Goal: Task Accomplishment & Management: Complete application form

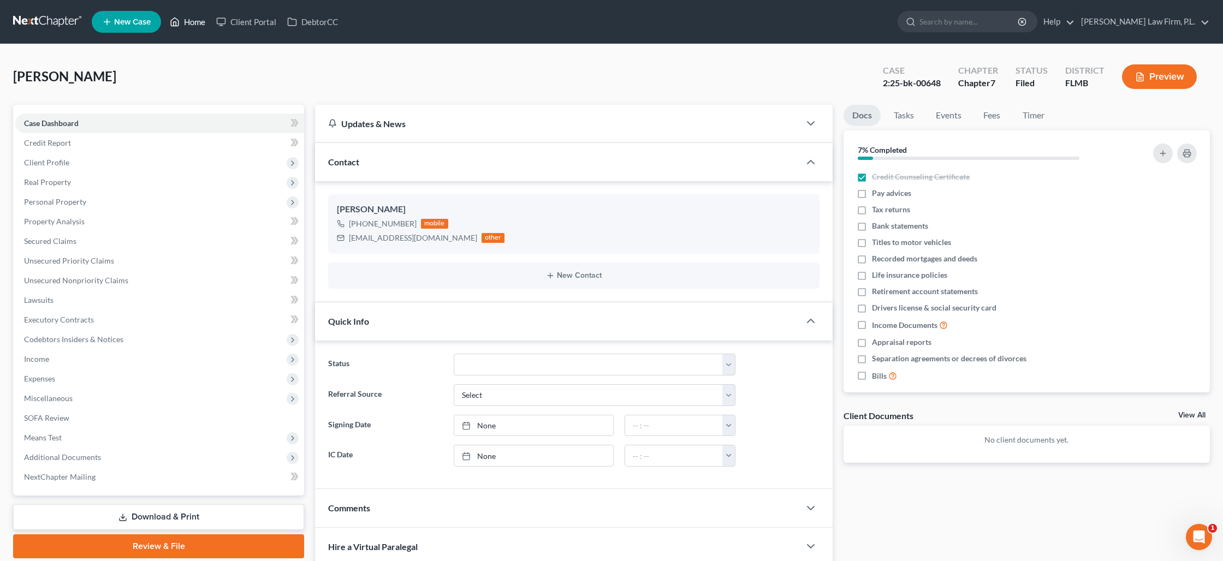
click at [193, 24] on link "Home" at bounding box center [187, 22] width 46 height 20
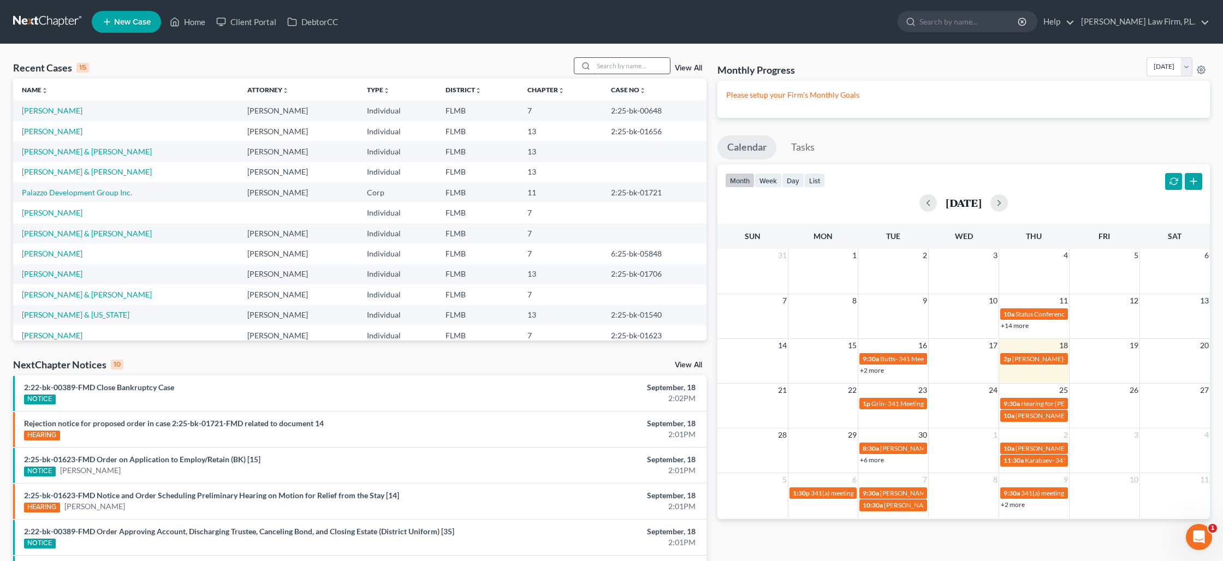
click at [608, 66] on input "search" at bounding box center [631, 66] width 76 height 16
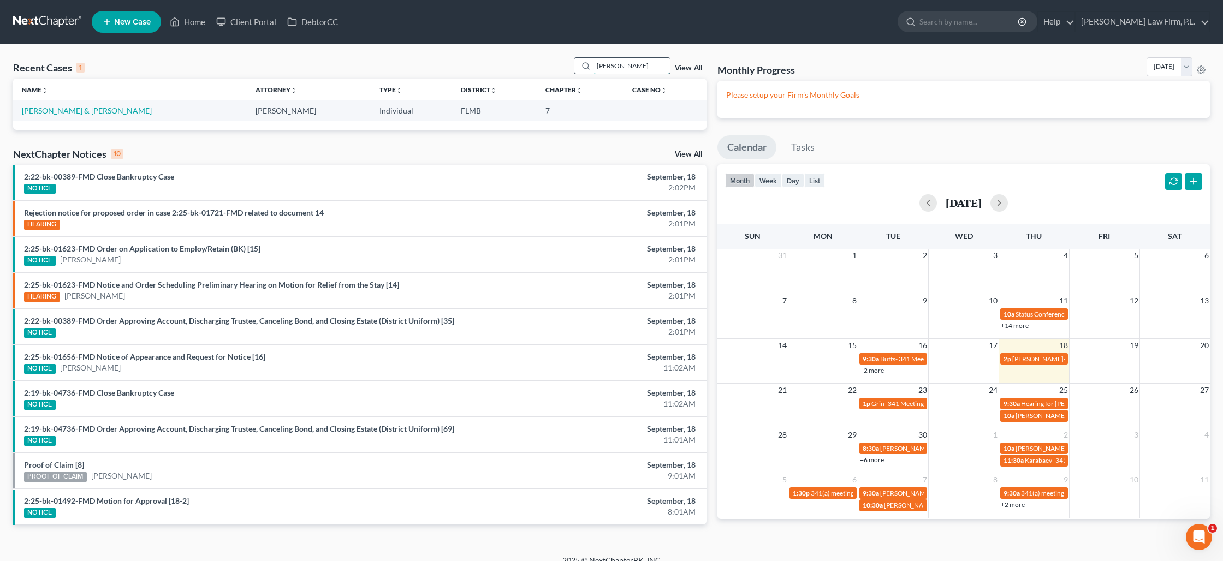
type input "[PERSON_NAME]"
click at [139, 112] on link "[PERSON_NAME] & [PERSON_NAME]" at bounding box center [87, 110] width 130 height 9
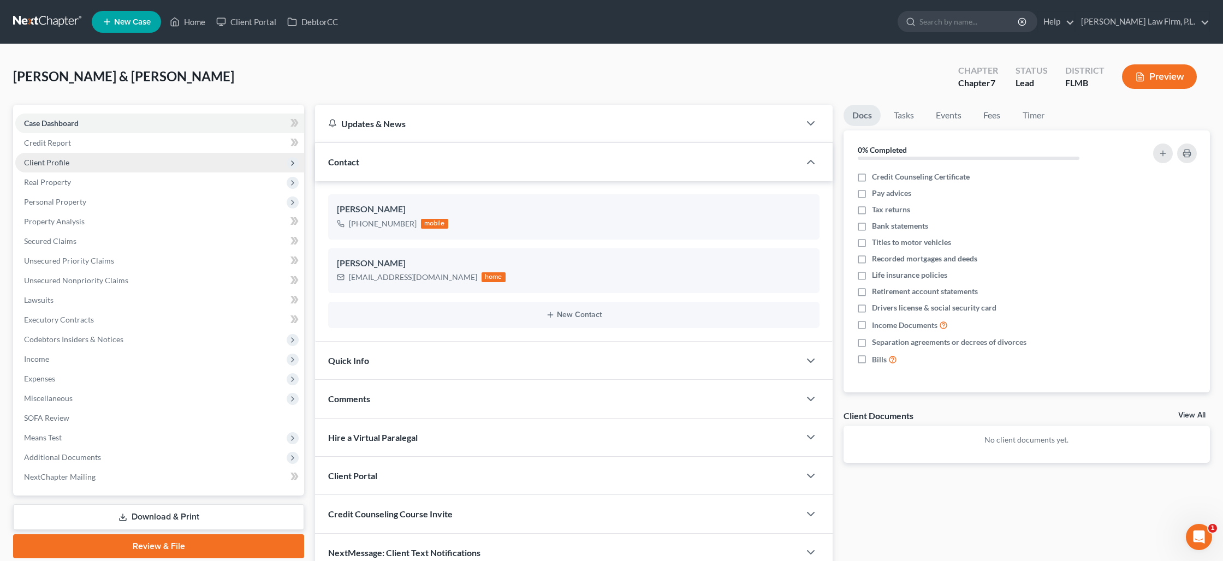
click at [96, 159] on span "Client Profile" at bounding box center [159, 163] width 289 height 20
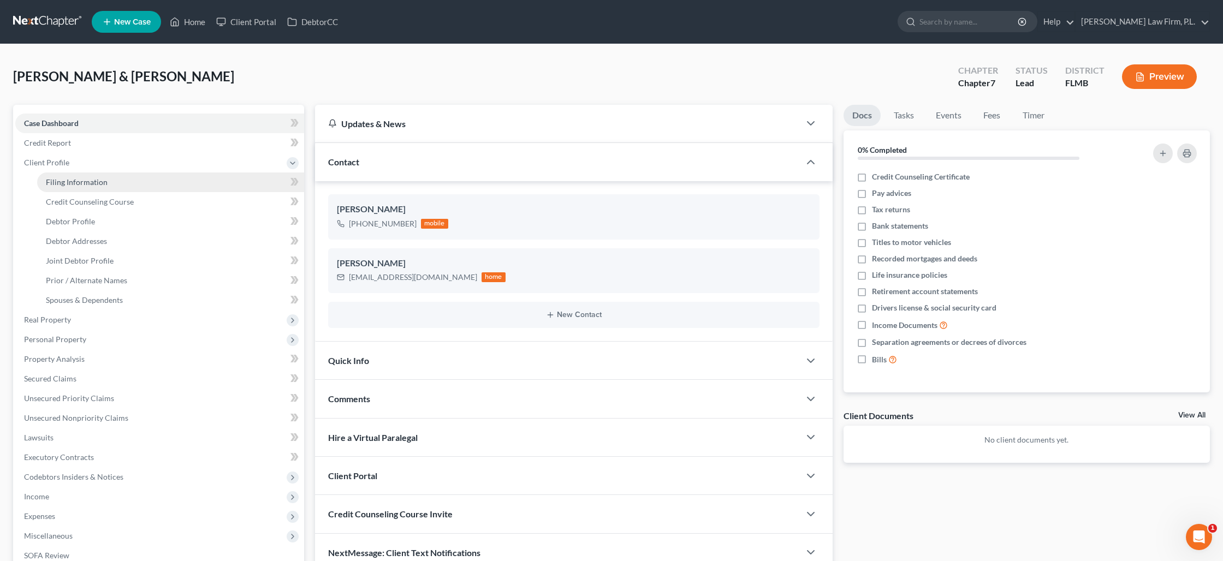
click at [97, 179] on span "Filing Information" at bounding box center [77, 181] width 62 height 9
select select "1"
select select "0"
select select "9"
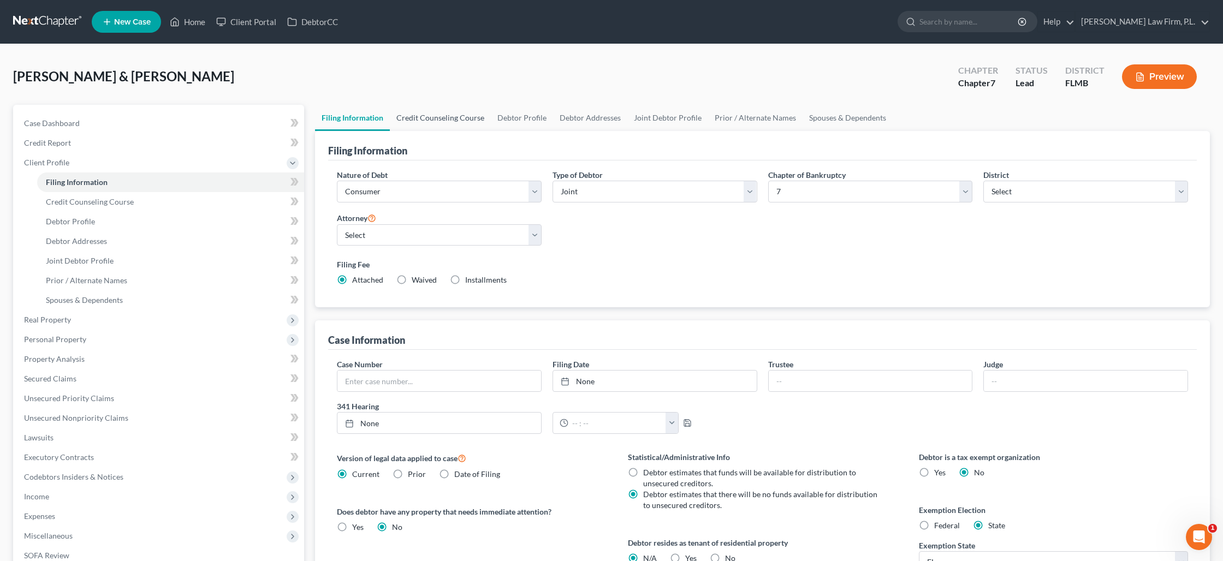
click at [446, 120] on link "Credit Counseling Course" at bounding box center [440, 118] width 101 height 26
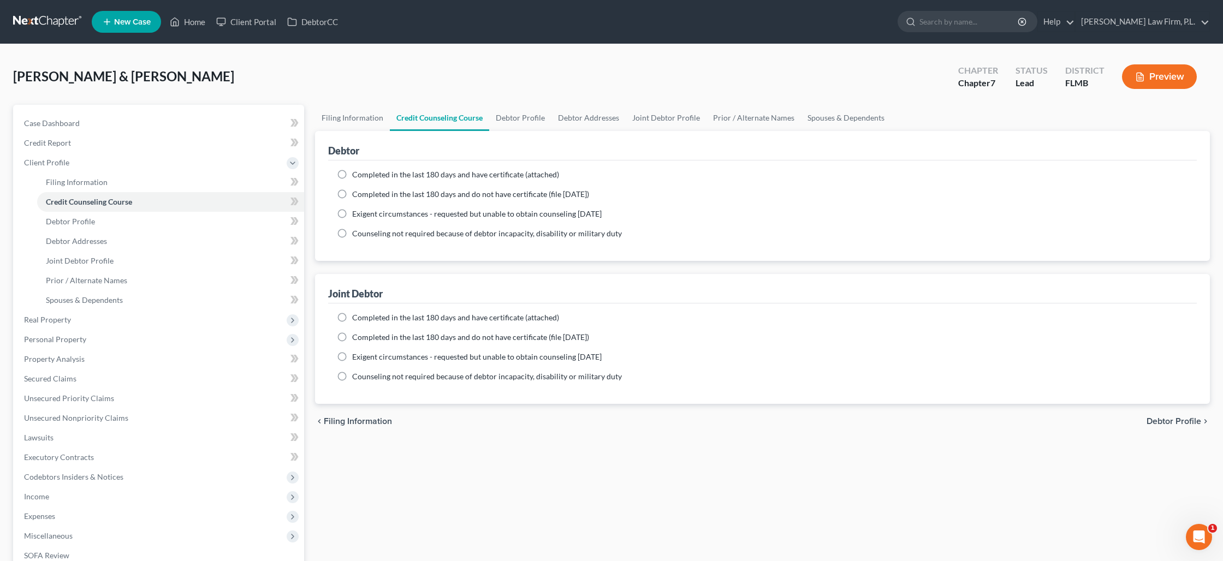
click at [352, 177] on label "Completed in the last 180 days and have certificate (attached)" at bounding box center [455, 174] width 207 height 11
click at [356, 176] on input "Completed in the last 180 days and have certificate (attached)" at bounding box center [359, 172] width 7 height 7
radio input "true"
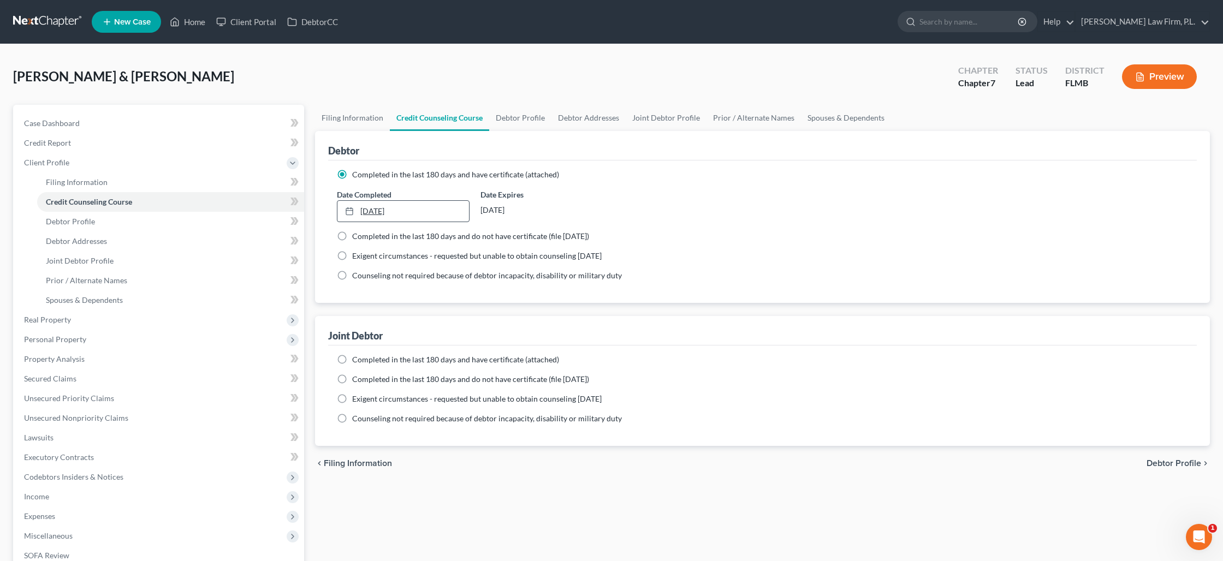
click at [369, 217] on link "[DATE]" at bounding box center [403, 211] width 132 height 21
click at [352, 357] on label "Completed in the last 180 days and have certificate (attached)" at bounding box center [455, 359] width 207 height 11
click at [356, 357] on input "Completed in the last 180 days and have certificate (attached)" at bounding box center [359, 357] width 7 height 7
radio input "true"
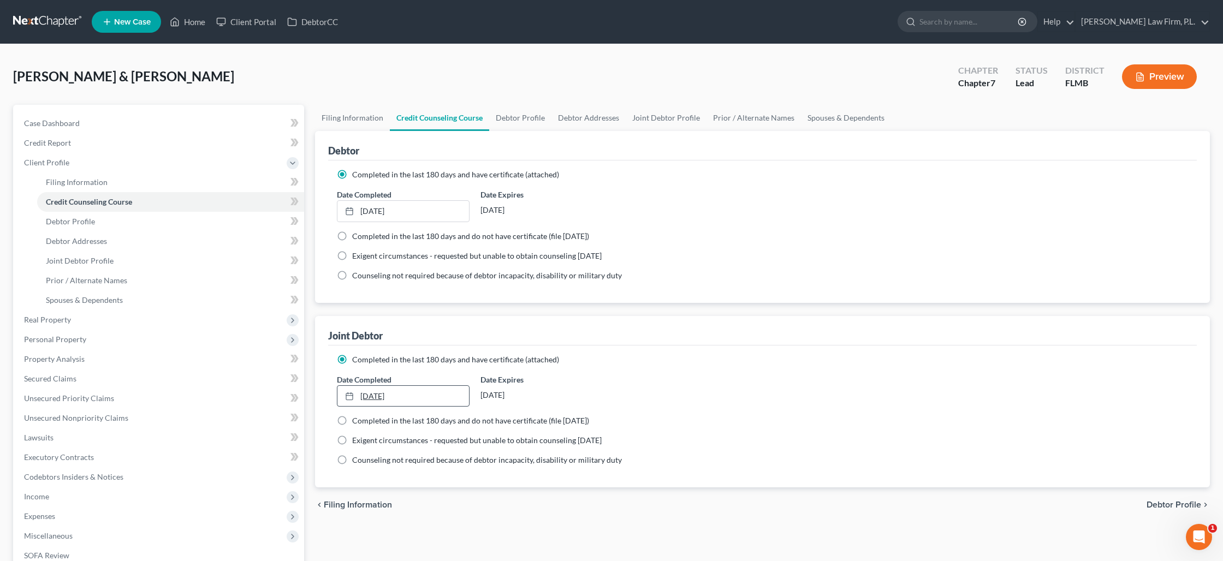
type input "[DATE]"
click at [368, 390] on link "[DATE]" at bounding box center [403, 396] width 132 height 21
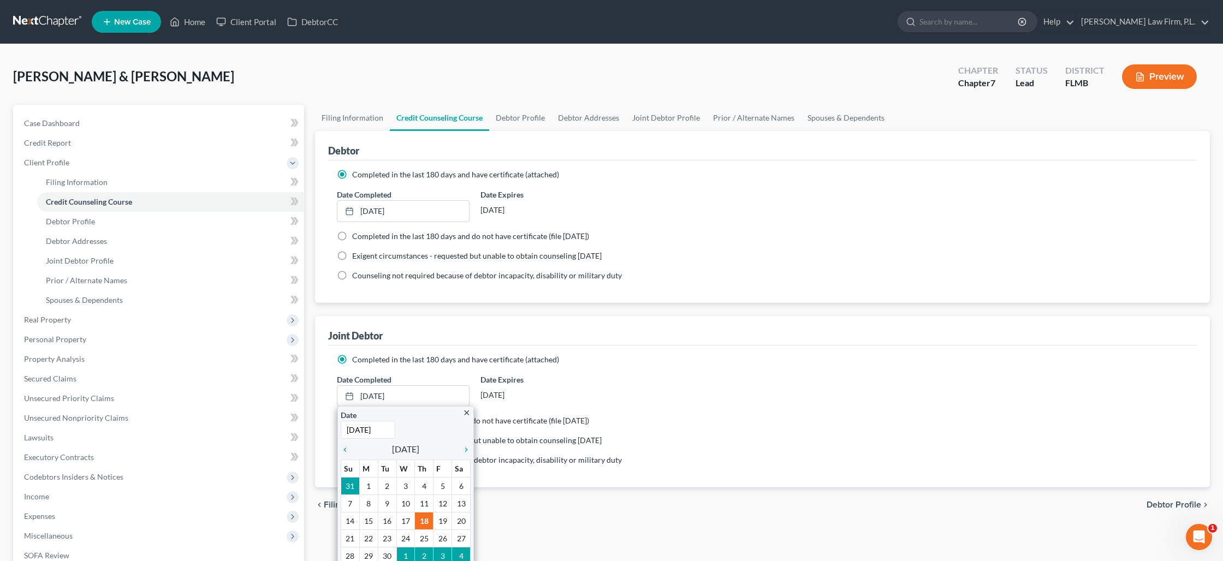
drag, startPoint x: 428, startPoint y: 517, endPoint x: 448, endPoint y: 517, distance: 19.6
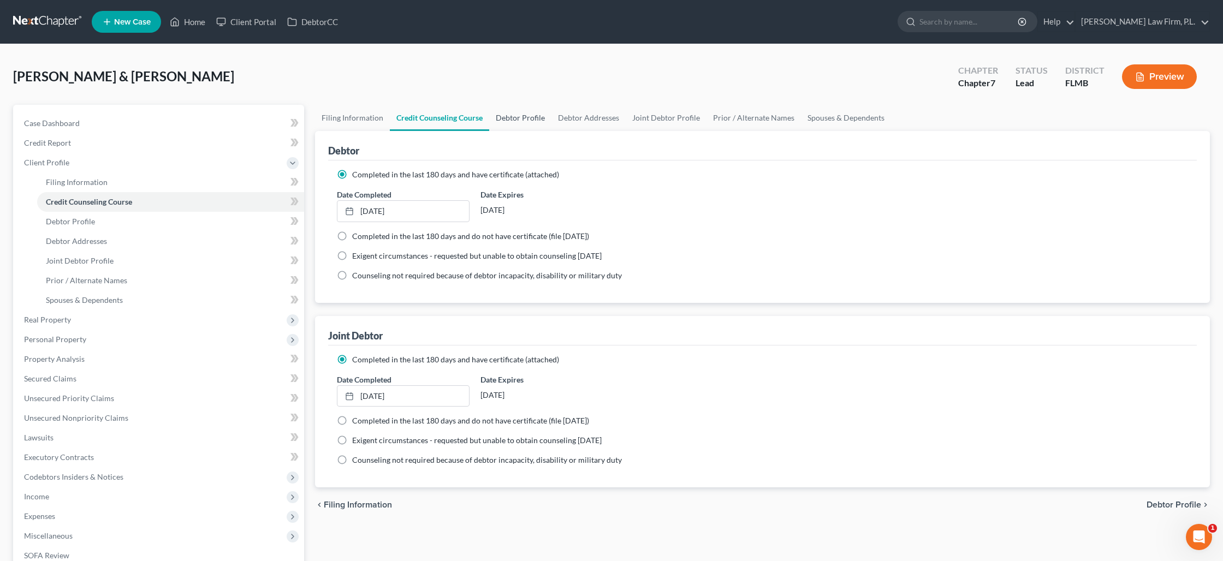
click at [527, 114] on link "Debtor Profile" at bounding box center [520, 118] width 62 height 26
select select "1"
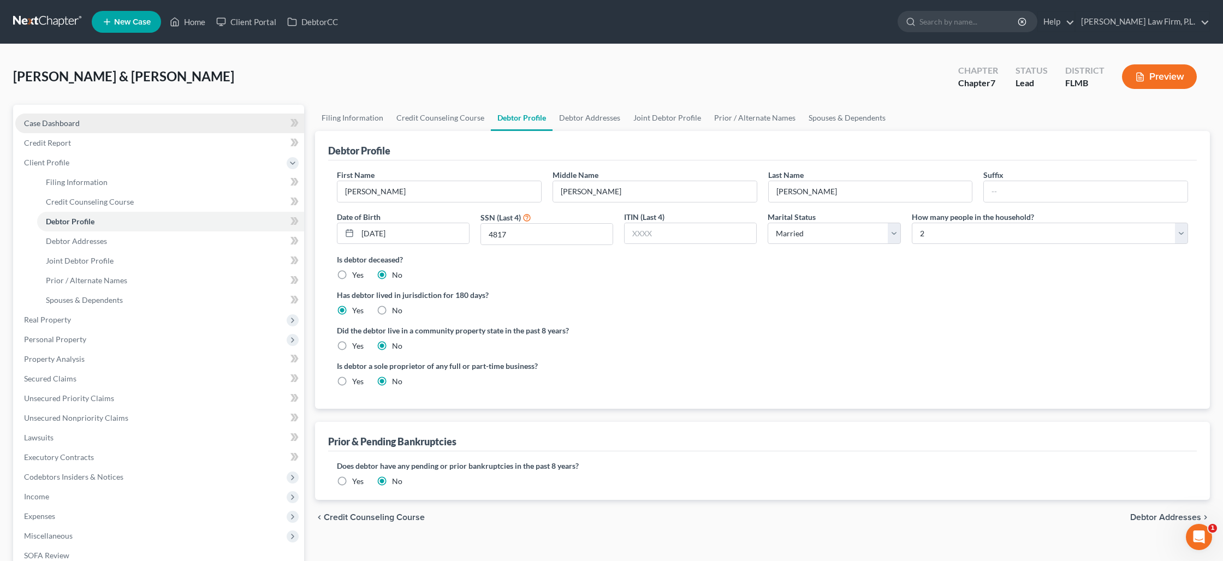
click at [164, 118] on link "Case Dashboard" at bounding box center [159, 124] width 289 height 20
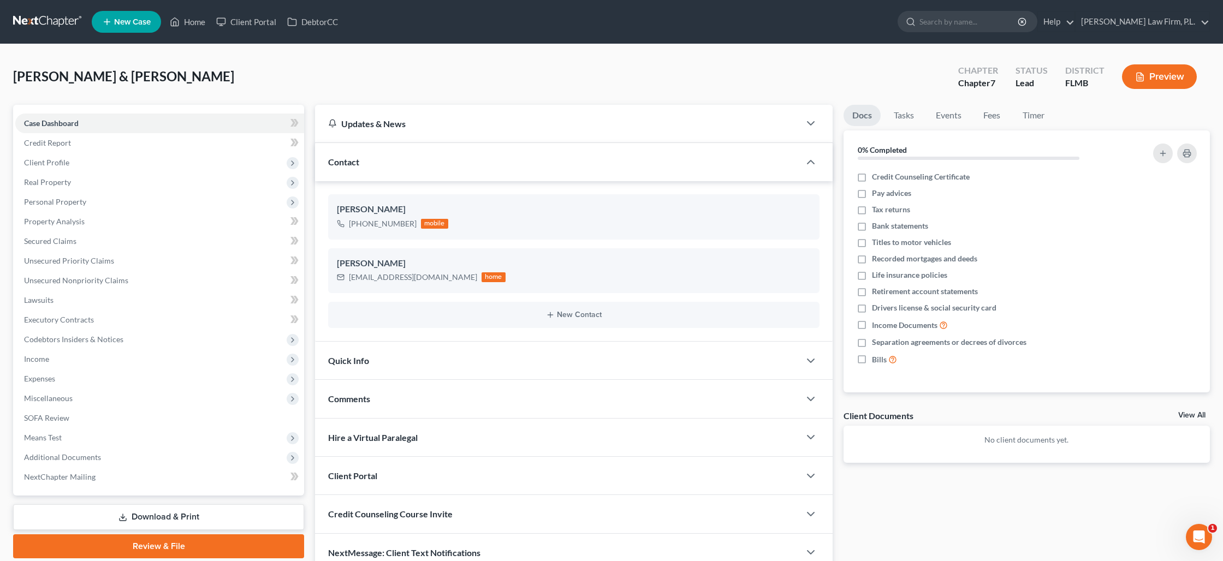
scroll to position [52, 0]
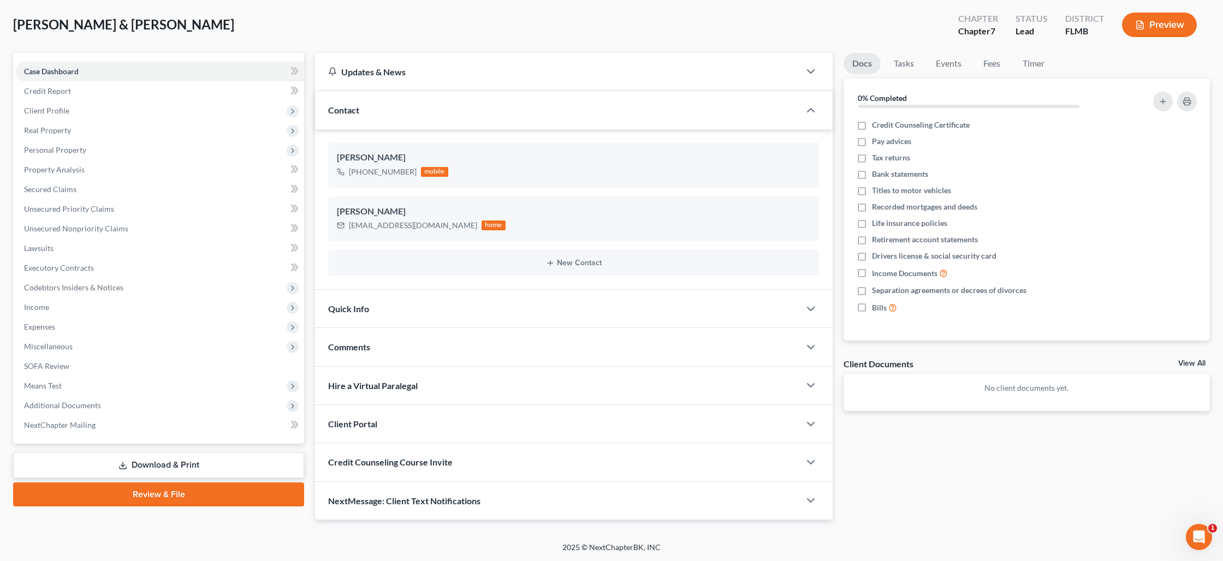
click at [1182, 365] on link "View All" at bounding box center [1191, 364] width 27 height 8
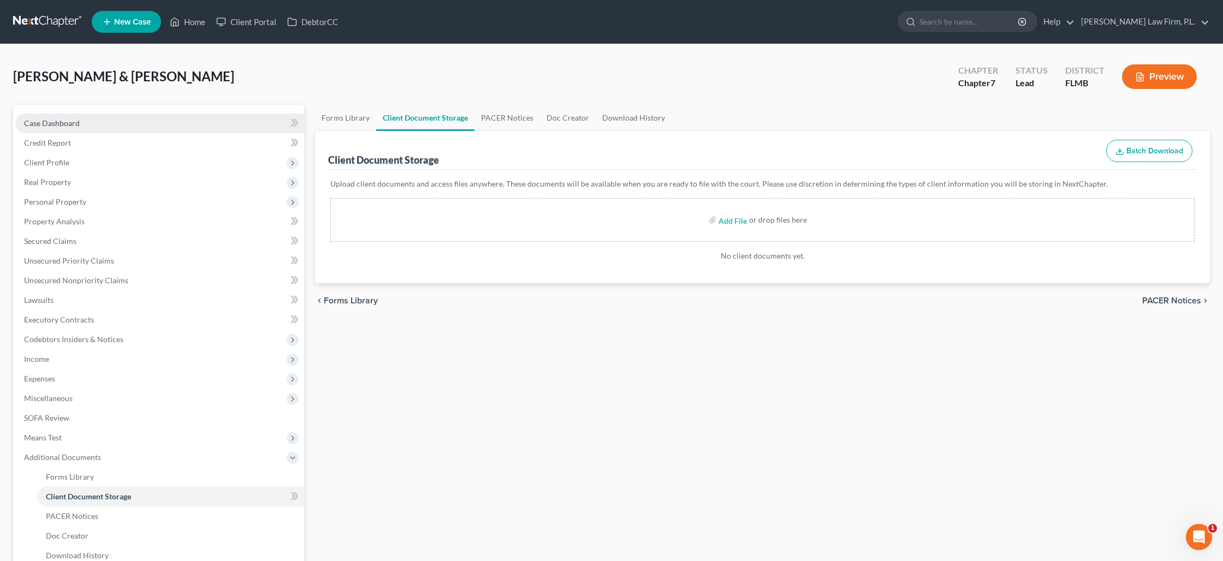
click at [56, 118] on span "Case Dashboard" at bounding box center [52, 122] width 56 height 9
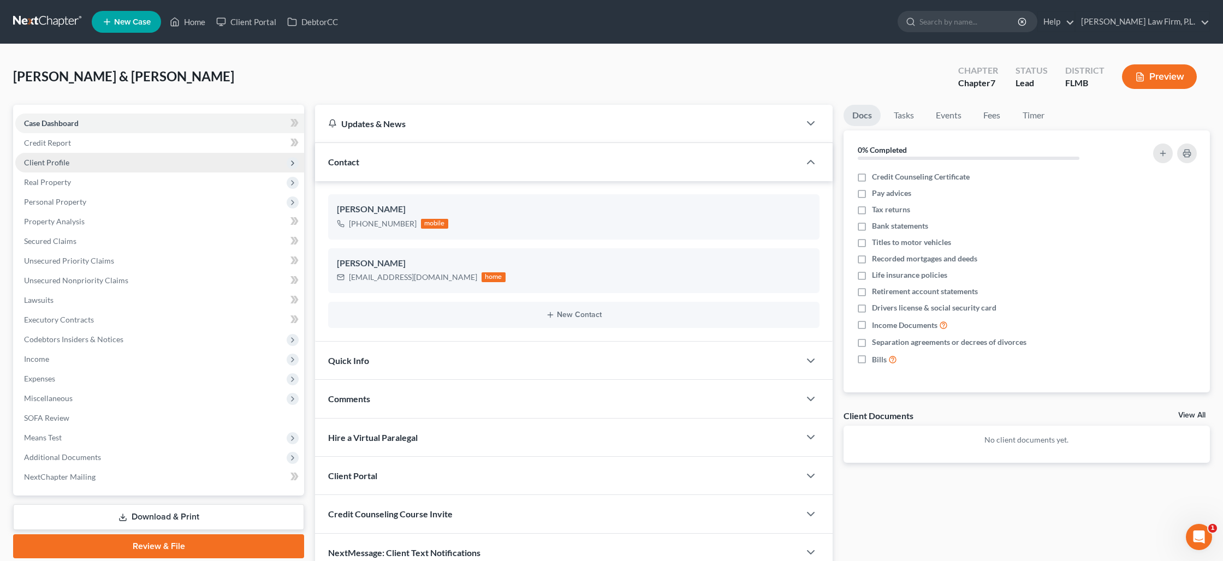
click at [57, 159] on span "Client Profile" at bounding box center [46, 162] width 45 height 9
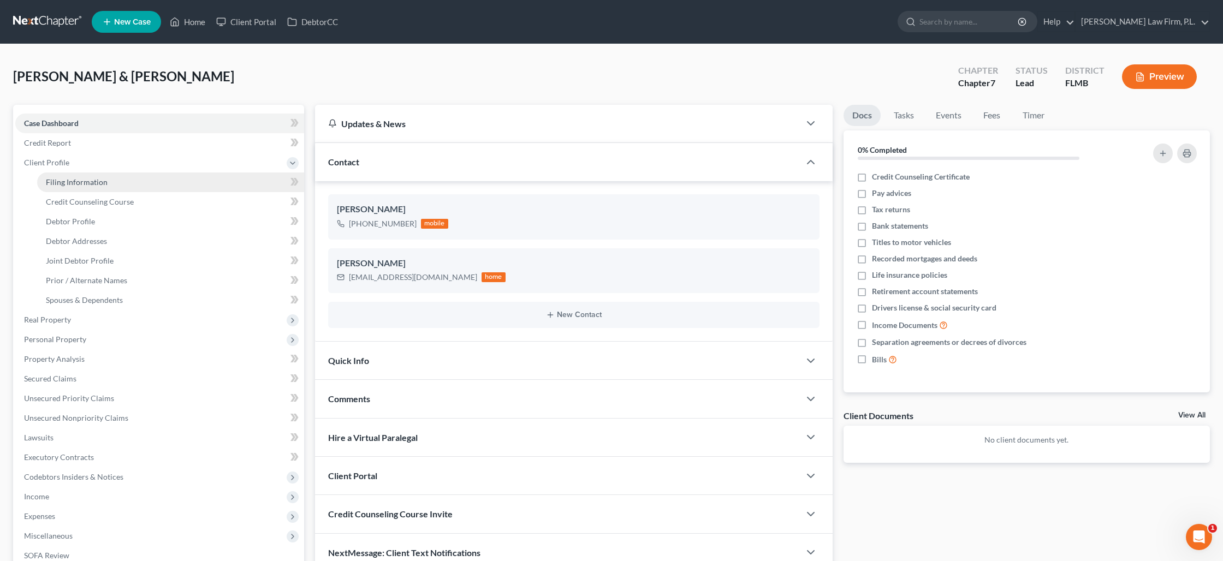
click at [69, 181] on span "Filing Information" at bounding box center [77, 181] width 62 height 9
select select "1"
select select "0"
select select "15"
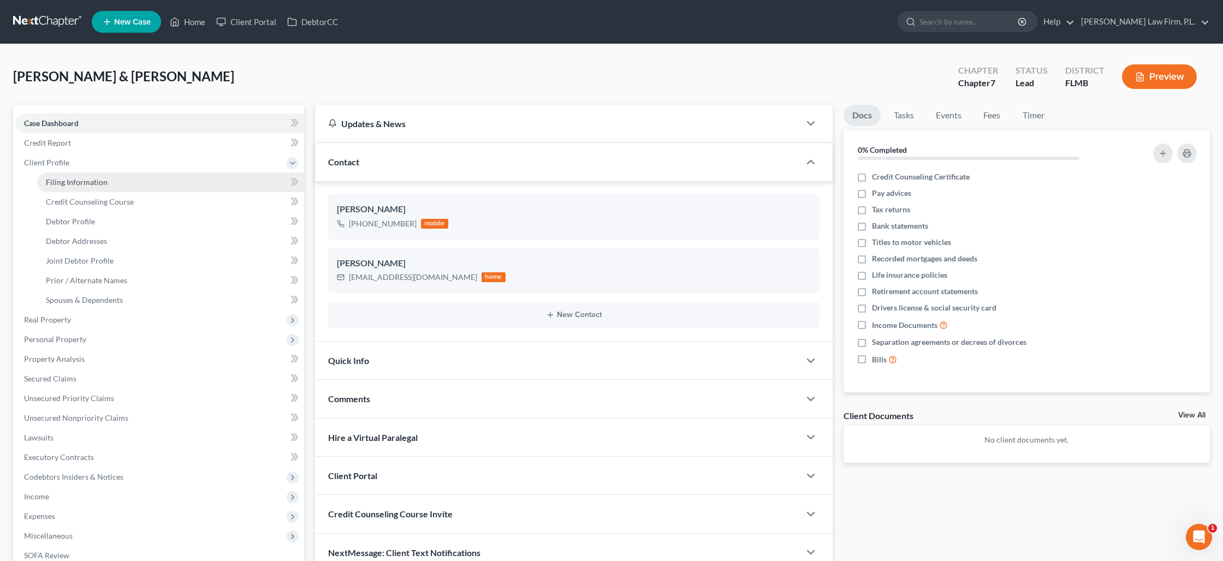
select select "0"
select select "9"
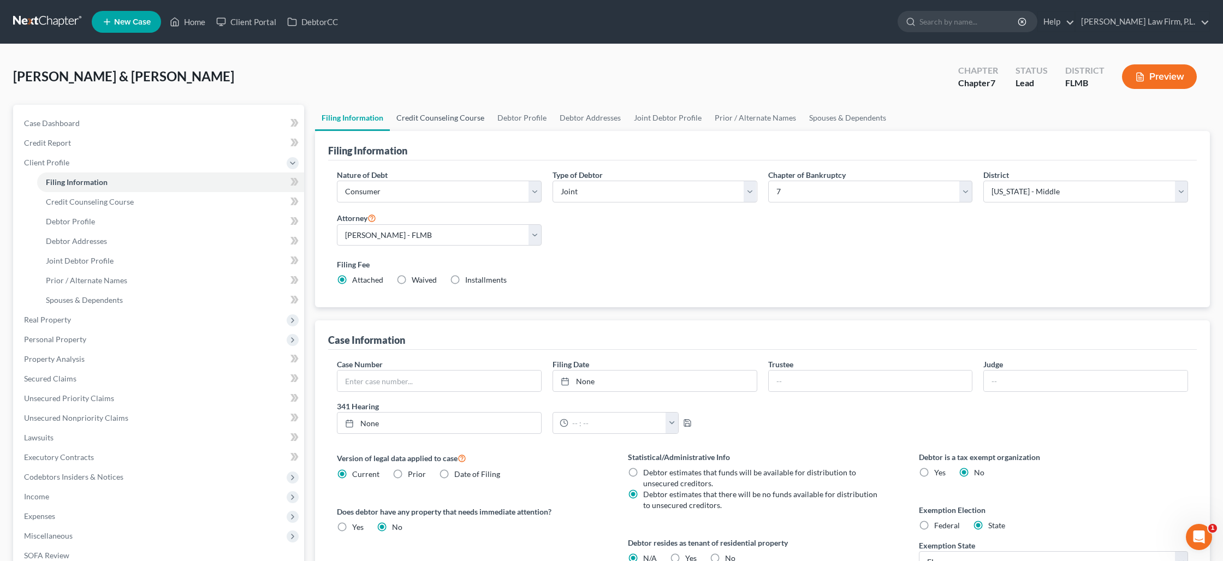
click at [457, 122] on link "Credit Counseling Course" at bounding box center [440, 118] width 101 height 26
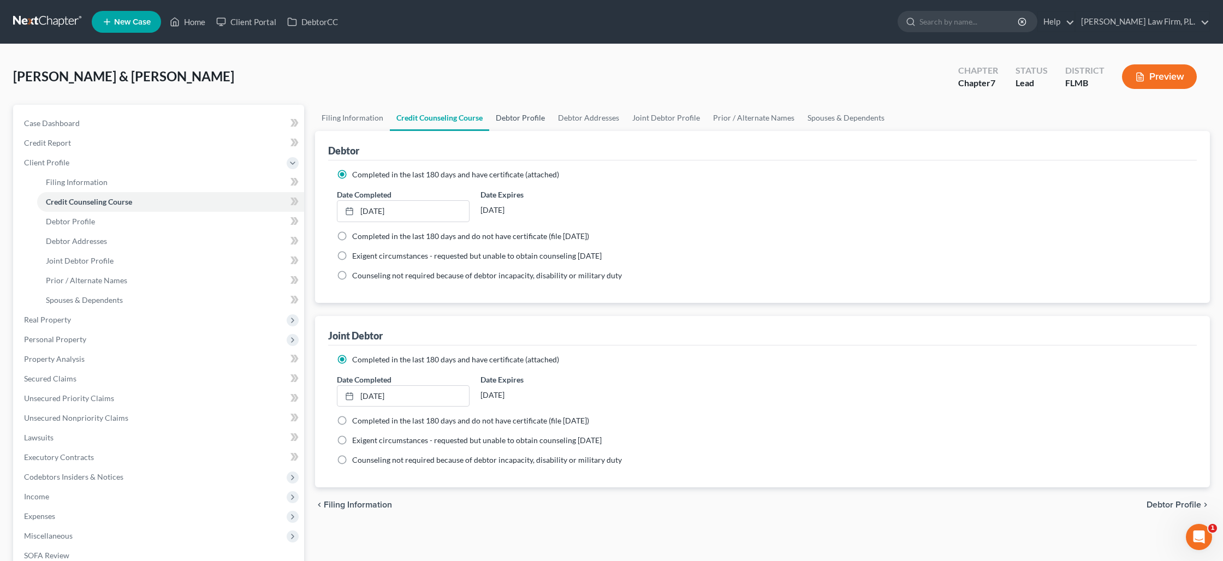
click at [530, 123] on link "Debtor Profile" at bounding box center [520, 118] width 62 height 26
select select "1"
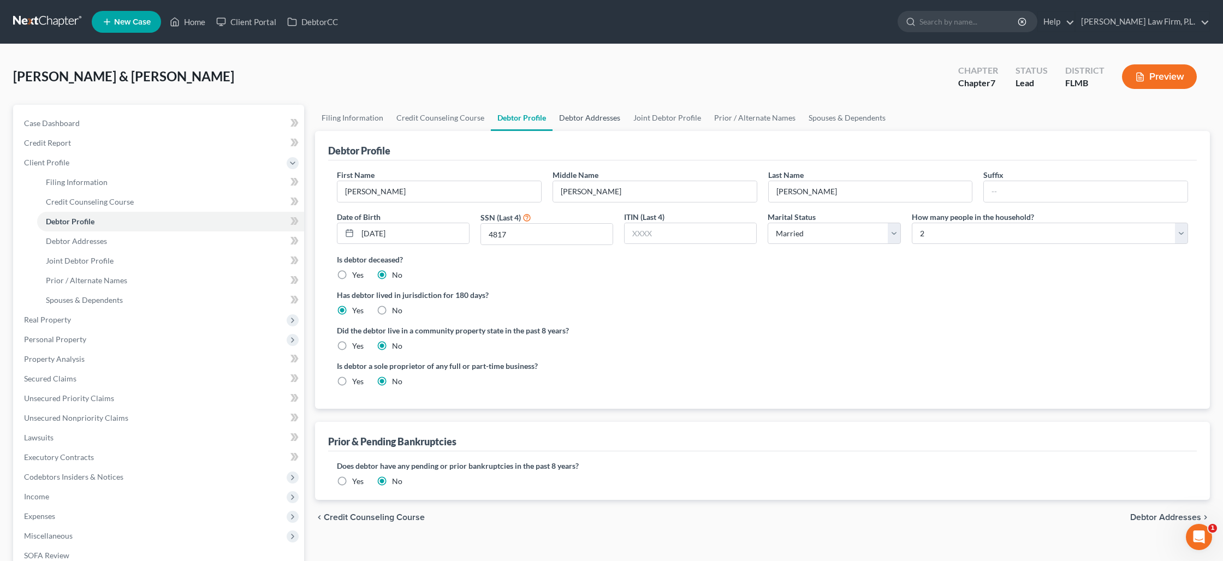
click at [585, 124] on link "Debtor Addresses" at bounding box center [589, 118] width 74 height 26
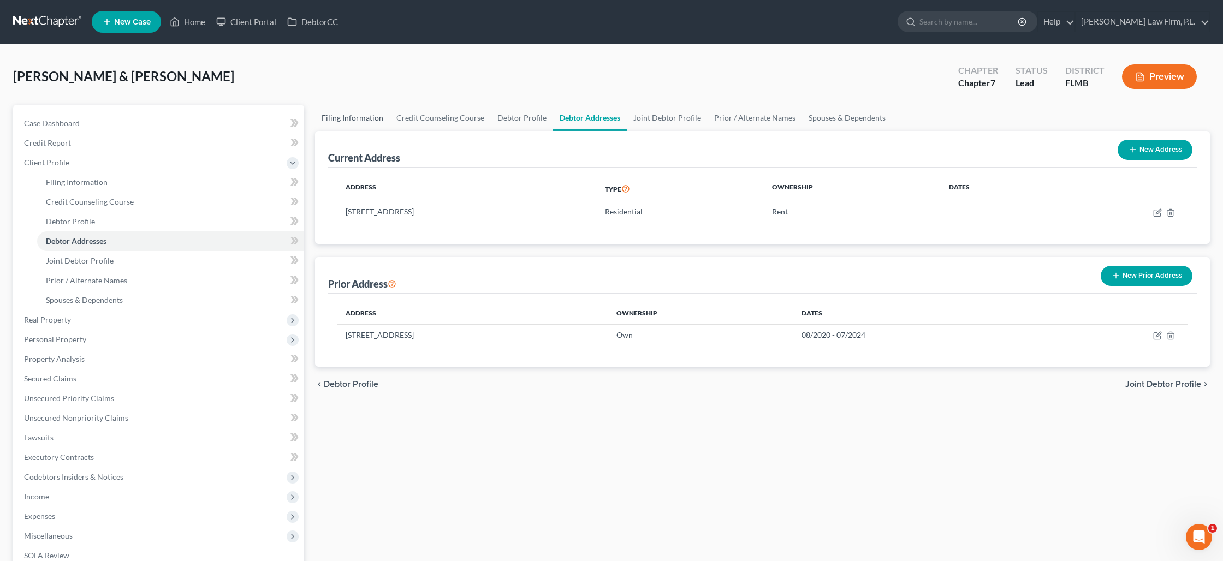
click at [359, 115] on link "Filing Information" at bounding box center [352, 118] width 75 height 26
select select "1"
select select "0"
select select "15"
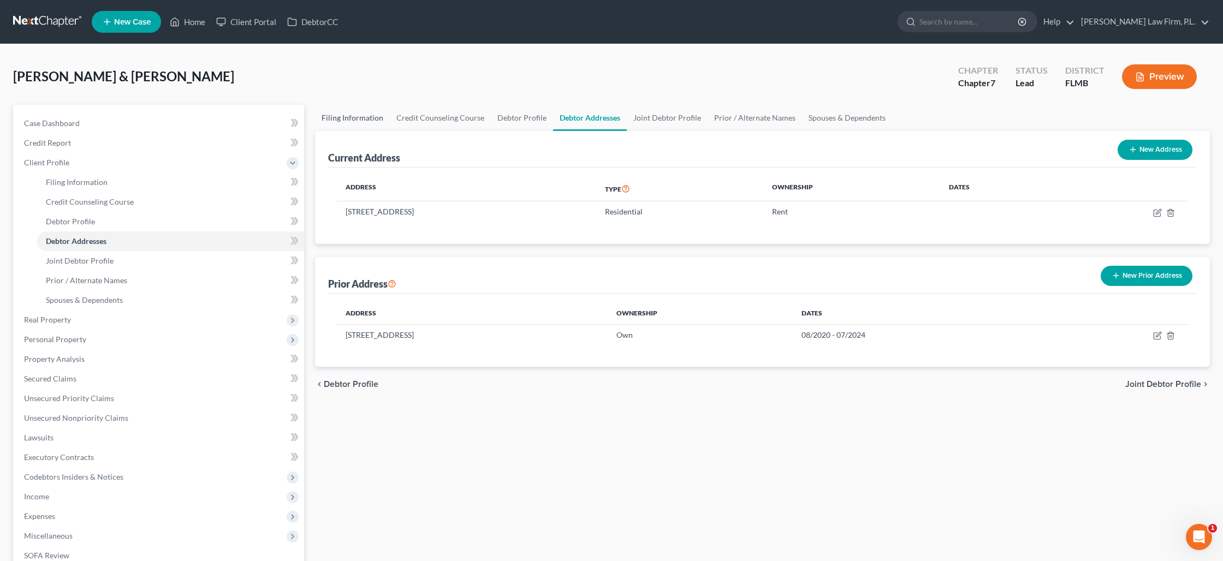
select select "0"
select select "9"
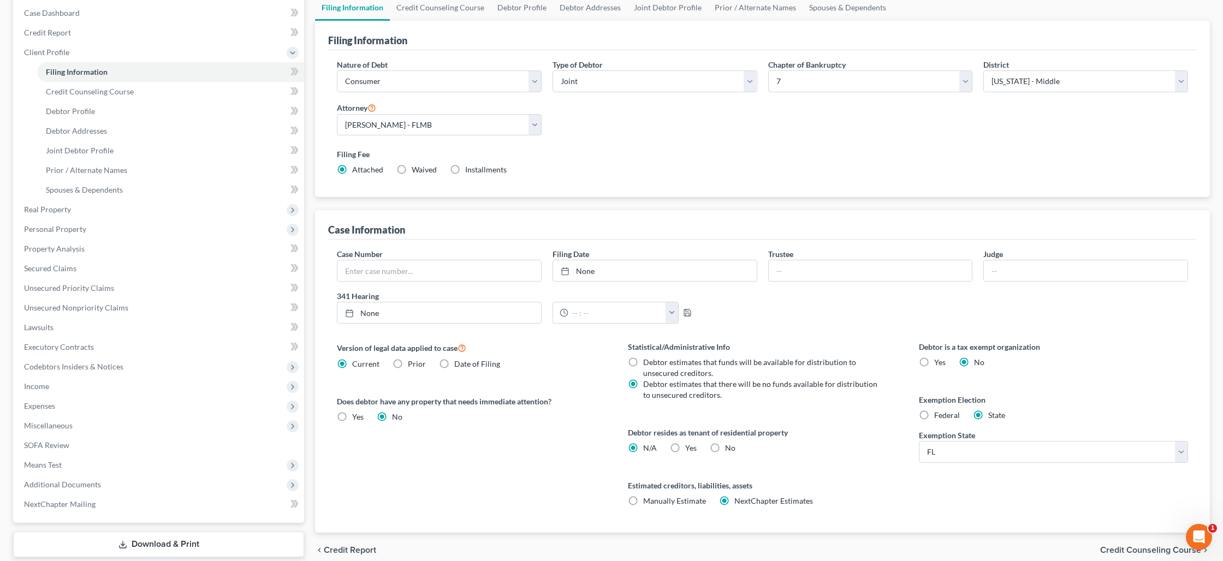
scroll to position [111, 0]
click at [685, 445] on label "Yes Yes" at bounding box center [690, 447] width 11 height 11
click at [689, 445] on input "Yes Yes" at bounding box center [692, 445] width 7 height 7
radio input "true"
radio input "false"
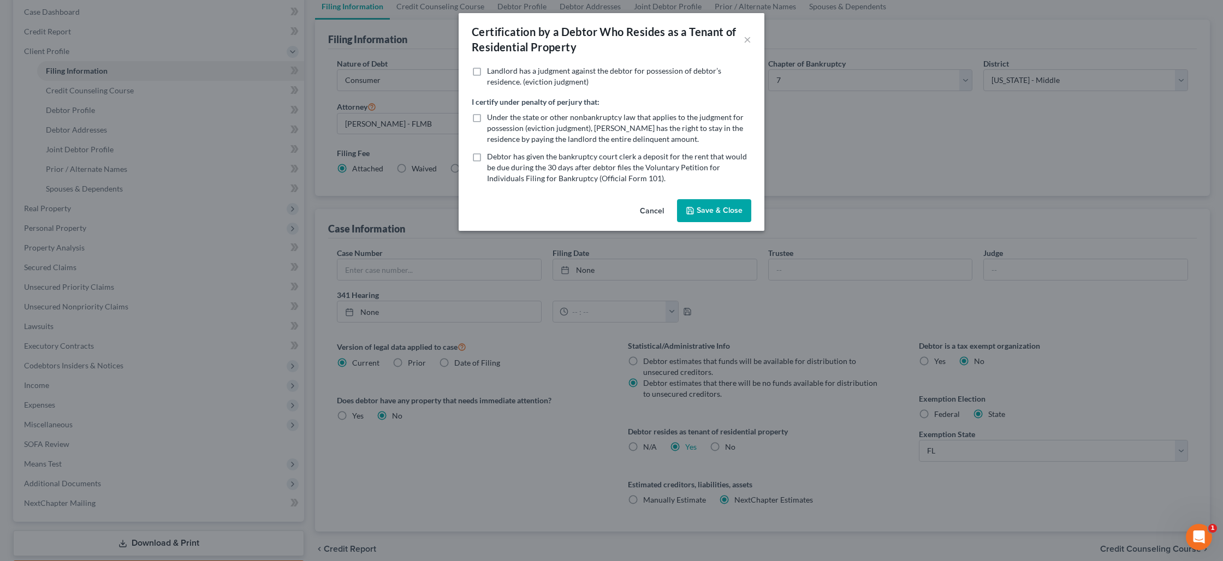
click at [487, 118] on label "Under the state or other nonbankruptcy law that applies to the judgment for pos…" at bounding box center [619, 128] width 264 height 33
click at [491, 118] on input "Under the state or other nonbankruptcy law that applies to the judgment for pos…" at bounding box center [494, 115] width 7 height 7
checkbox input "true"
click at [711, 210] on button "Save & Close" at bounding box center [714, 210] width 74 height 23
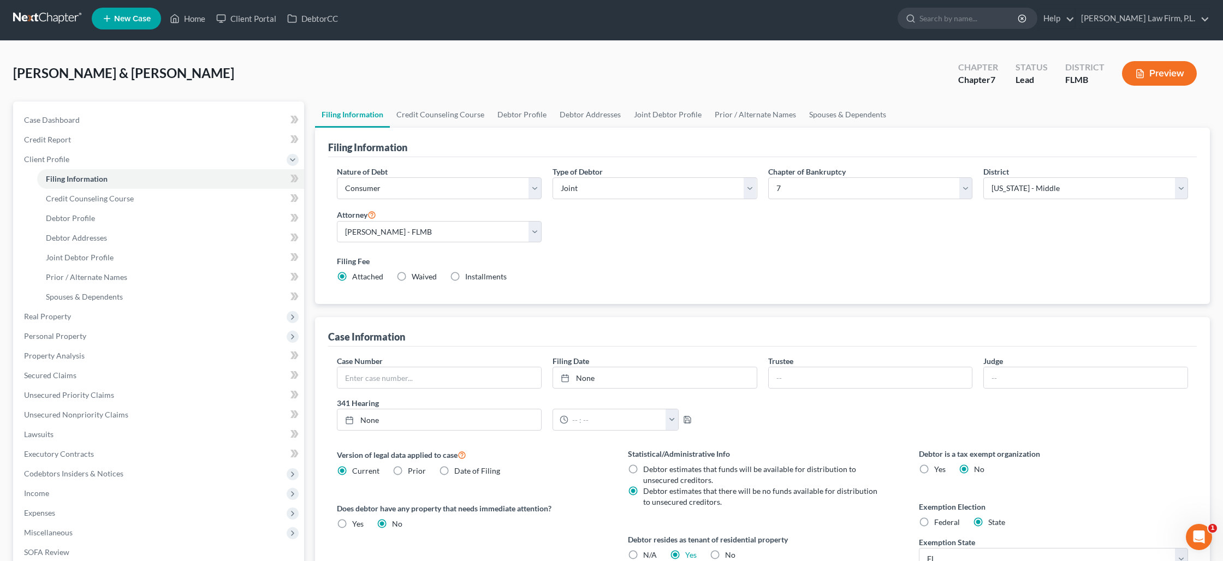
scroll to position [0, 0]
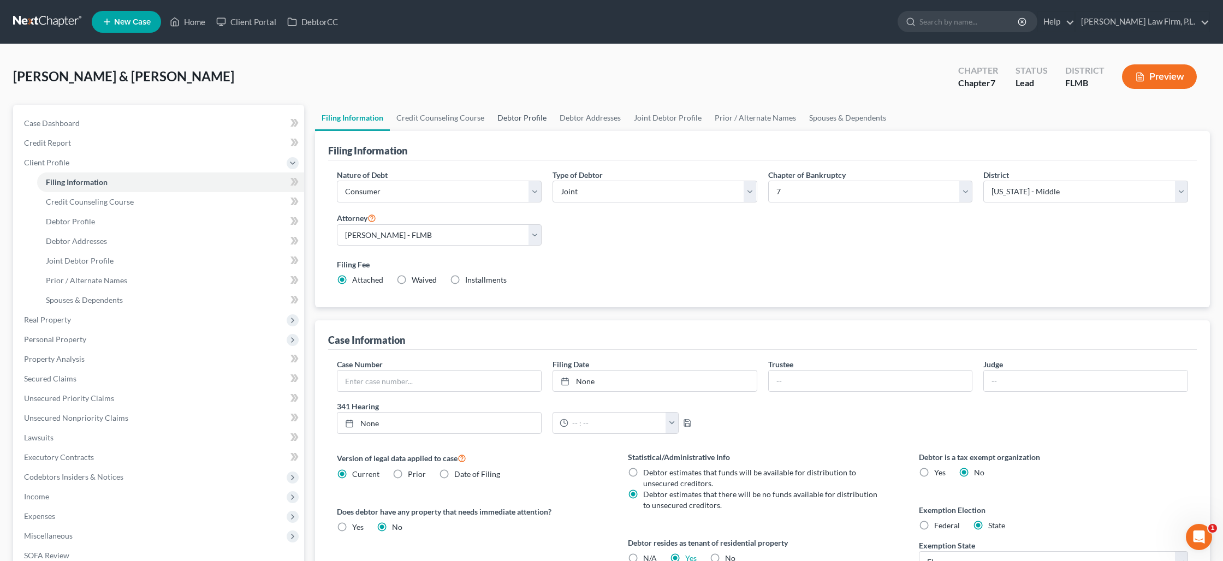
click at [506, 116] on link "Debtor Profile" at bounding box center [522, 118] width 62 height 26
select select "1"
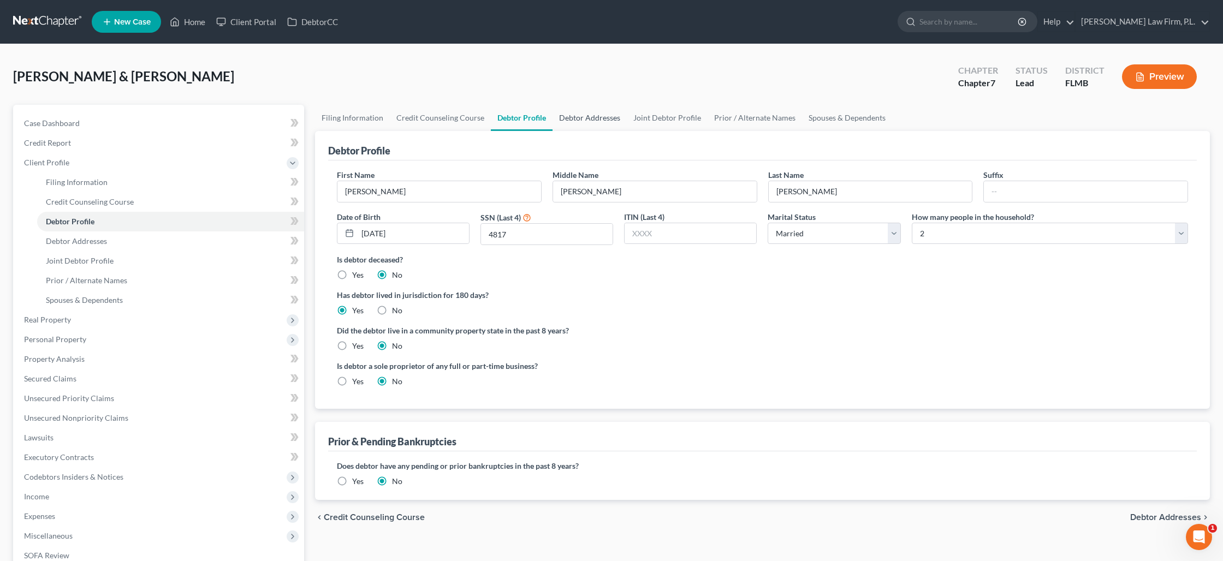
click at [573, 122] on link "Debtor Addresses" at bounding box center [589, 118] width 74 height 26
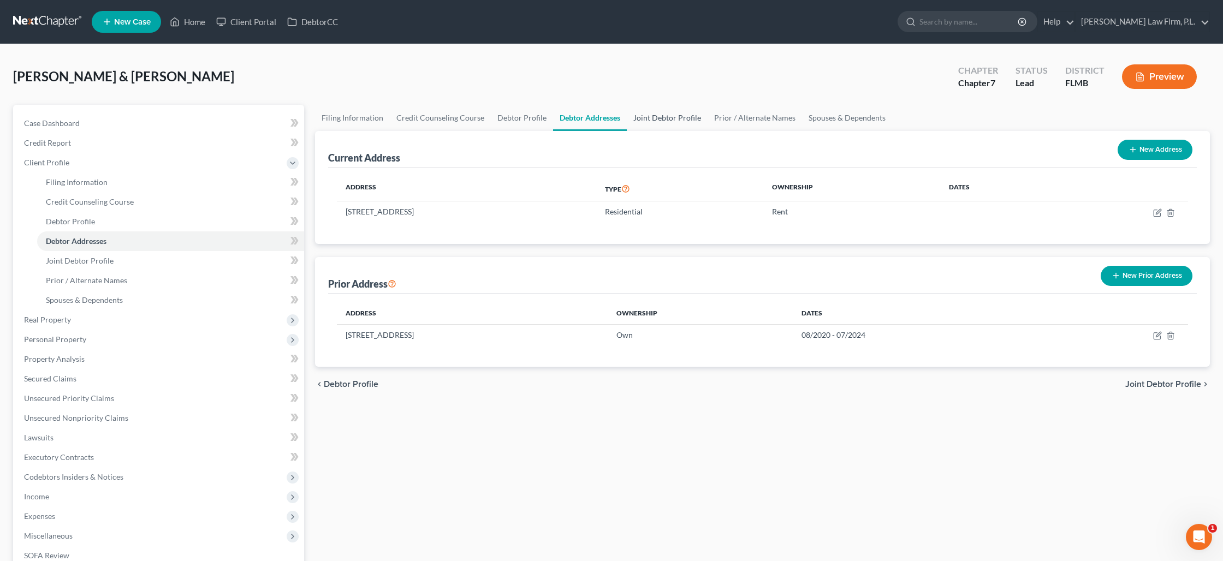
click at [645, 126] on link "Joint Debtor Profile" at bounding box center [667, 118] width 81 height 26
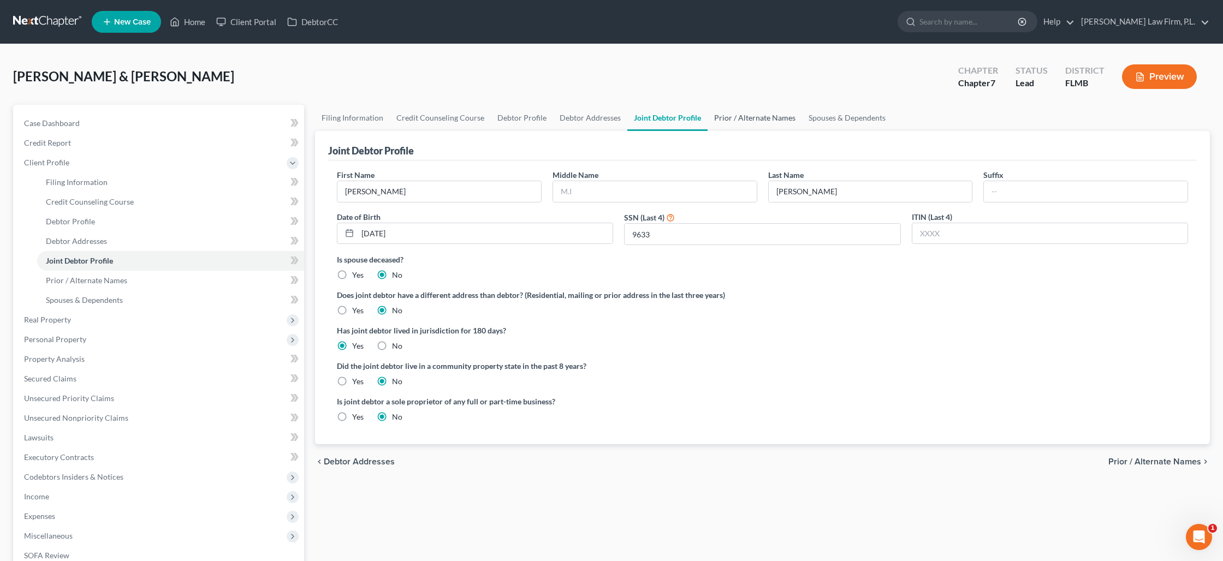
click at [759, 122] on link "Prior / Alternate Names" at bounding box center [754, 118] width 94 height 26
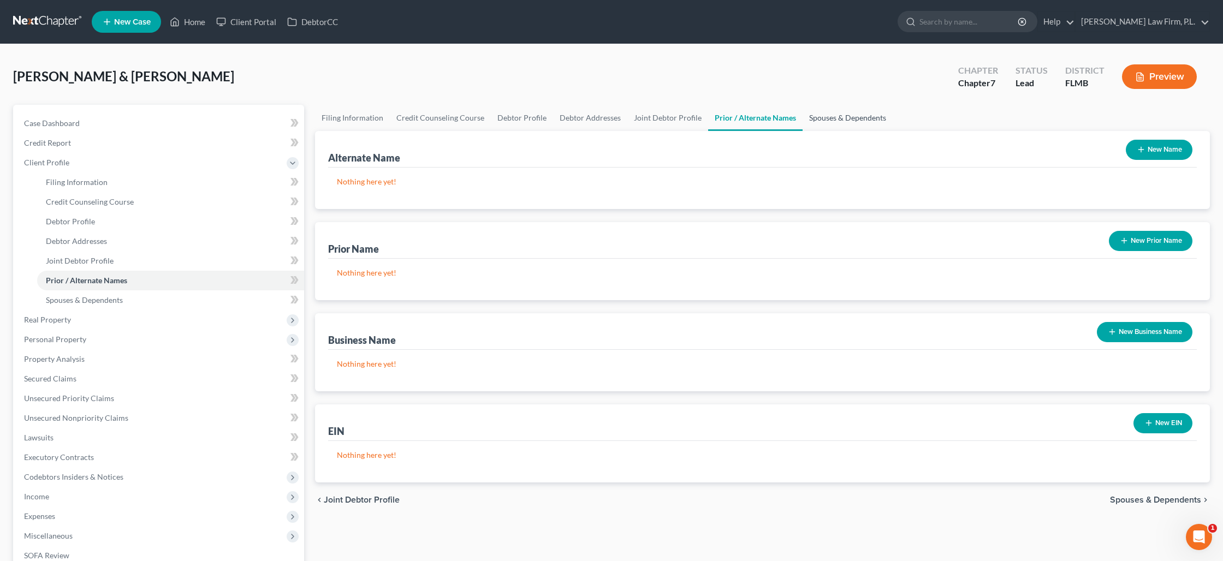
click at [813, 124] on link "Spouses & Dependents" at bounding box center [847, 118] width 90 height 26
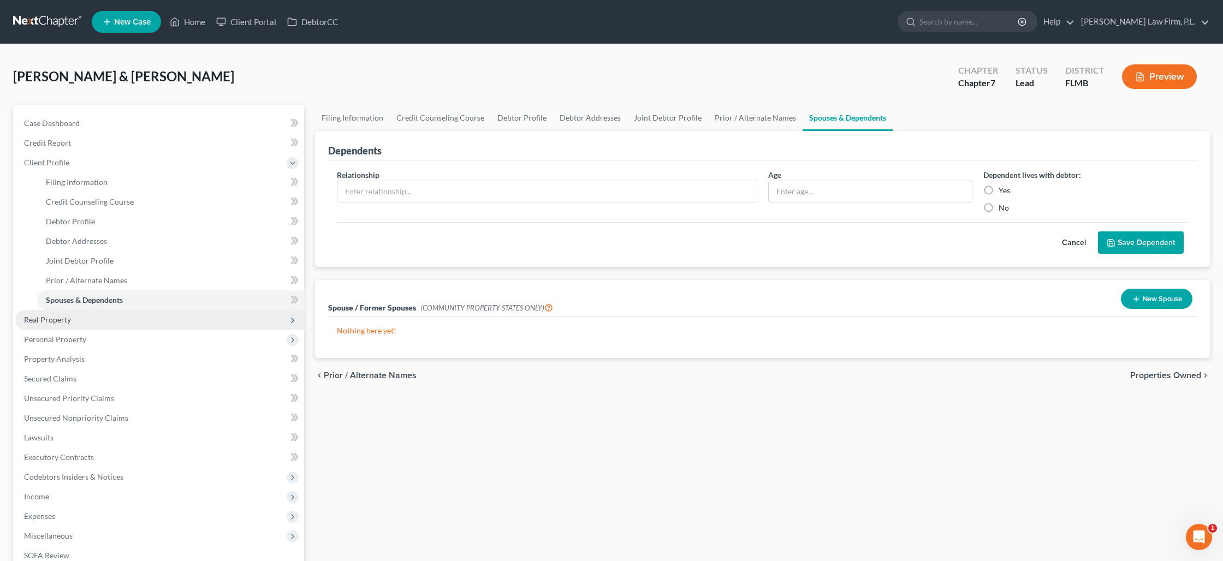
click at [156, 319] on span "Real Property" at bounding box center [159, 320] width 289 height 20
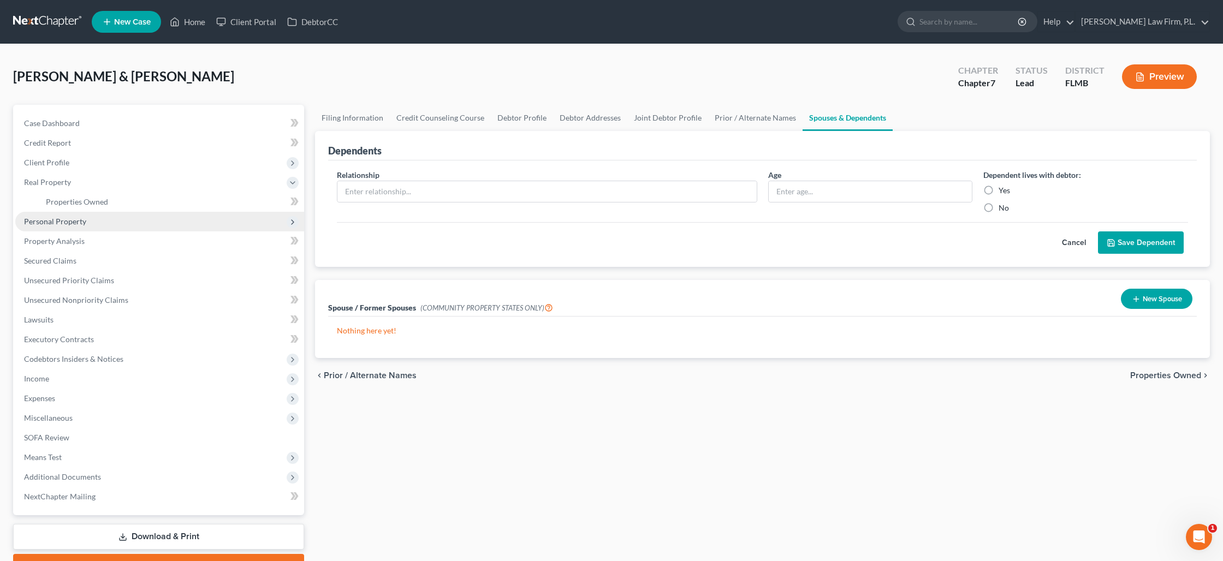
click at [110, 228] on span "Personal Property" at bounding box center [159, 222] width 289 height 20
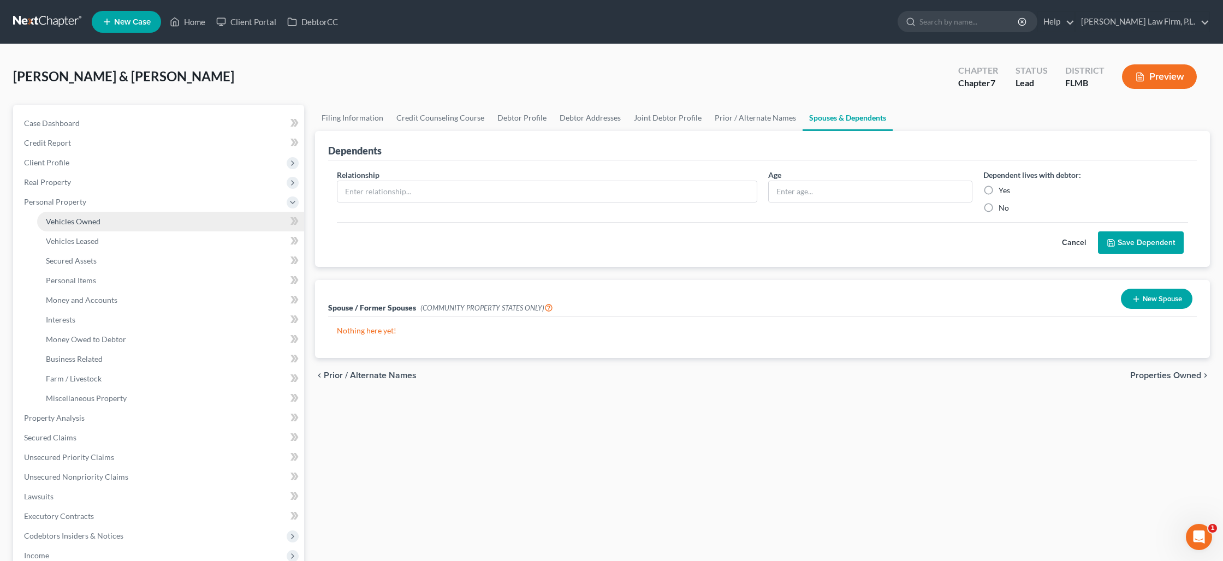
click at [110, 221] on link "Vehicles Owned" at bounding box center [170, 222] width 267 height 20
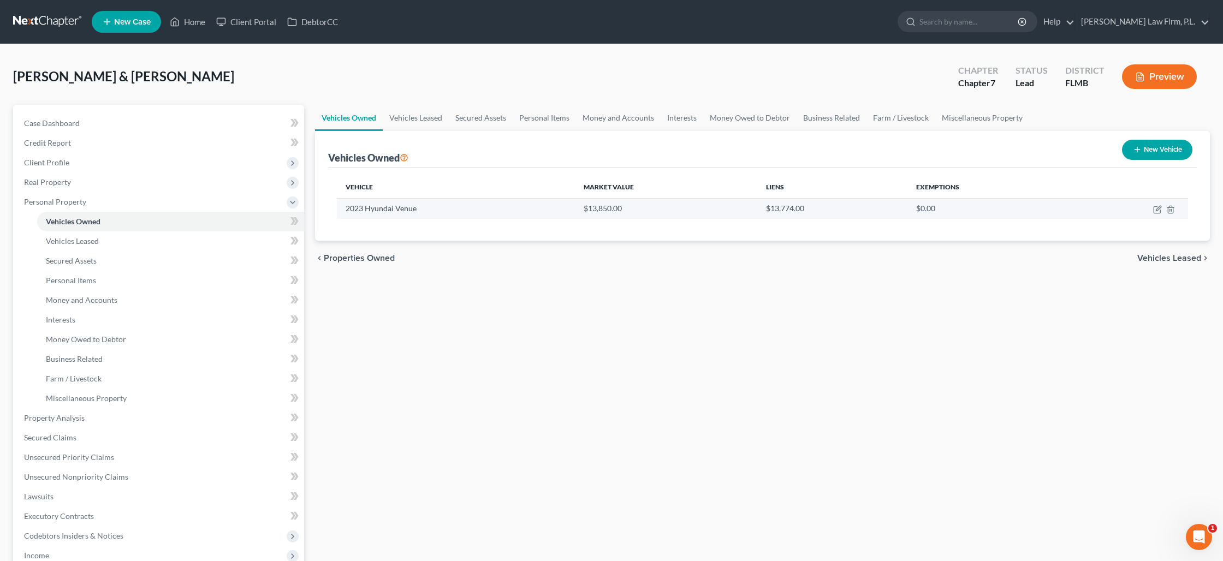
click at [1150, 208] on td at bounding box center [1128, 208] width 117 height 21
click at [1153, 208] on td at bounding box center [1128, 208] width 117 height 21
click at [1155, 208] on icon "button" at bounding box center [1157, 209] width 9 height 9
select select "0"
select select "3"
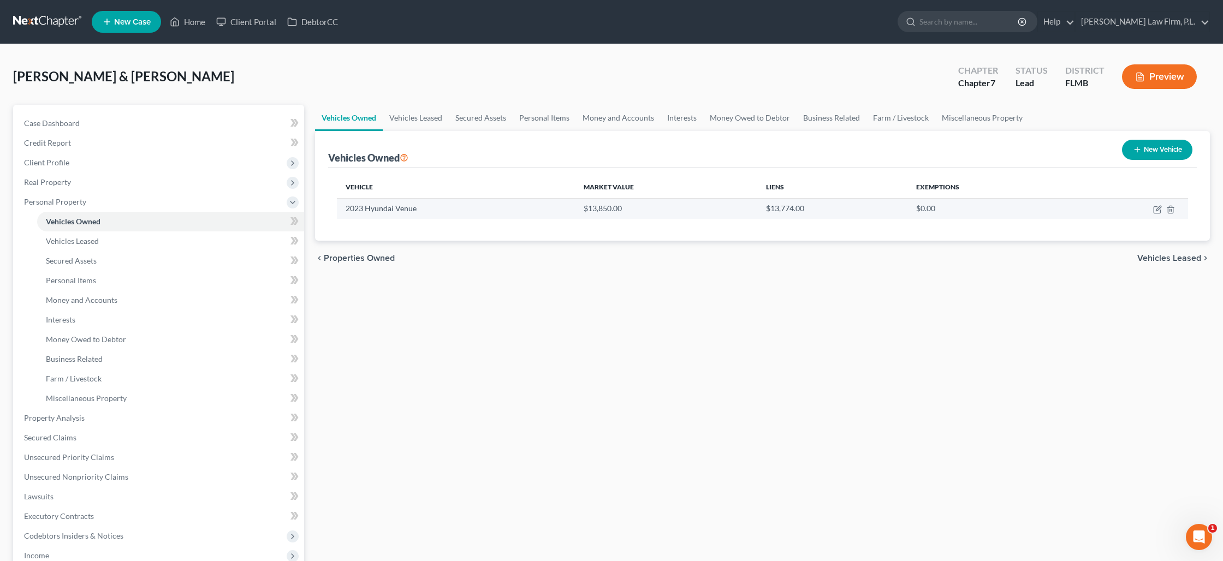
select select "2"
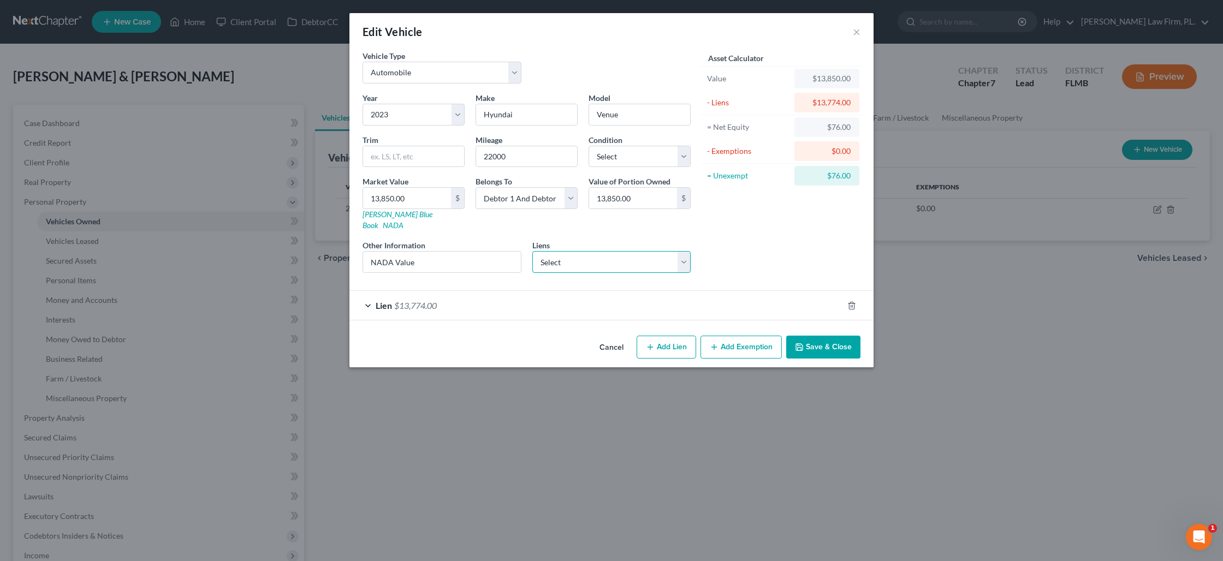
click at [583, 251] on select "Select Hyundai Capital Americ - $25,417.00" at bounding box center [611, 262] width 159 height 22
click at [739, 340] on button "Add Exemption" at bounding box center [740, 347] width 81 height 23
select select "2"
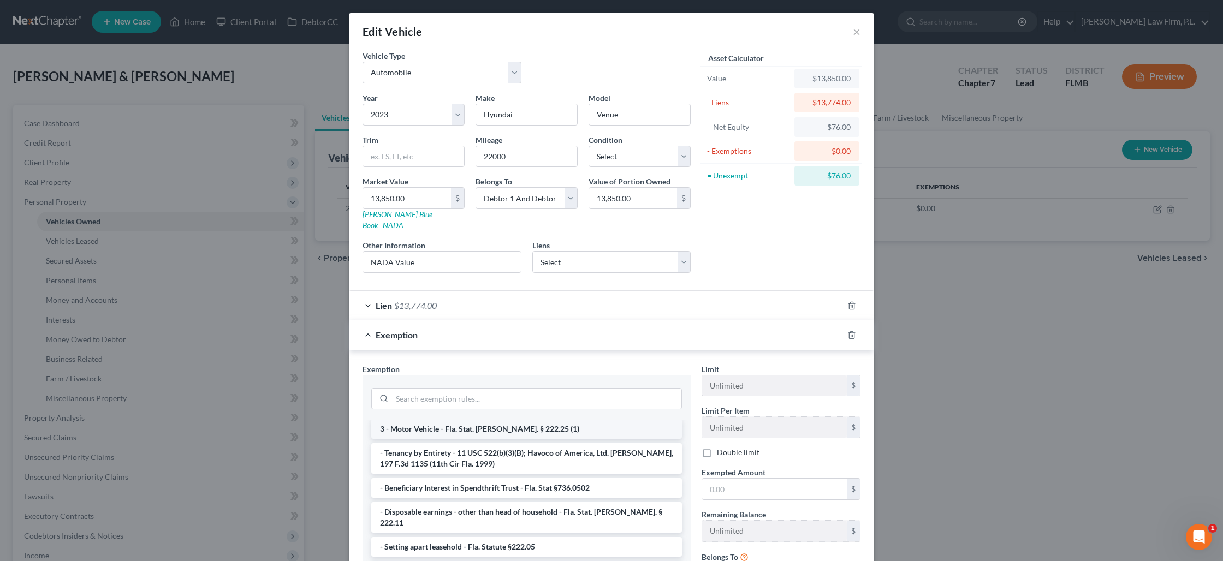
scroll to position [31, 0]
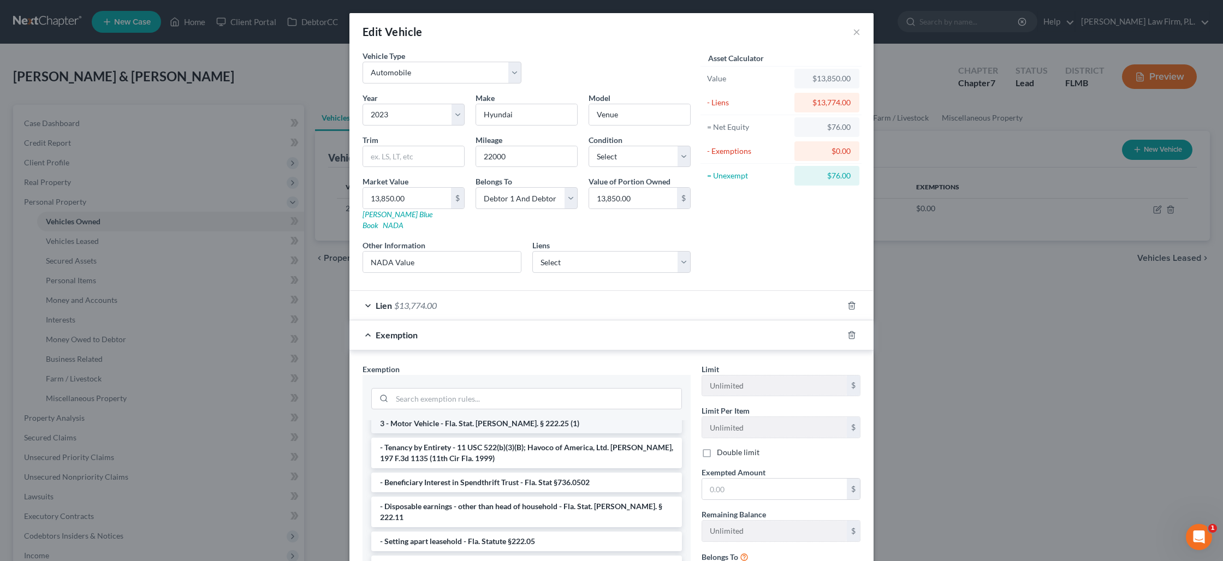
click at [566, 414] on li "3 - Motor Vehicle - Fla. Stat. [PERSON_NAME]. § 222.25 (1)" at bounding box center [526, 424] width 311 height 20
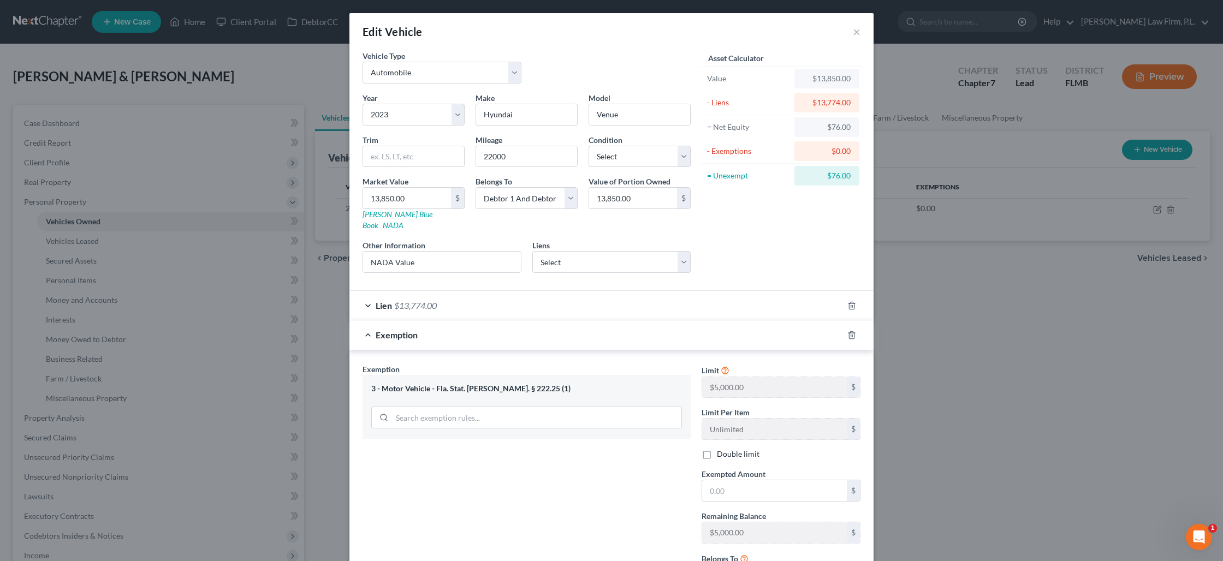
click at [717, 449] on label "Double limit" at bounding box center [738, 454] width 43 height 11
click at [721, 449] on input "Double limit" at bounding box center [724, 452] width 7 height 7
checkbox input "true"
click at [731, 480] on input "text" at bounding box center [774, 490] width 145 height 21
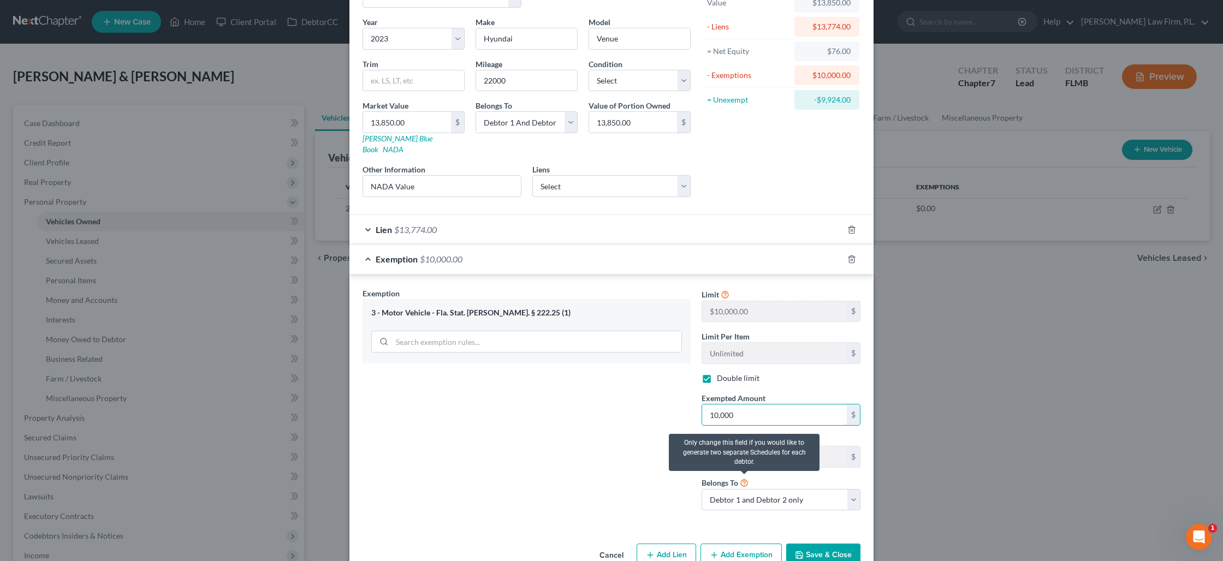
scroll to position [92, 0]
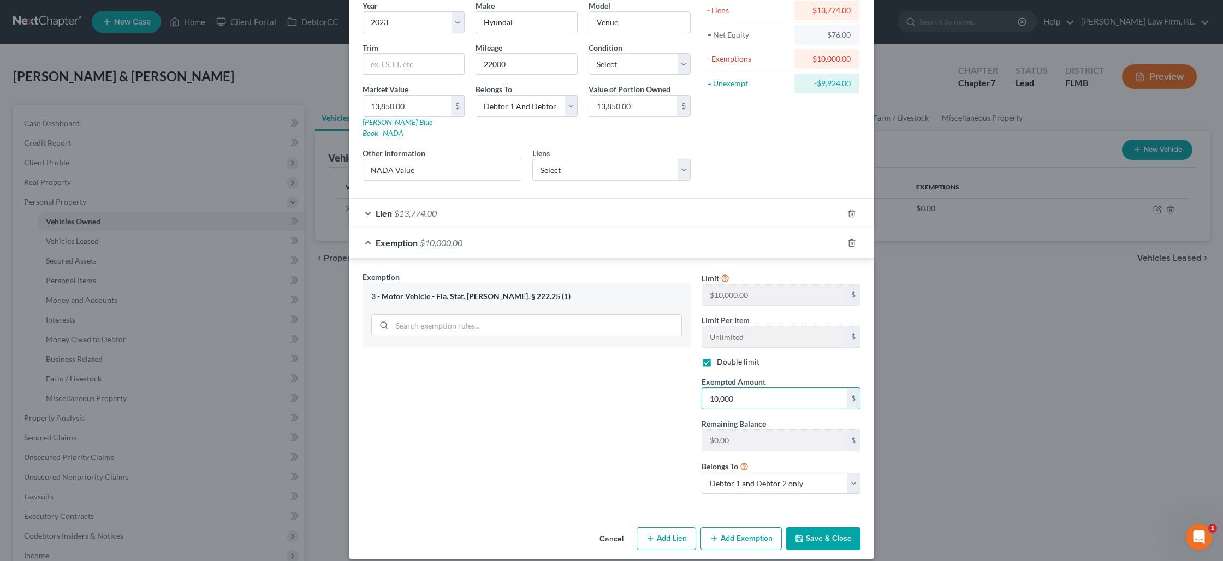
type input "10,000"
click at [806, 532] on button "Save & Close" at bounding box center [823, 538] width 74 height 23
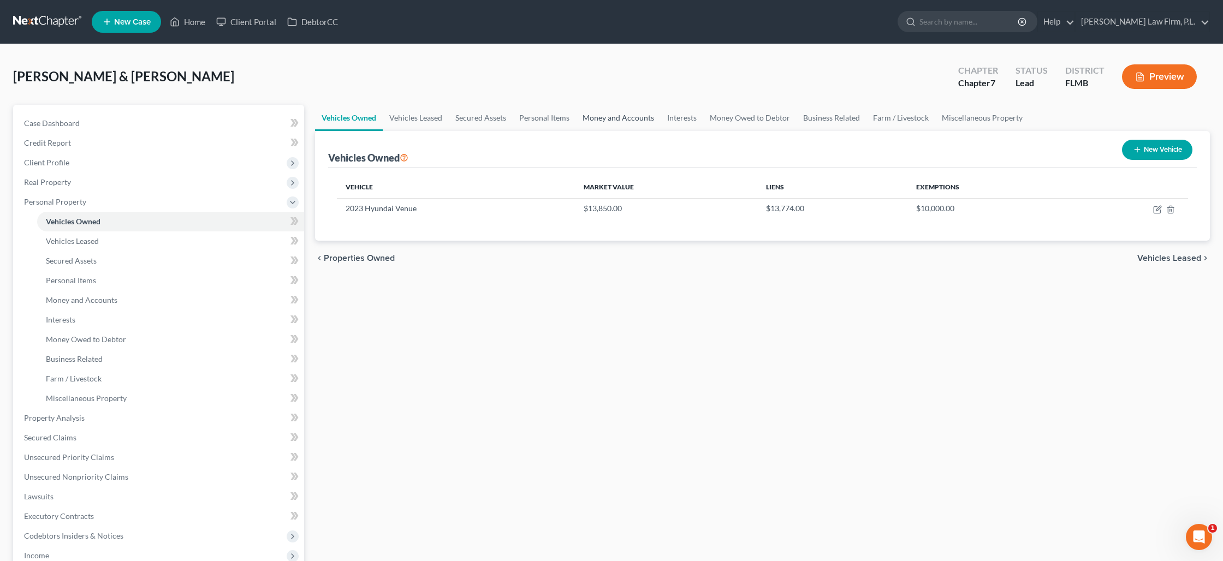
click at [626, 123] on link "Money and Accounts" at bounding box center [618, 118] width 85 height 26
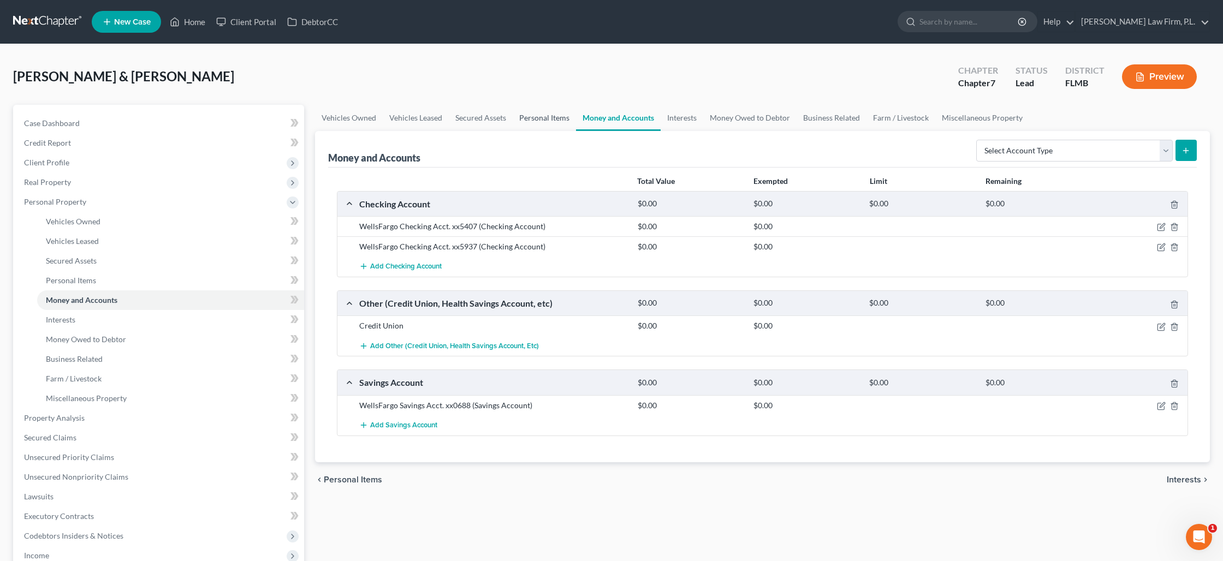
click at [528, 113] on link "Personal Items" at bounding box center [544, 118] width 63 height 26
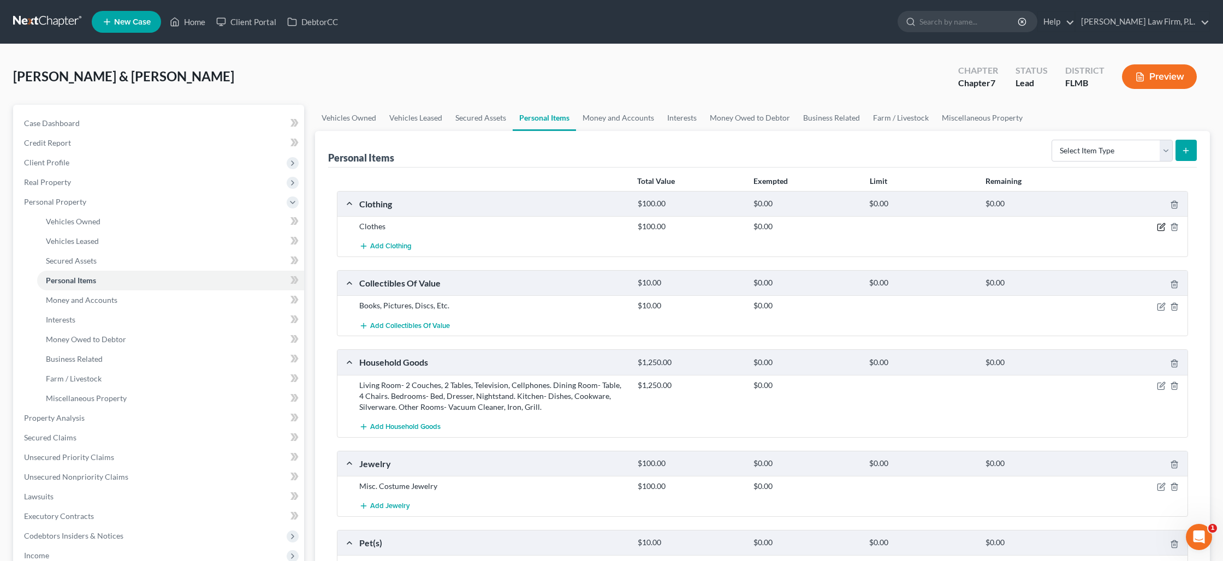
click at [1160, 228] on icon "button" at bounding box center [1161, 226] width 5 height 5
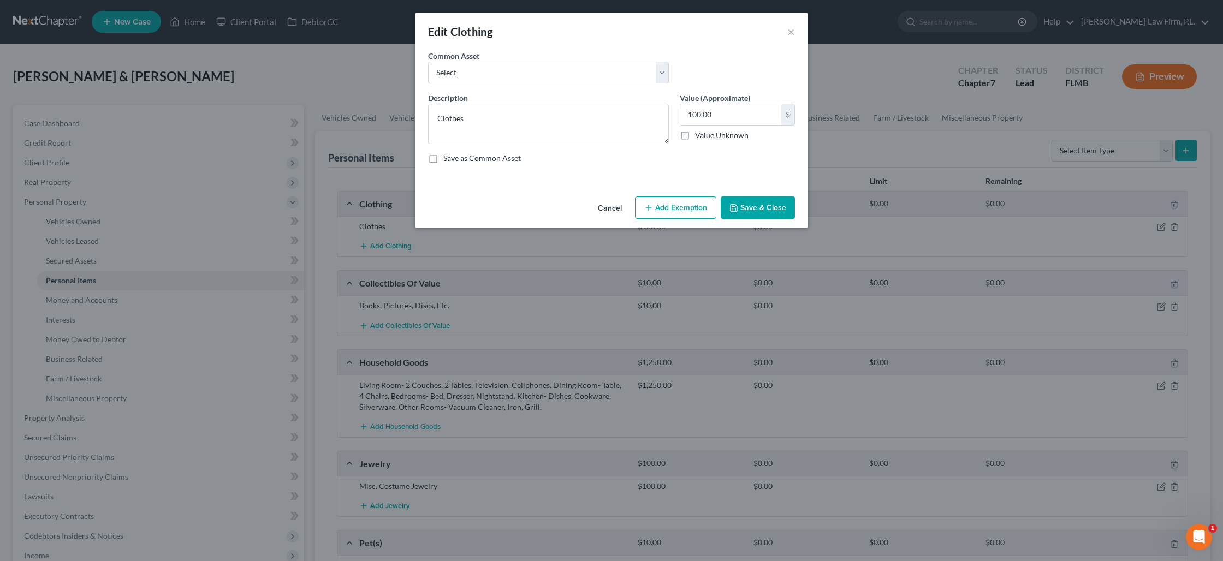
click at [688, 208] on button "Add Exemption" at bounding box center [675, 207] width 81 height 23
select select "2"
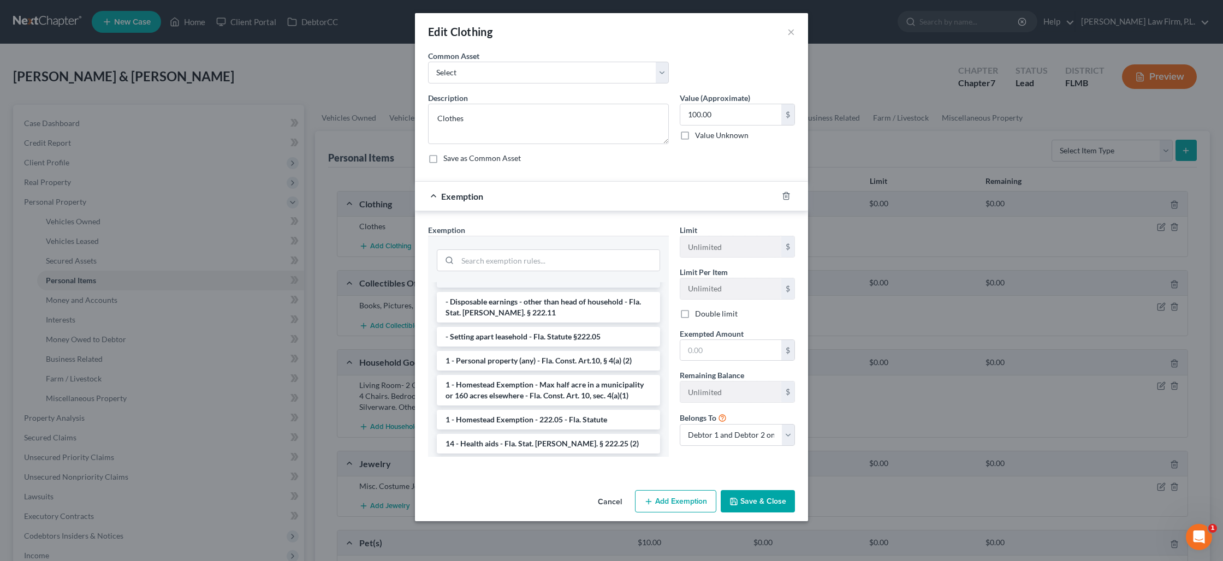
scroll to position [102, 0]
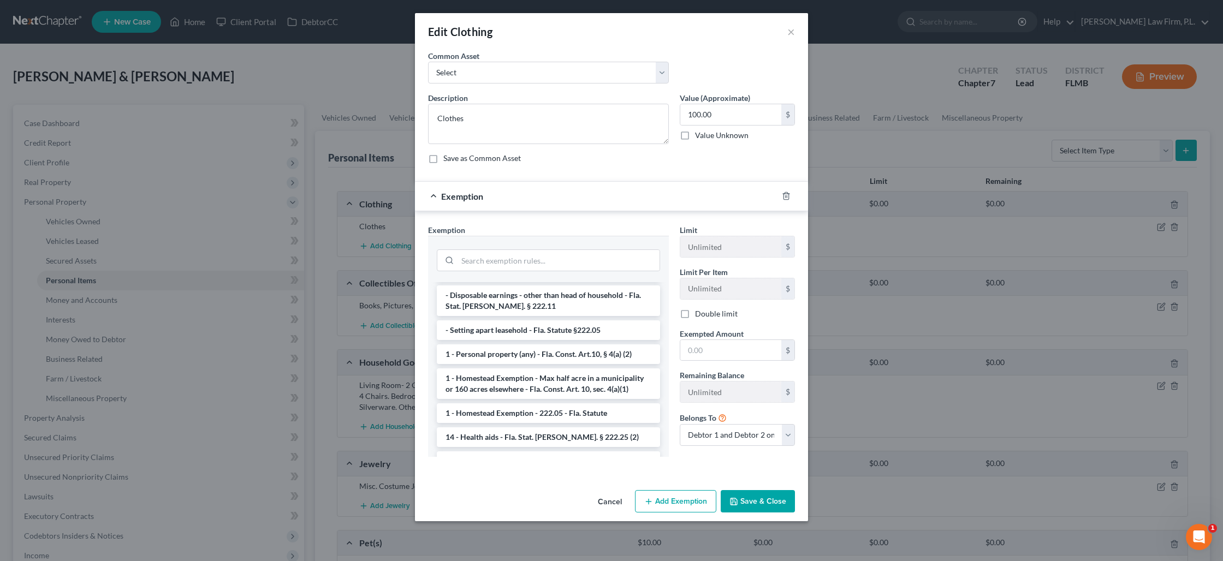
click at [695, 314] on label "Double limit" at bounding box center [716, 313] width 43 height 11
click at [699, 314] on input "Double limit" at bounding box center [702, 311] width 7 height 7
click at [564, 346] on li "1 - Personal property (any) - Fla. Const. Art.10, § 4(a) (2)" at bounding box center [548, 354] width 223 height 20
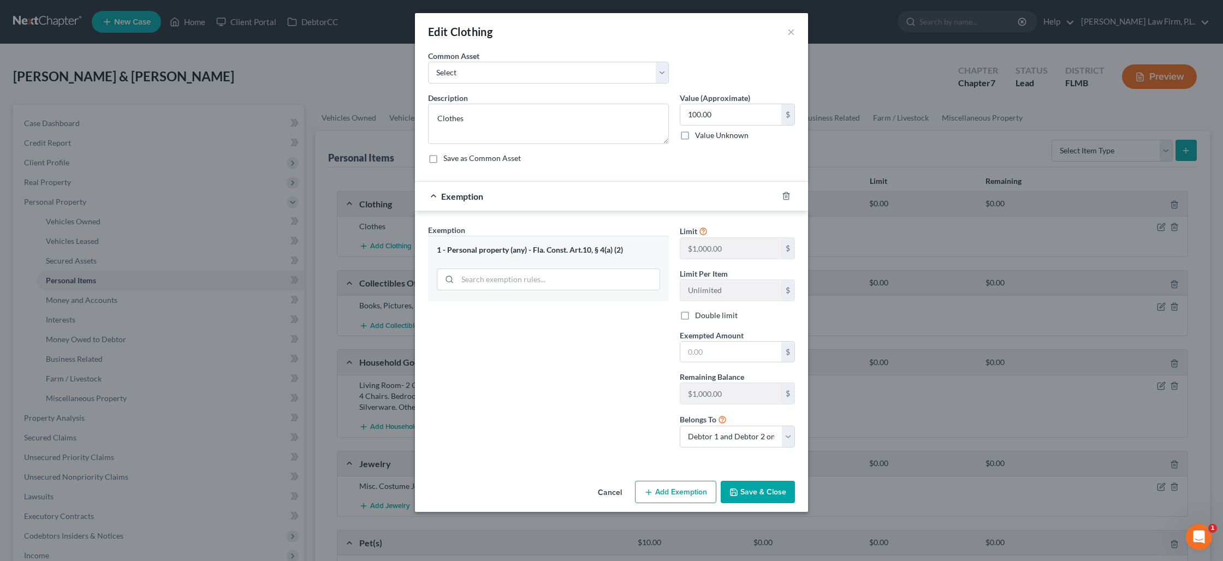
click at [723, 363] on div "Limit $1,000.00 $ Limit Per Item Unlimited $ Double limit Exempted Amount * $ R…" at bounding box center [737, 340] width 126 height 232
click at [695, 314] on label "Double limit" at bounding box center [716, 315] width 43 height 11
click at [699, 314] on input "Double limit" at bounding box center [702, 313] width 7 height 7
checkbox input "true"
click at [697, 350] on input "text" at bounding box center [730, 352] width 101 height 21
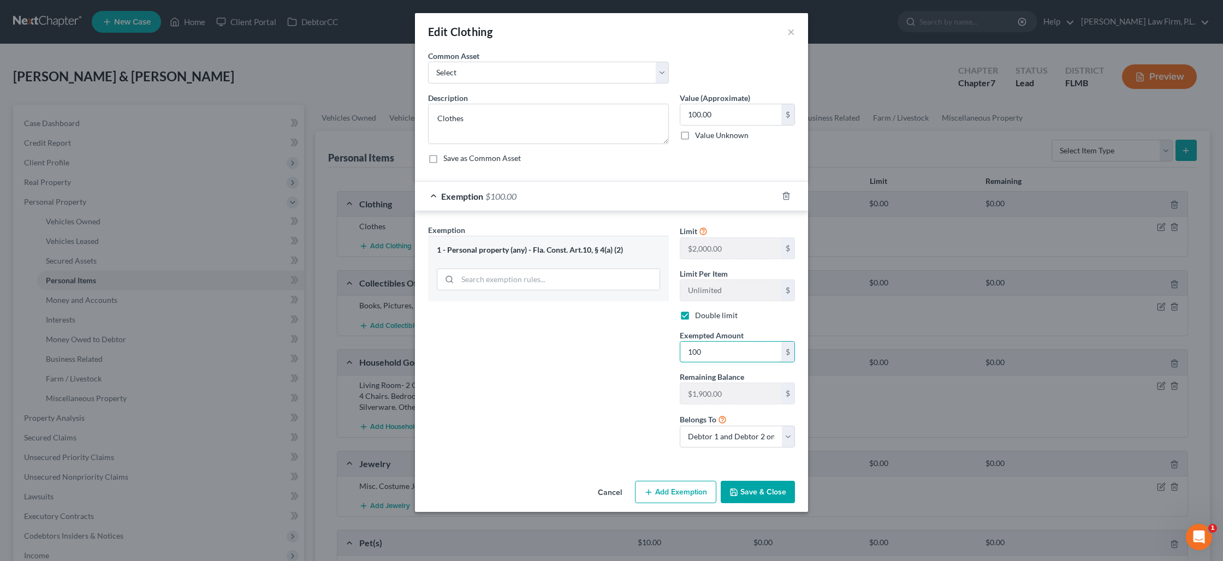
type input "100"
click at [755, 498] on button "Save & Close" at bounding box center [757, 492] width 74 height 23
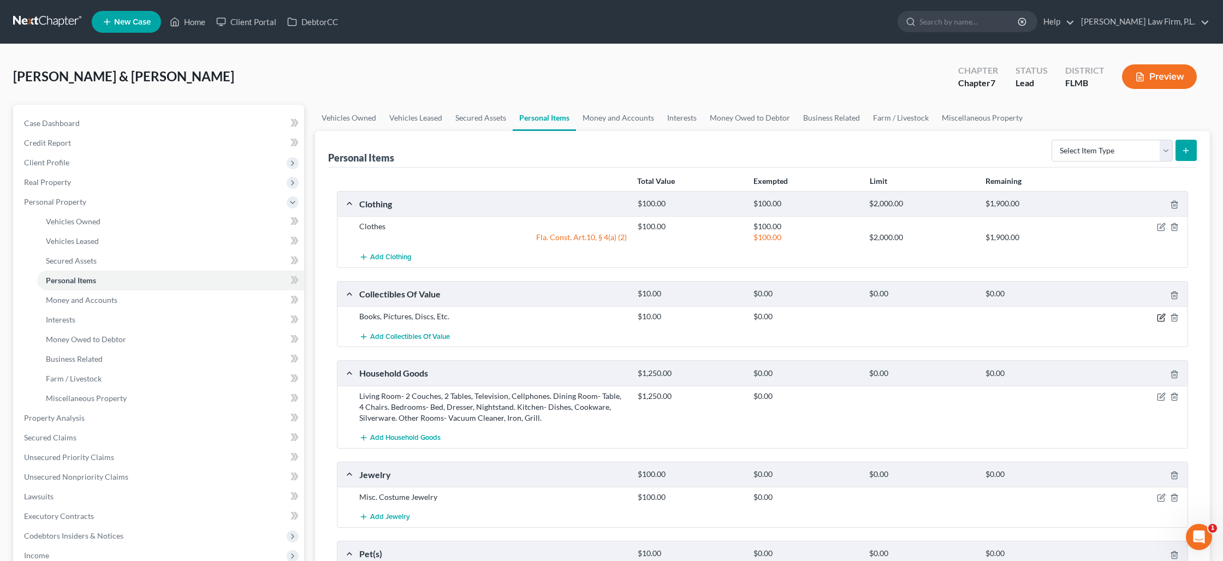
click at [1161, 319] on icon "button" at bounding box center [1161, 317] width 9 height 9
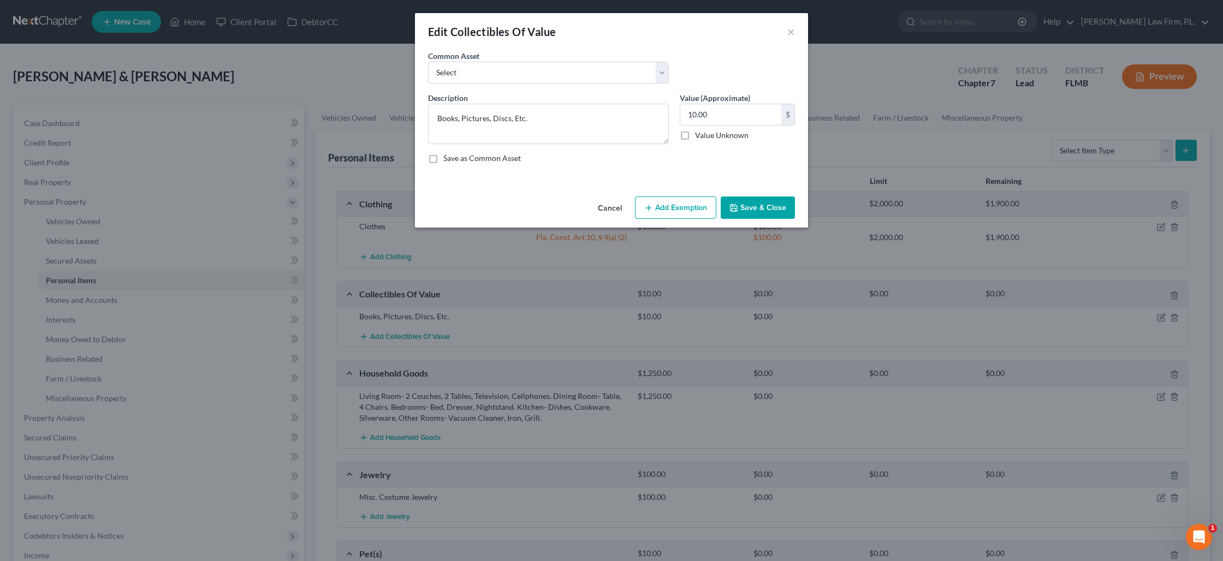
click at [683, 211] on button "Add Exemption" at bounding box center [675, 207] width 81 height 23
select select "2"
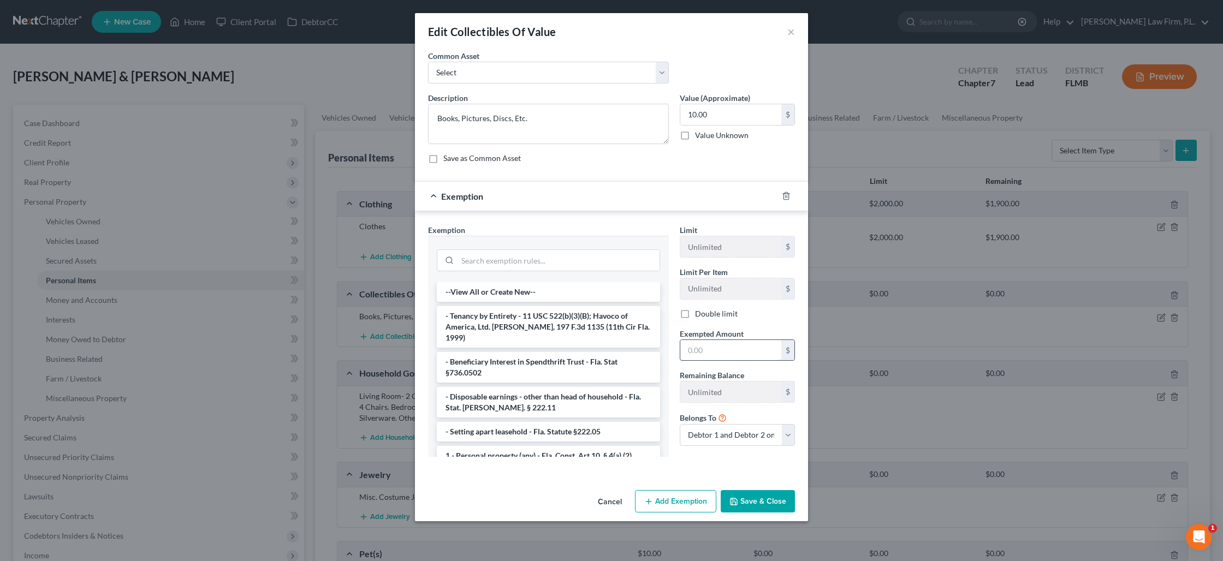
click at [705, 344] on input "text" at bounding box center [730, 350] width 101 height 21
click at [695, 317] on label "Double limit" at bounding box center [716, 313] width 43 height 11
click at [699, 315] on input "Double limit" at bounding box center [702, 311] width 7 height 7
checkbox input "true"
click at [703, 349] on input "text" at bounding box center [730, 350] width 101 height 21
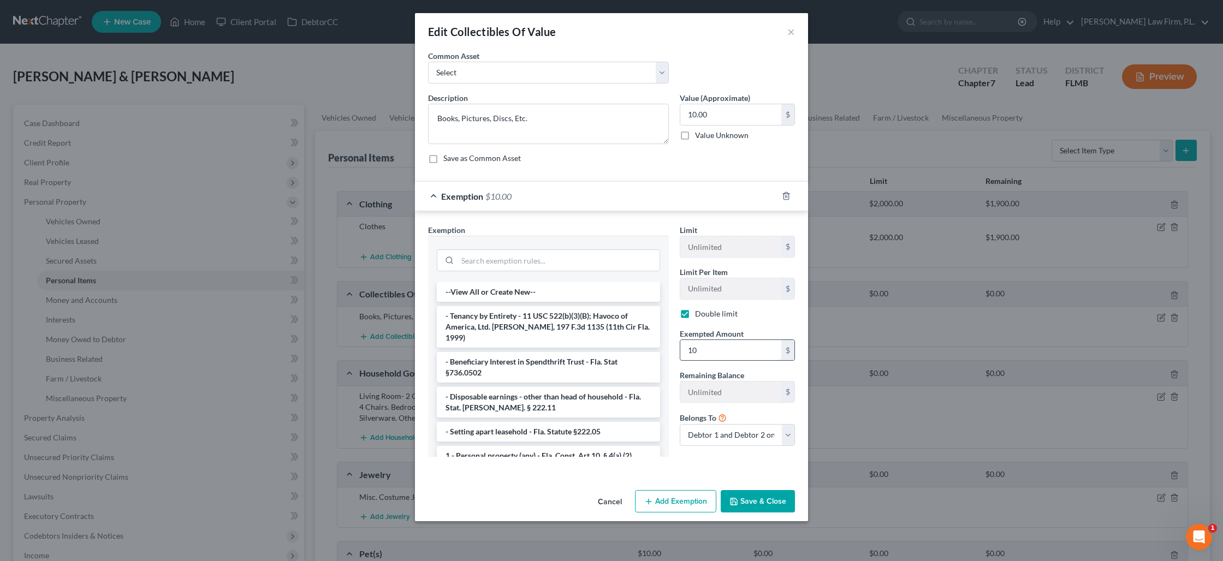
type input "10"
click at [762, 504] on button "Save & Close" at bounding box center [757, 501] width 74 height 23
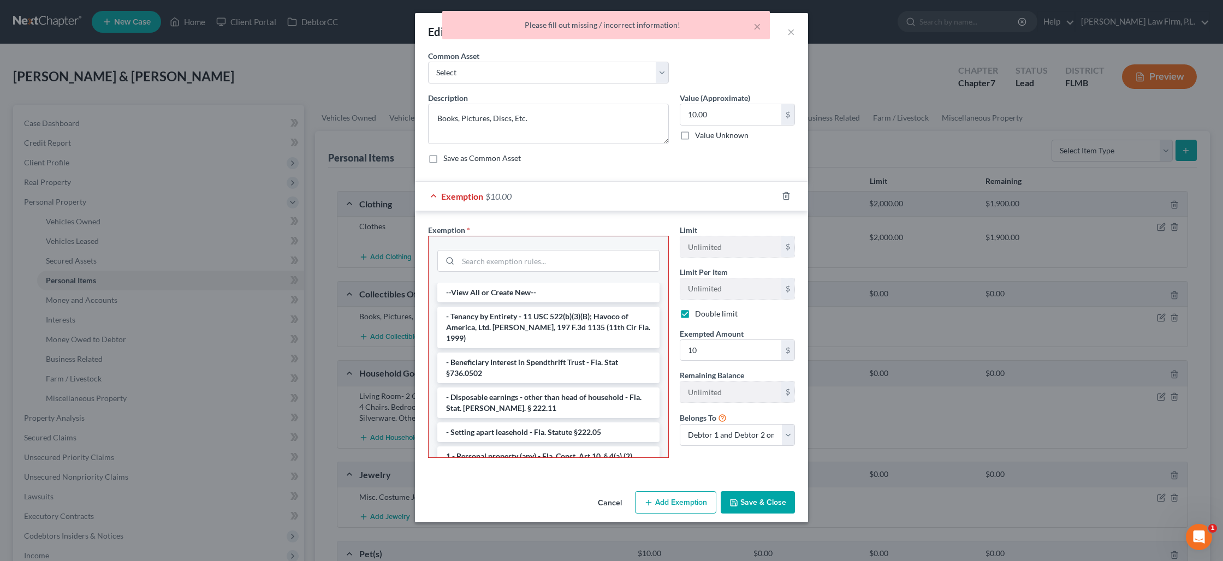
click at [523, 446] on li "1 - Personal property (any) - Fla. Const. Art.10, § 4(a) (2)" at bounding box center [548, 456] width 222 height 20
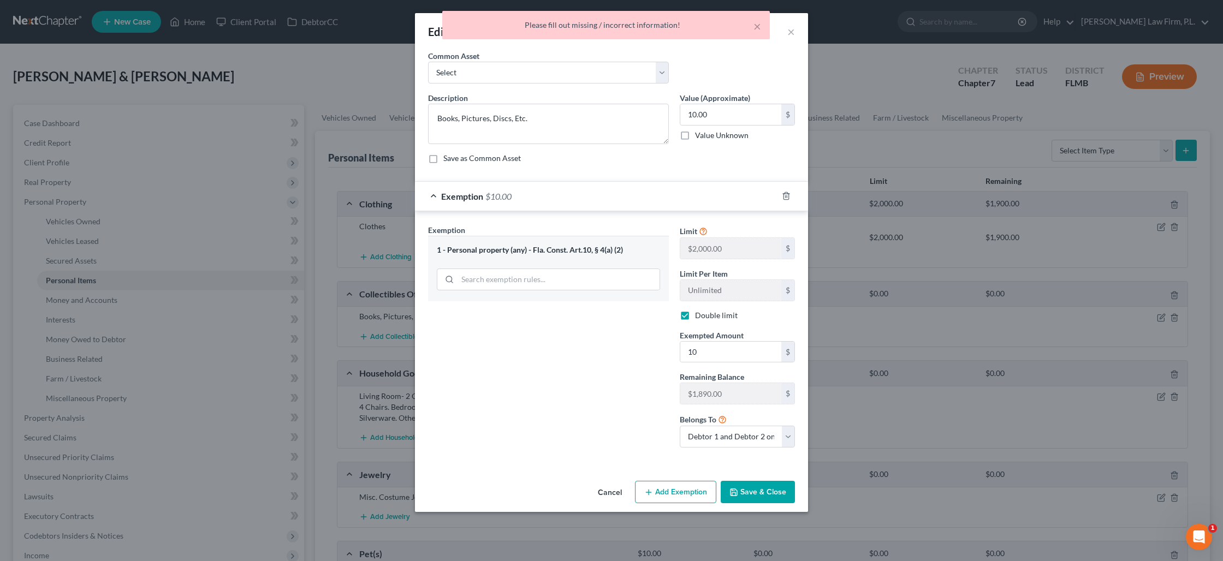
click at [761, 494] on button "Save & Close" at bounding box center [757, 492] width 74 height 23
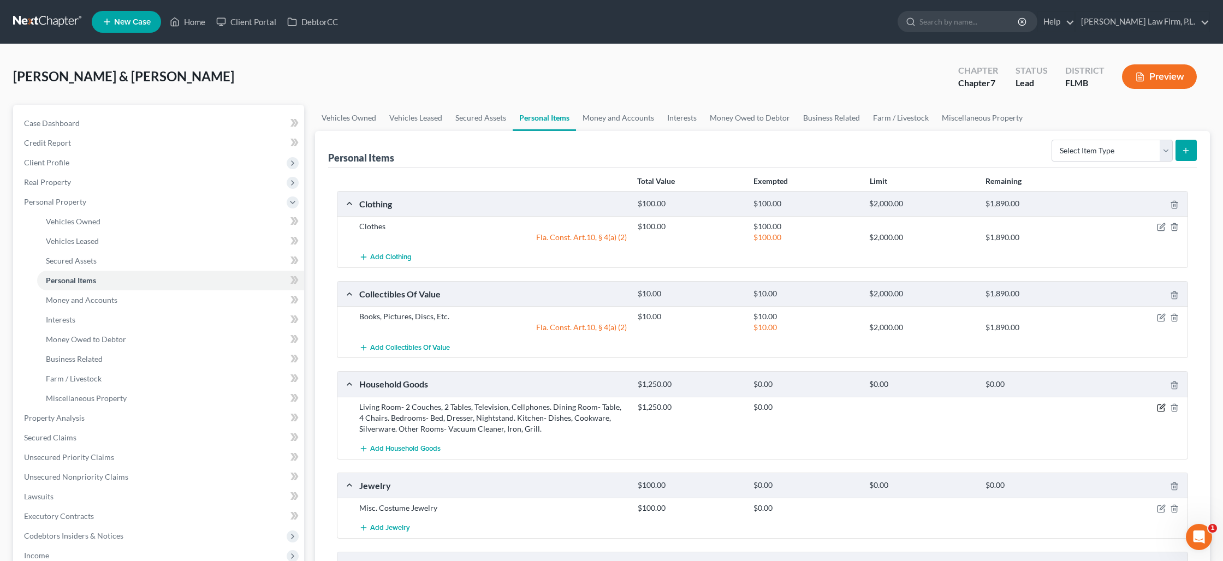
click at [1160, 408] on icon "button" at bounding box center [1161, 406] width 5 height 5
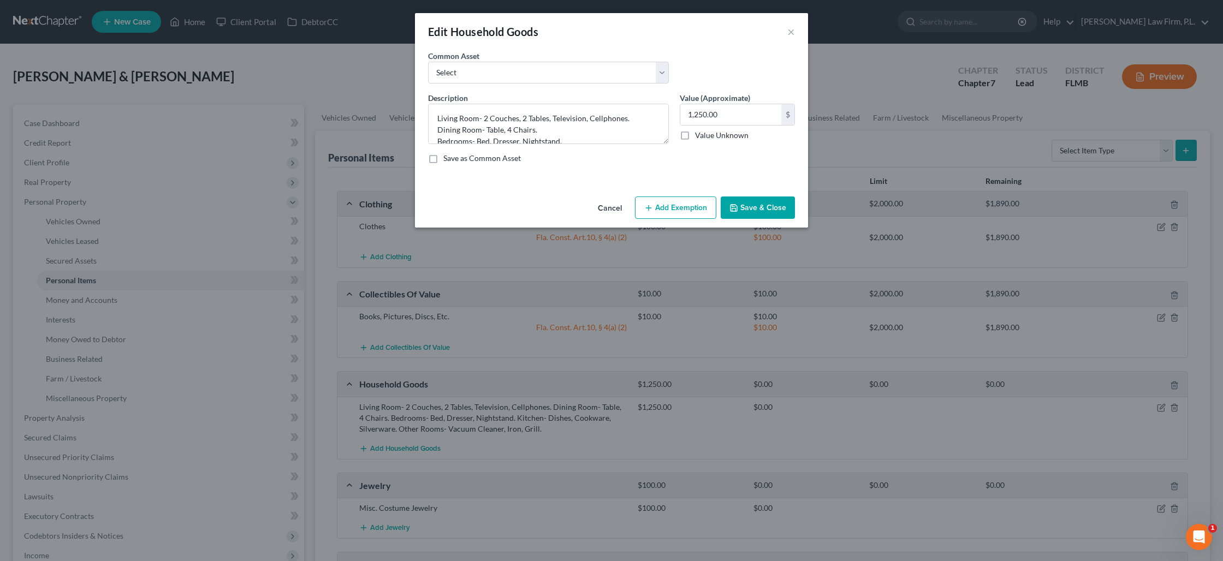
click at [665, 204] on button "Add Exemption" at bounding box center [675, 207] width 81 height 23
select select "2"
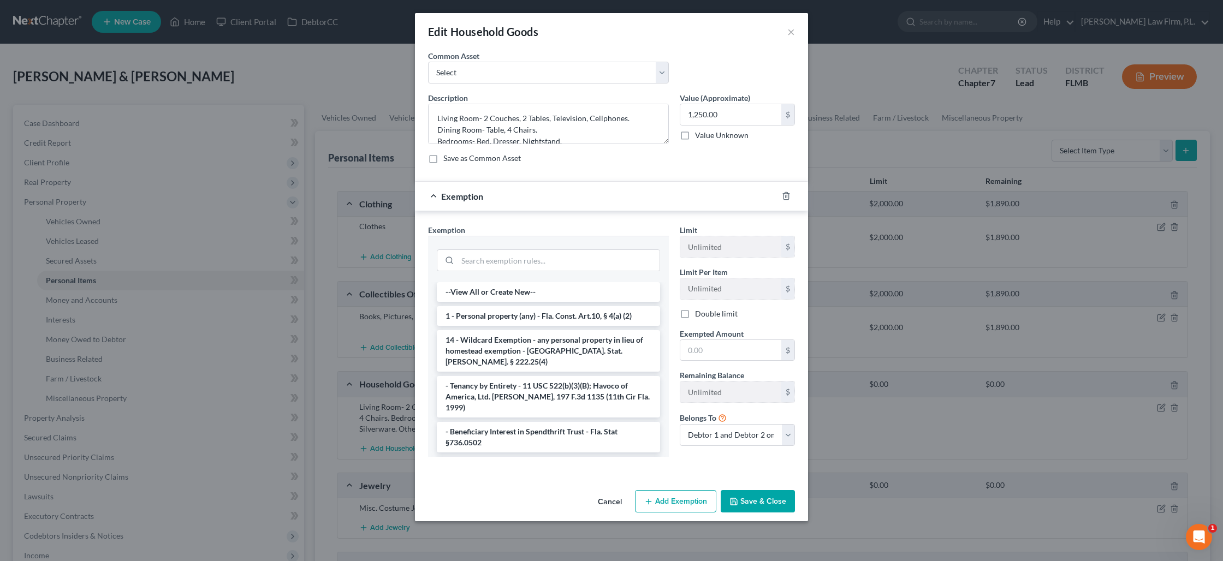
click at [695, 313] on label "Double limit" at bounding box center [716, 313] width 43 height 11
click at [699, 313] on input "Double limit" at bounding box center [702, 311] width 7 height 7
checkbox input "true"
click at [700, 348] on input "text" at bounding box center [730, 350] width 101 height 21
click at [571, 315] on li "1 - Personal property (any) - Fla. Const. Art.10, § 4(a) (2)" at bounding box center [548, 316] width 223 height 20
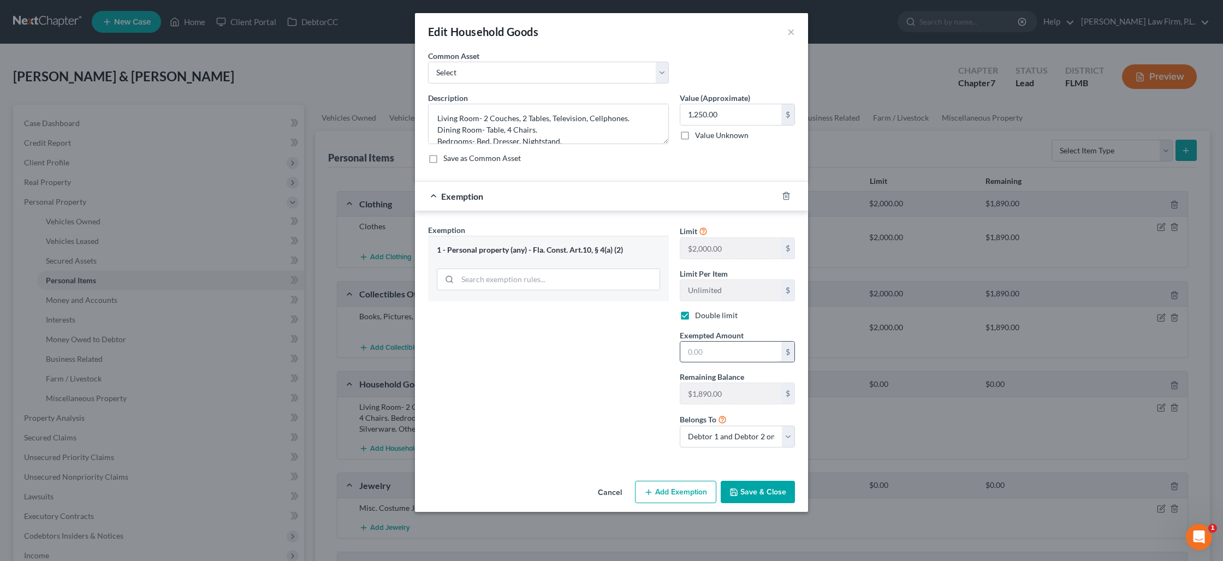
click at [699, 354] on input "text" at bounding box center [730, 352] width 101 height 21
type input "1"
type input "1250"
click at [759, 491] on button "Save & Close" at bounding box center [757, 492] width 74 height 23
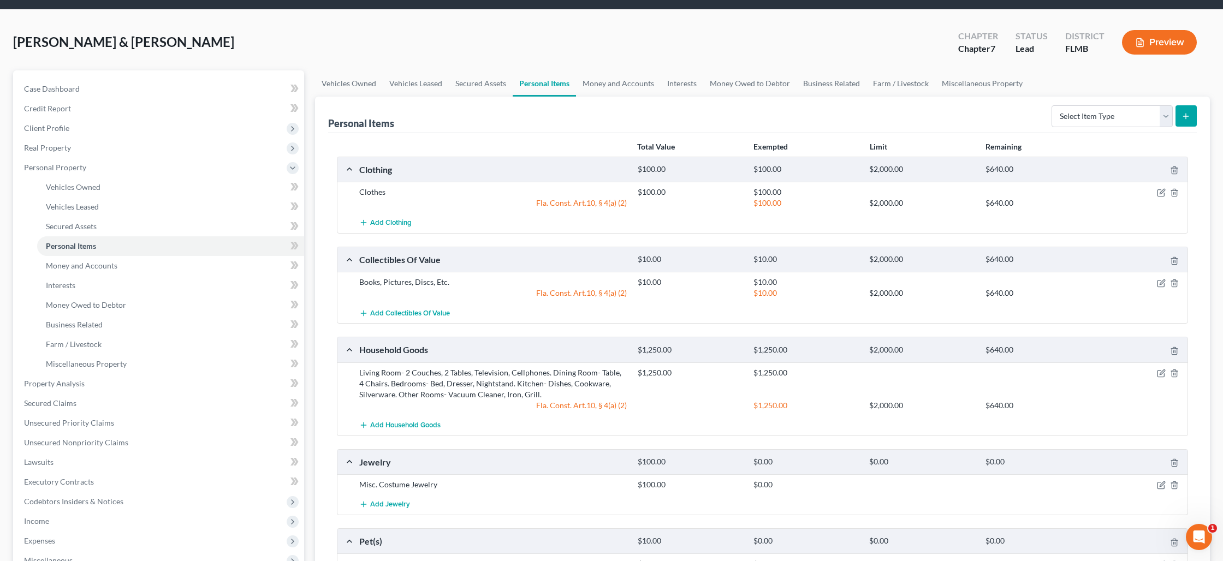
scroll to position [84, 0]
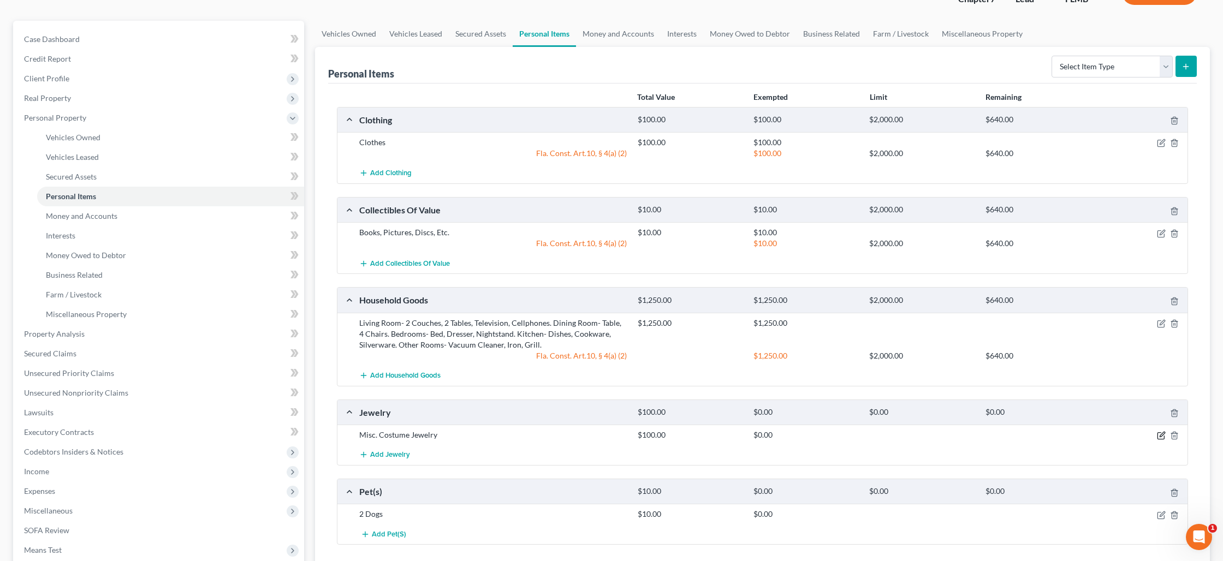
click at [1160, 438] on icon "button" at bounding box center [1161, 435] width 9 height 9
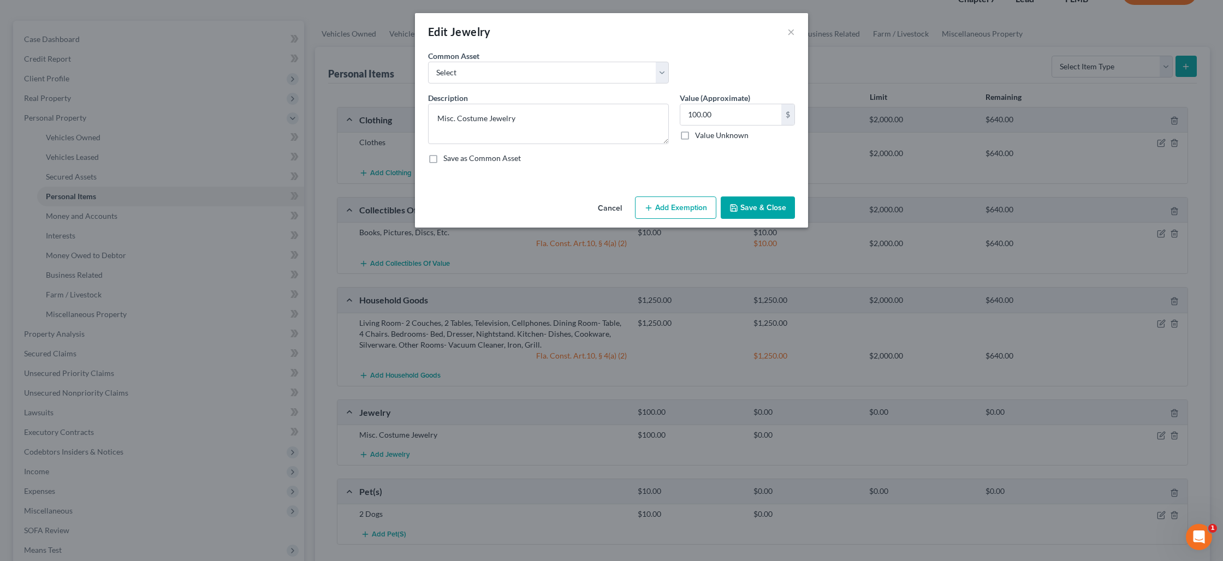
click at [665, 216] on button "Add Exemption" at bounding box center [675, 207] width 81 height 23
select select "2"
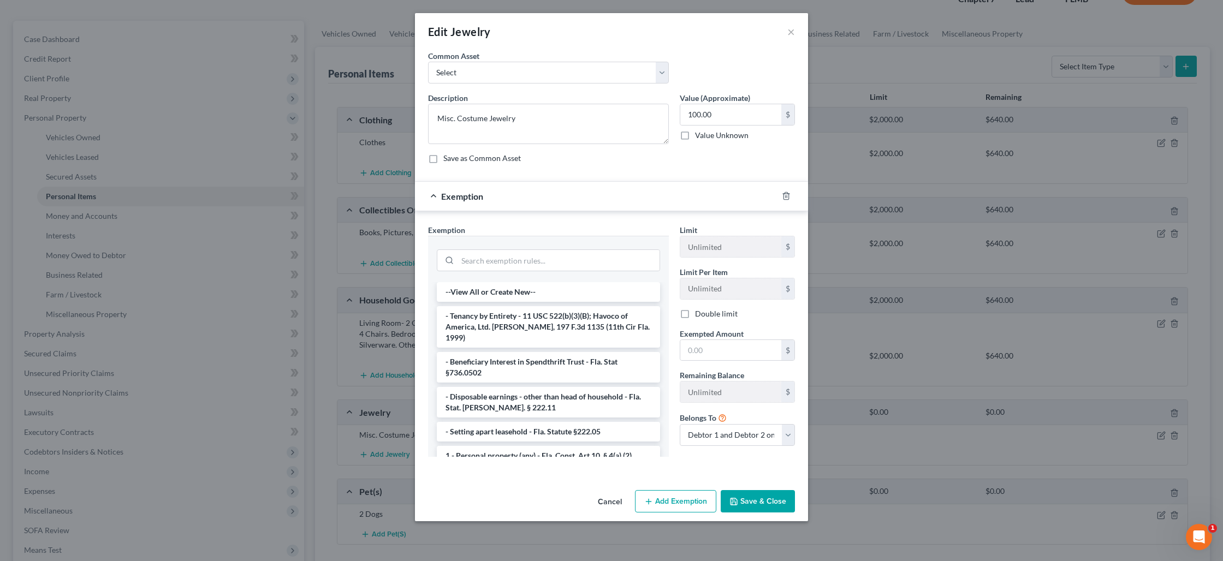
click at [695, 315] on label "Double limit" at bounding box center [716, 313] width 43 height 11
click at [699, 315] on input "Double limit" at bounding box center [702, 311] width 7 height 7
checkbox input "true"
click at [555, 446] on li "1 - Personal property (any) - Fla. Const. Art.10, § 4(a) (2)" at bounding box center [548, 456] width 223 height 20
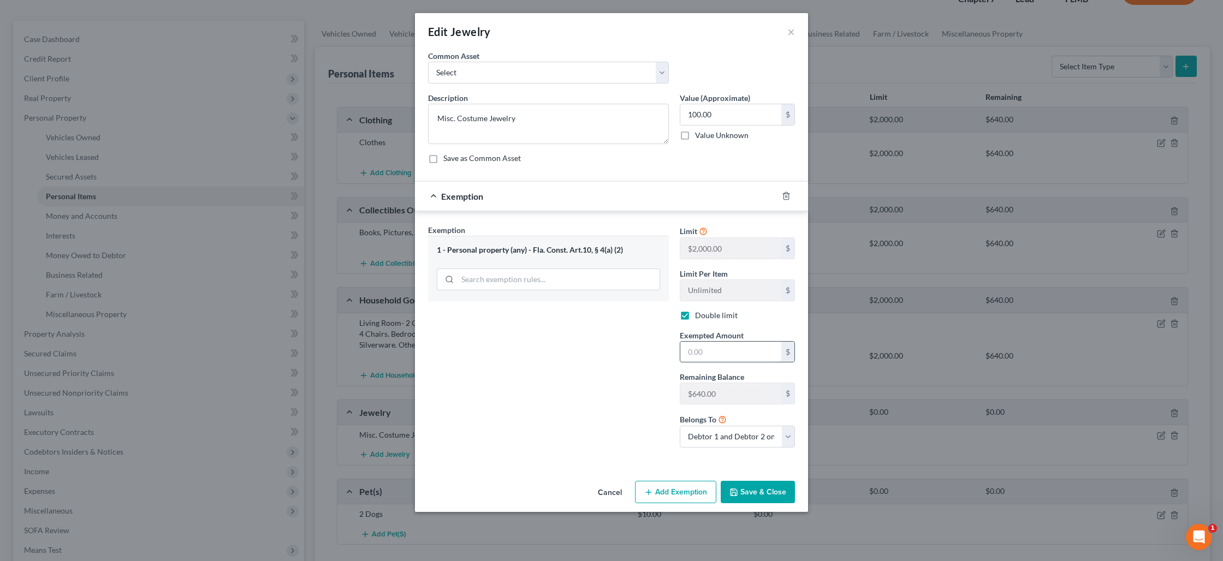
click at [703, 353] on input "text" at bounding box center [730, 352] width 101 height 21
type input "100"
click at [753, 497] on button "Save & Close" at bounding box center [757, 492] width 74 height 23
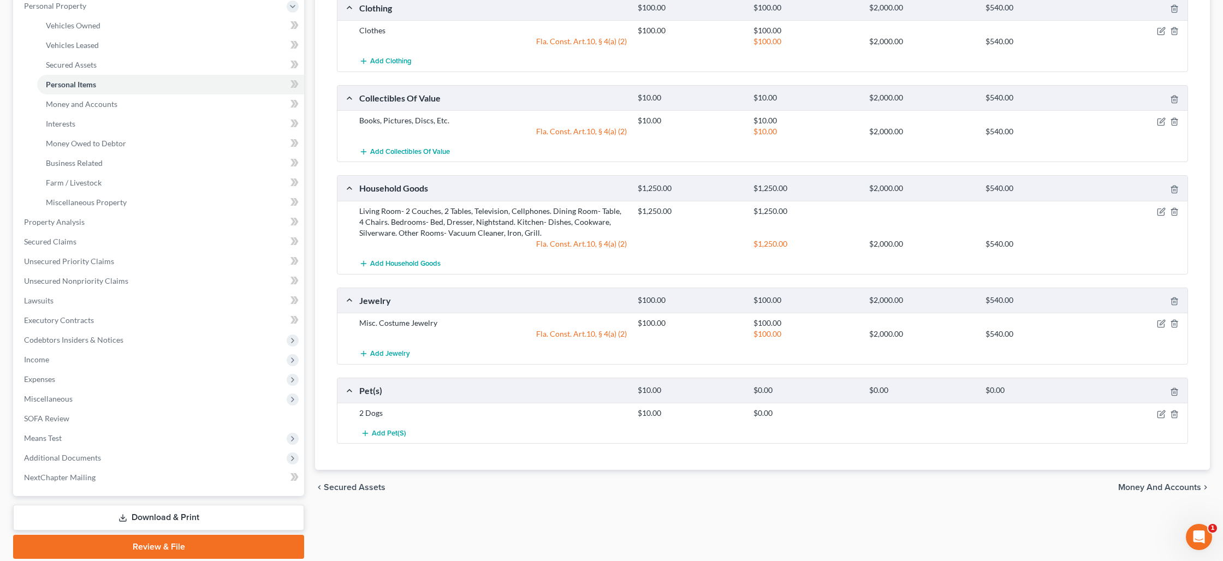
scroll to position [213, 0]
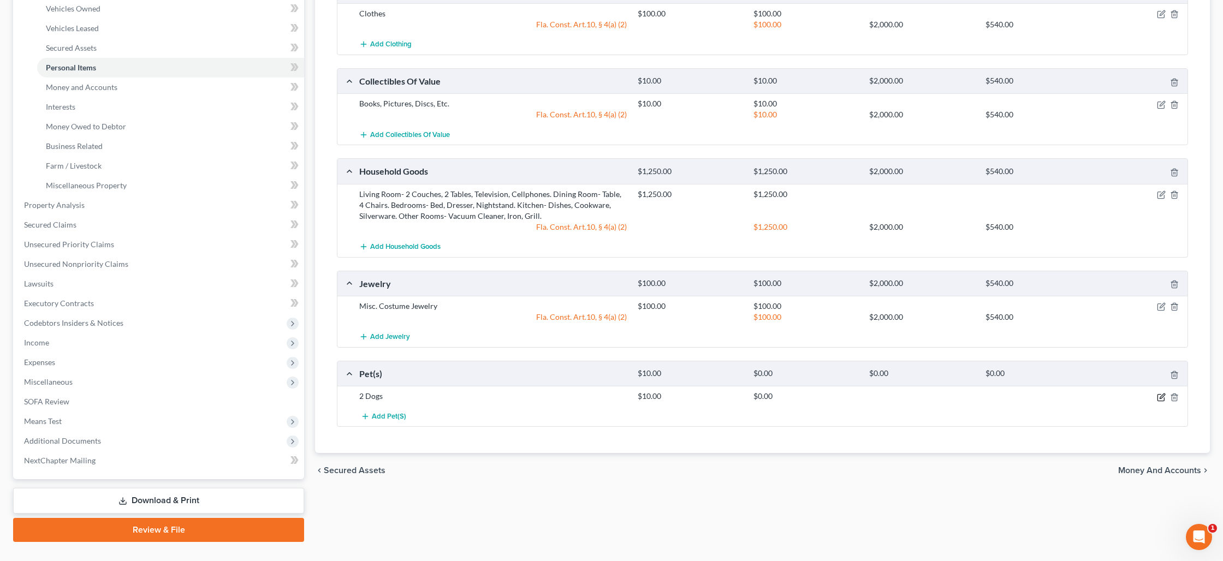
click at [1164, 395] on icon "button" at bounding box center [1161, 397] width 9 height 9
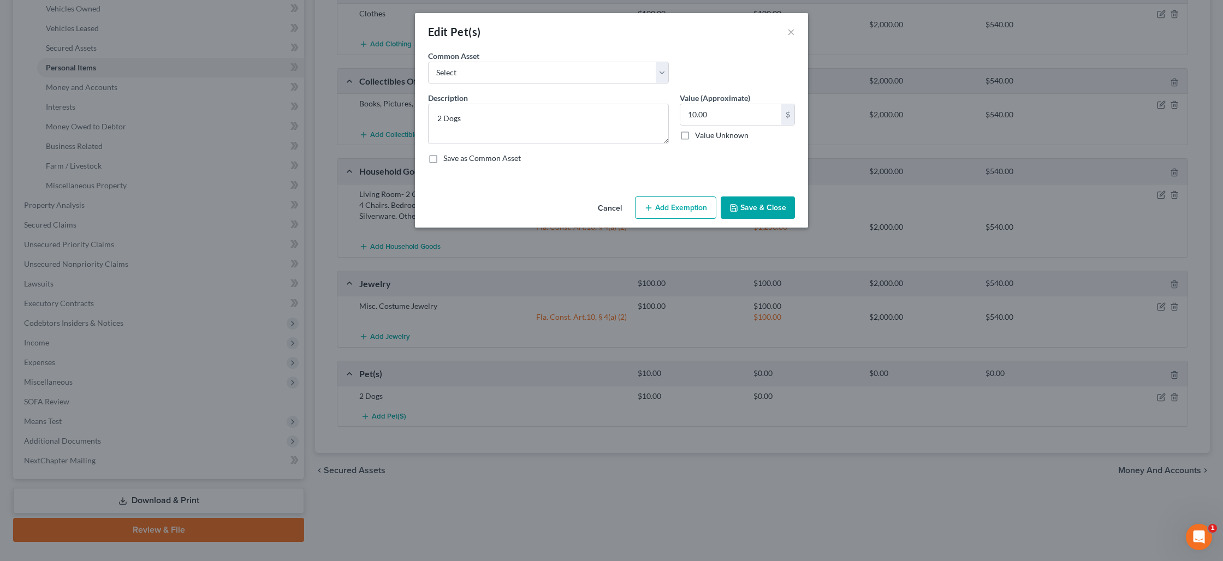
click at [687, 212] on button "Add Exemption" at bounding box center [675, 207] width 81 height 23
select select "2"
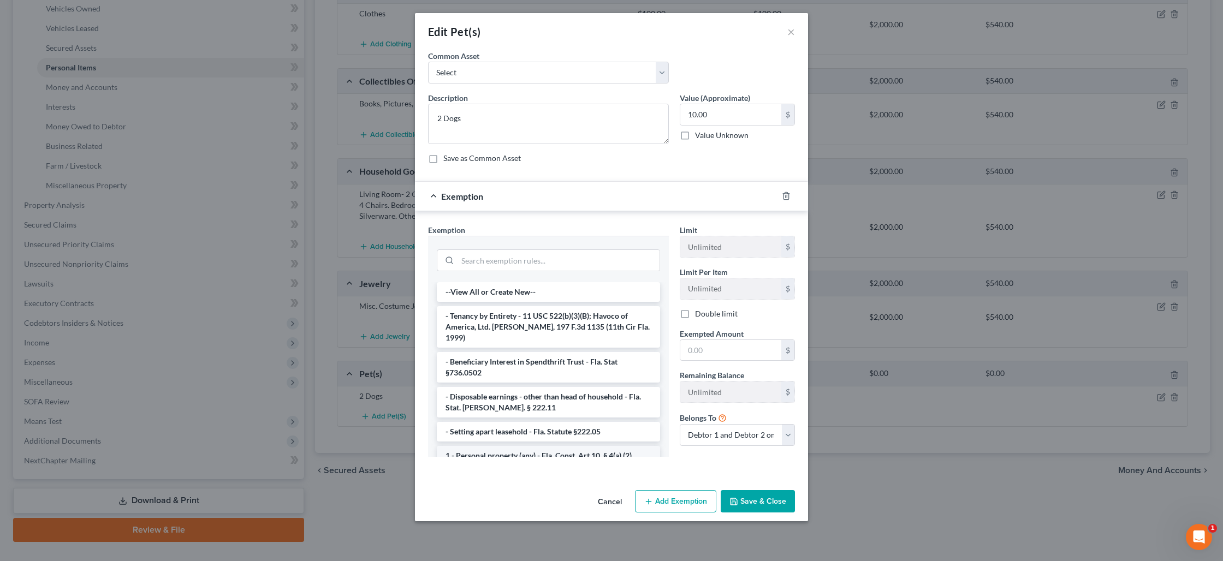
scroll to position [8, 0]
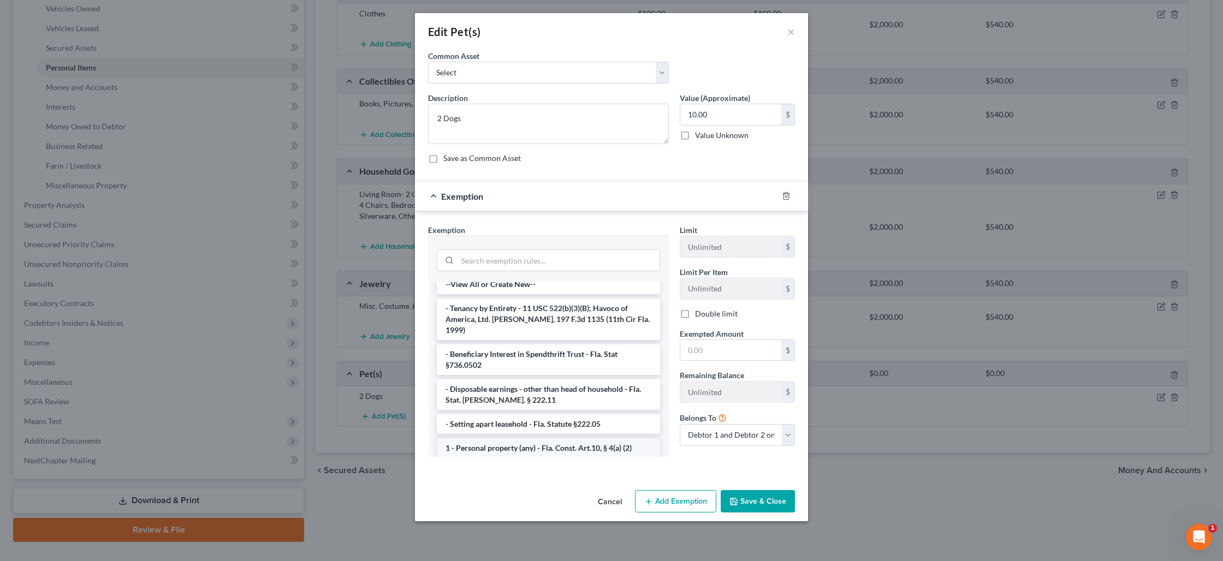
click at [556, 438] on li "1 - Personal property (any) - Fla. Const. Art.10, § 4(a) (2)" at bounding box center [548, 448] width 223 height 20
checkbox input "true"
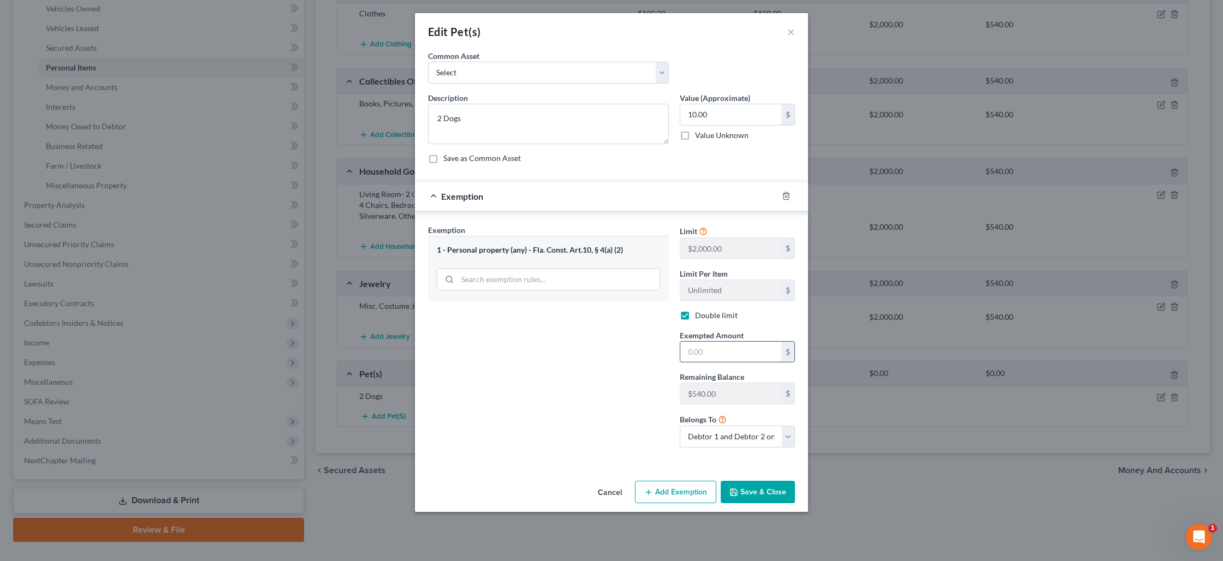
click at [698, 355] on input "text" at bounding box center [730, 352] width 101 height 21
type input "10"
click at [744, 489] on button "Save & Close" at bounding box center [757, 492] width 74 height 23
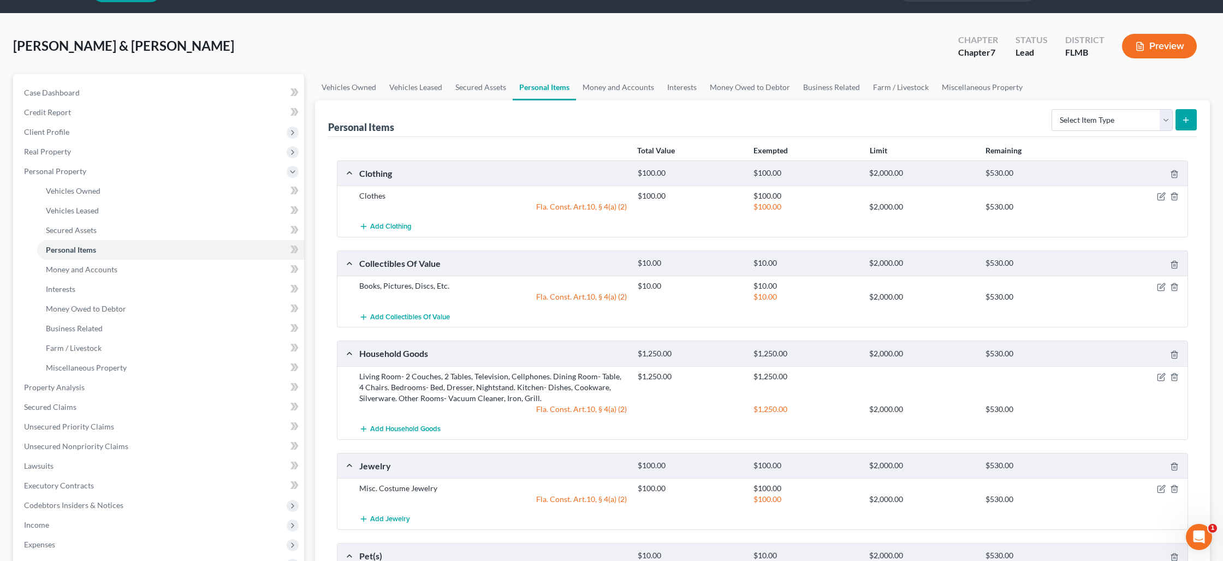
scroll to position [0, 0]
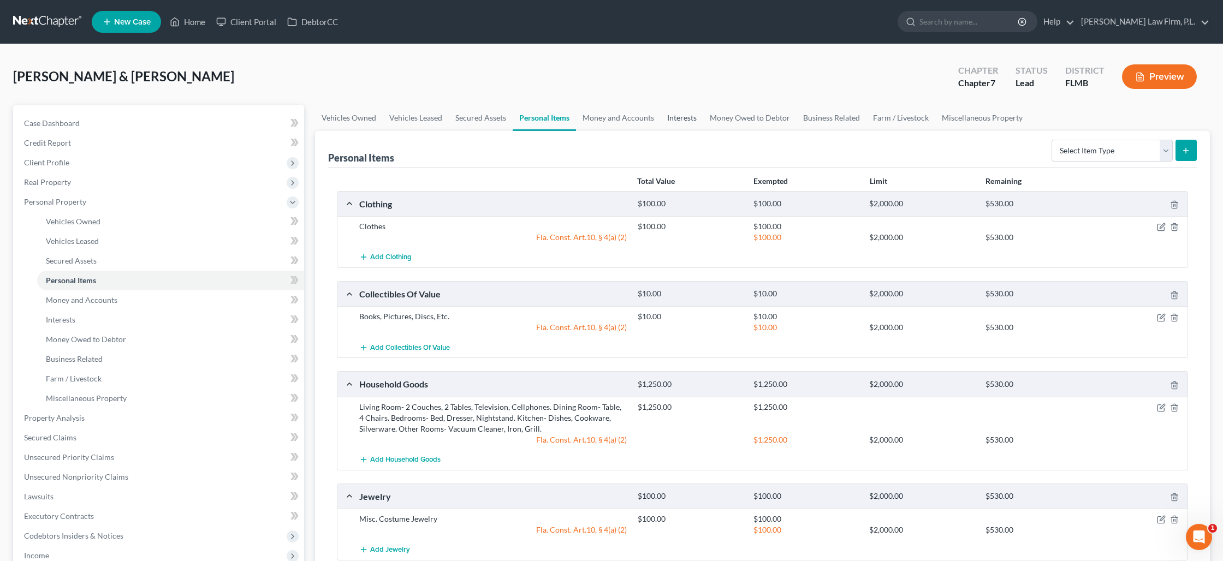
click at [671, 124] on link "Interests" at bounding box center [681, 118] width 43 height 26
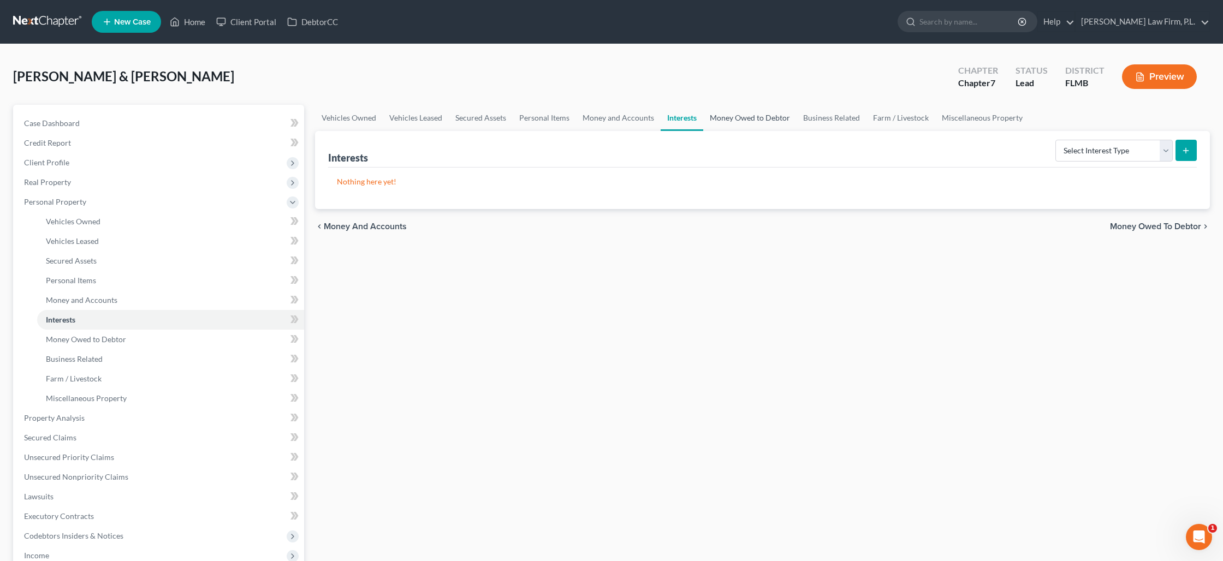
click at [729, 123] on link "Money Owed to Debtor" at bounding box center [749, 118] width 93 height 26
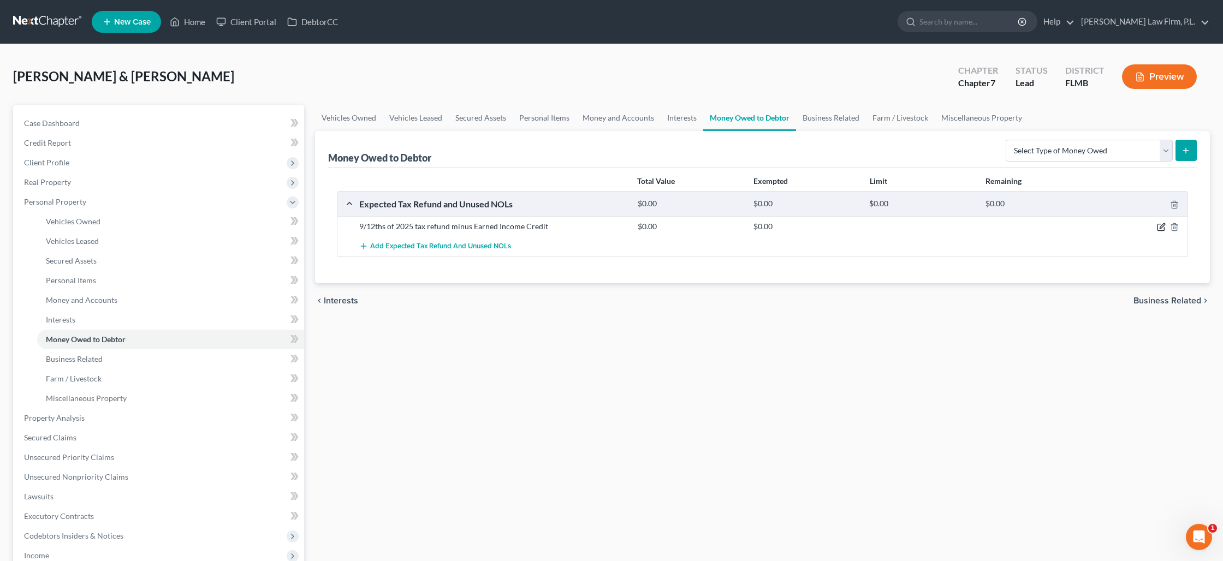
click at [1160, 228] on icon "button" at bounding box center [1161, 227] width 9 height 9
select select "0"
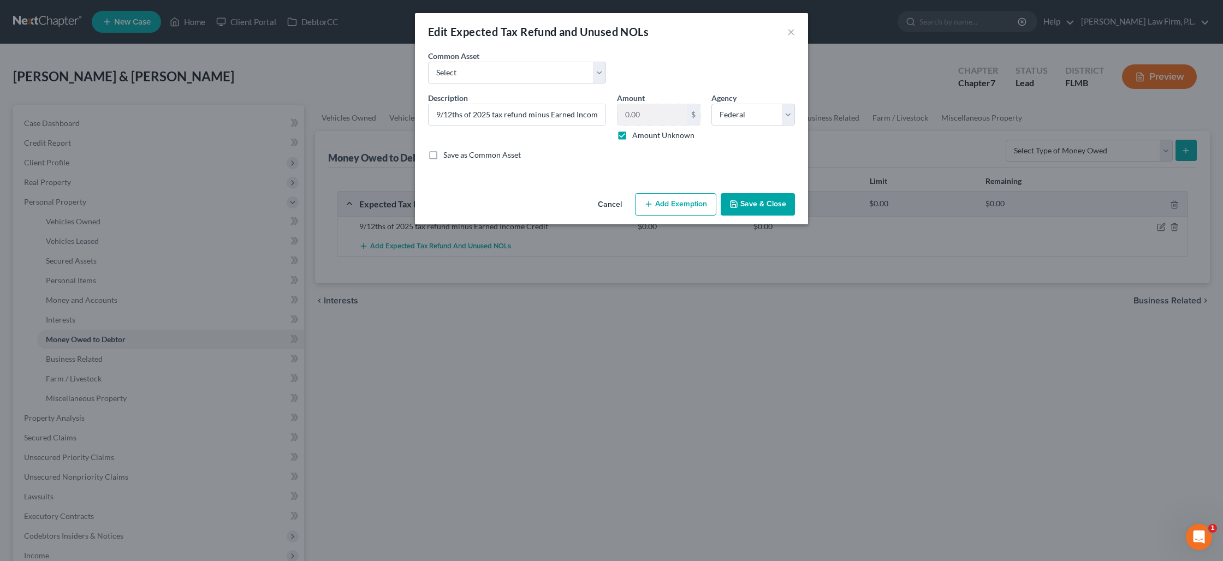
click at [763, 212] on button "Save & Close" at bounding box center [757, 204] width 74 height 23
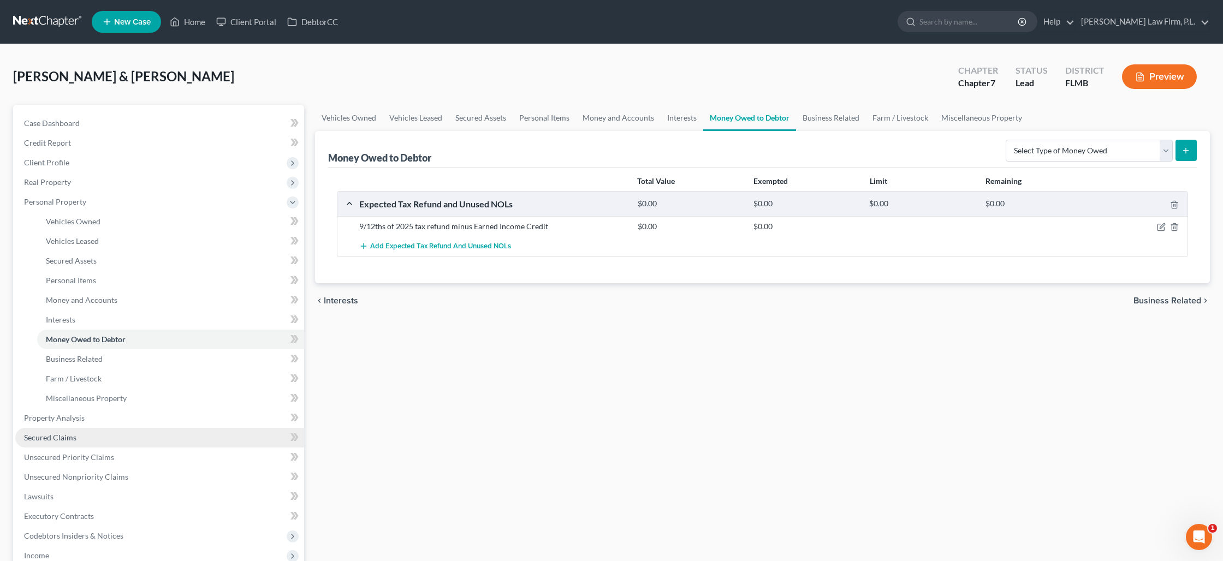
click at [154, 435] on link "Secured Claims" at bounding box center [159, 438] width 289 height 20
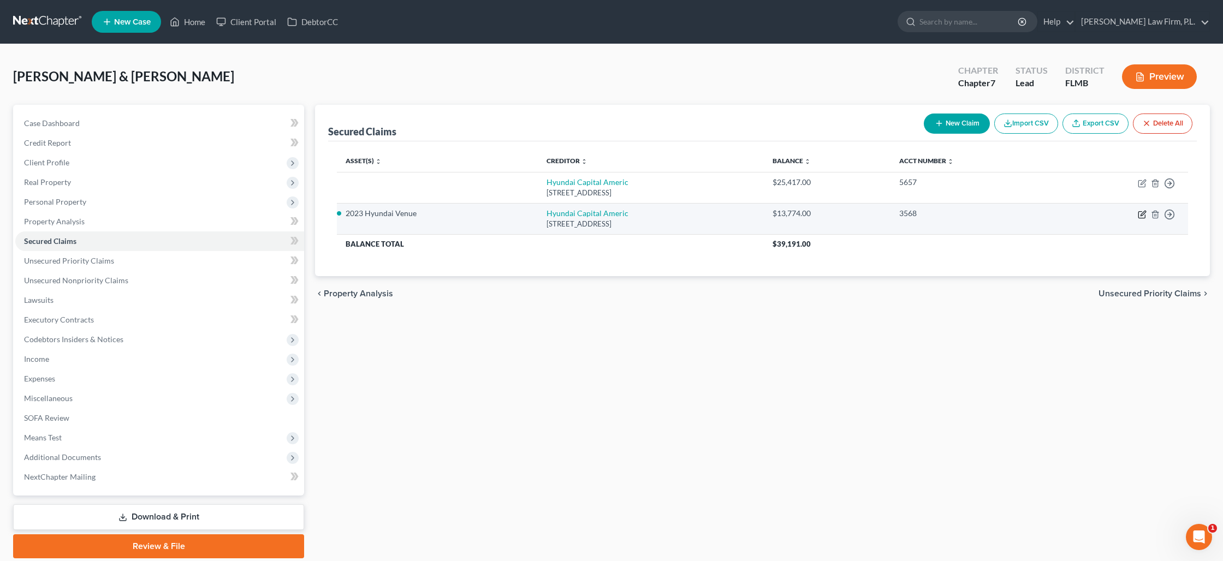
click at [1145, 214] on icon "button" at bounding box center [1142, 214] width 9 height 9
select select "4"
select select "0"
select select "2"
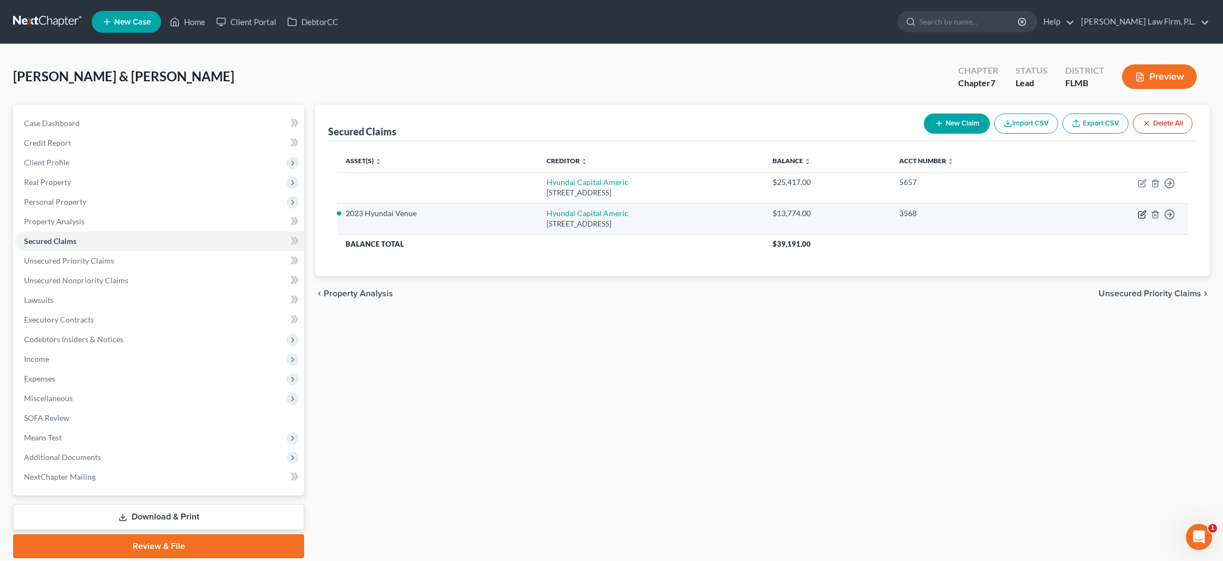
select select "0"
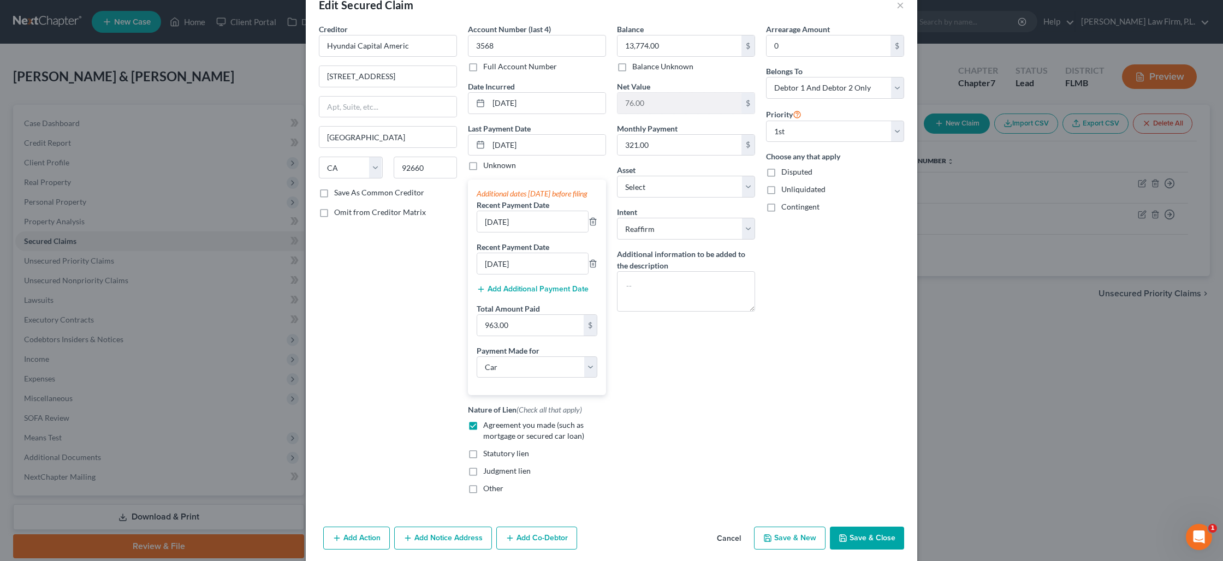
scroll to position [29, 0]
click at [878, 547] on button "Save & Close" at bounding box center [867, 536] width 74 height 23
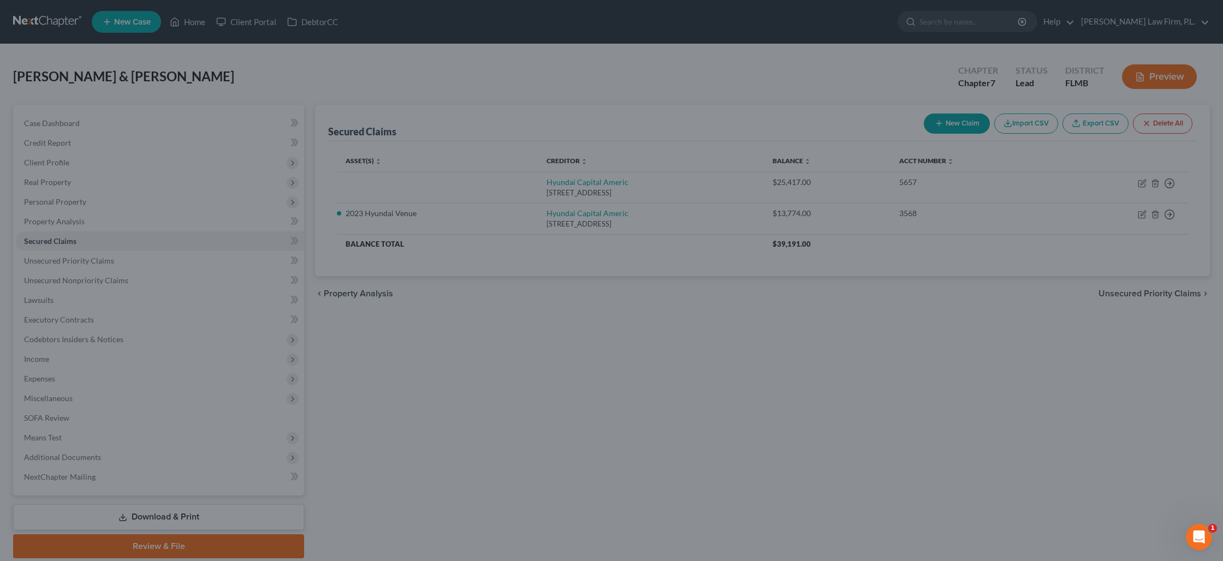
select select "2"
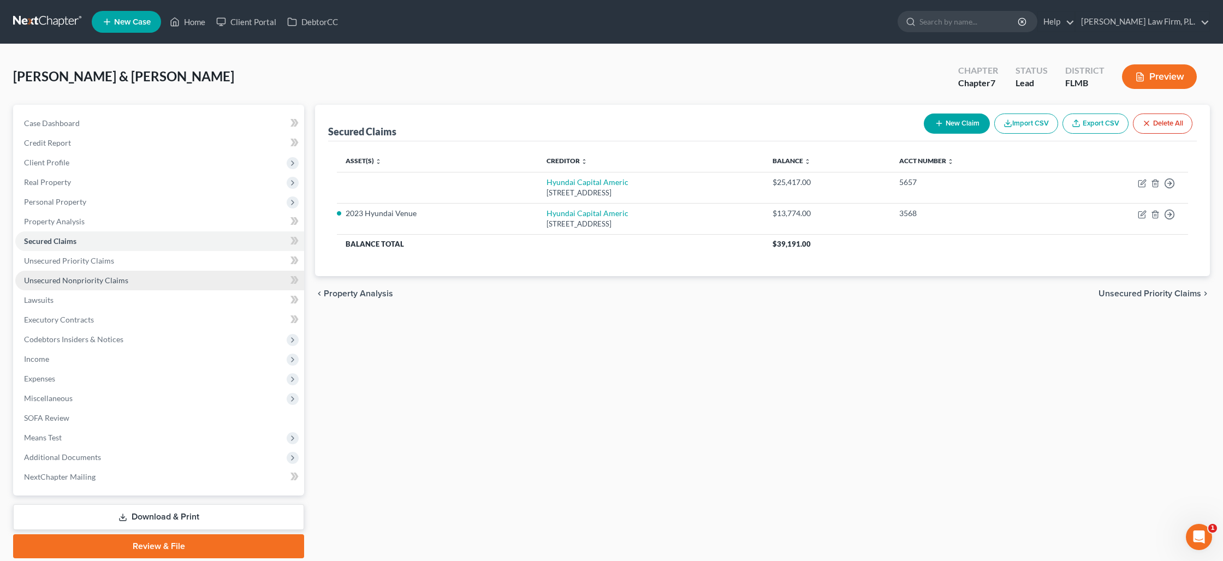
click at [116, 286] on link "Unsecured Nonpriority Claims" at bounding box center [159, 281] width 289 height 20
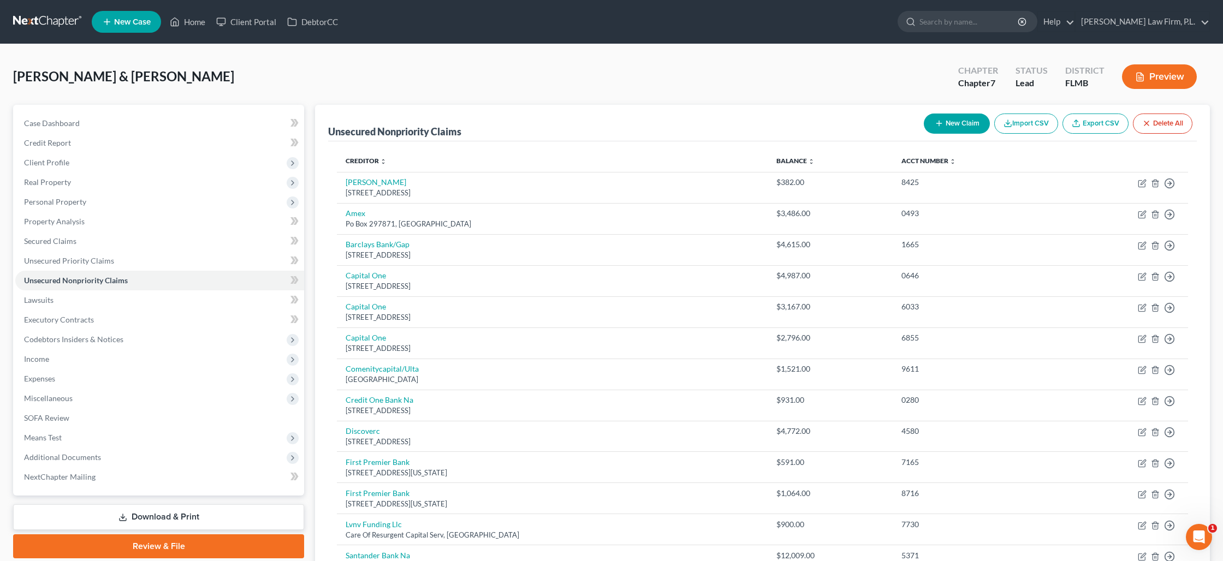
click at [963, 120] on button "New Claim" at bounding box center [957, 124] width 66 height 20
select select "2"
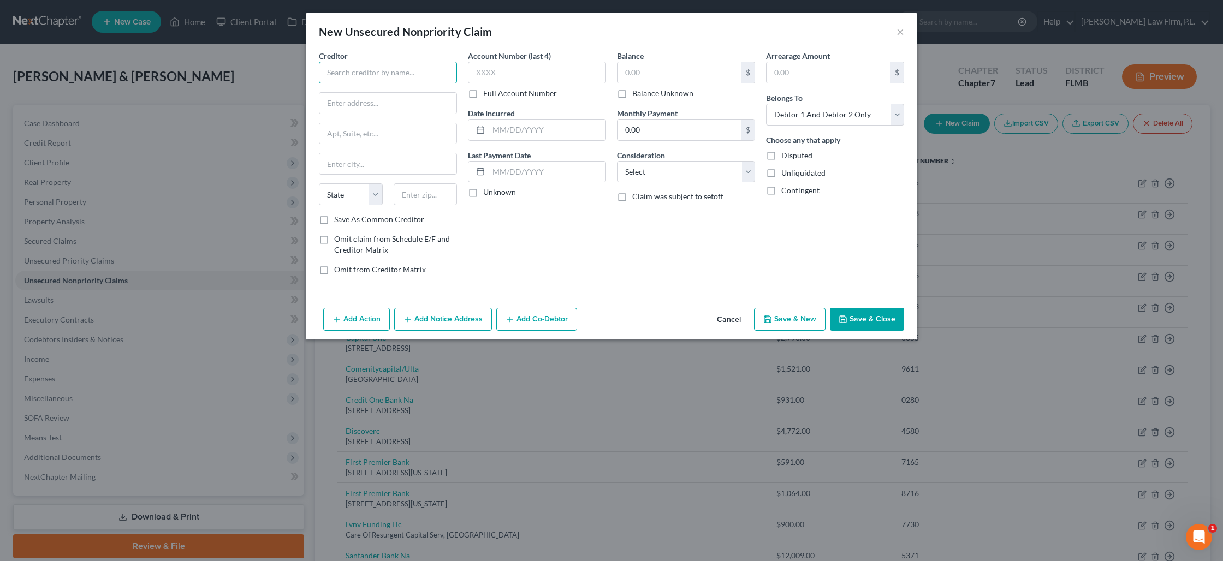
click at [389, 72] on input "text" at bounding box center [388, 73] width 138 height 22
type input "Social Security Admin."
click at [371, 100] on input "text" at bounding box center [387, 103] width 137 height 21
paste input "[STREET_ADDRESS]"
type input "[STREET_ADDRESS]"
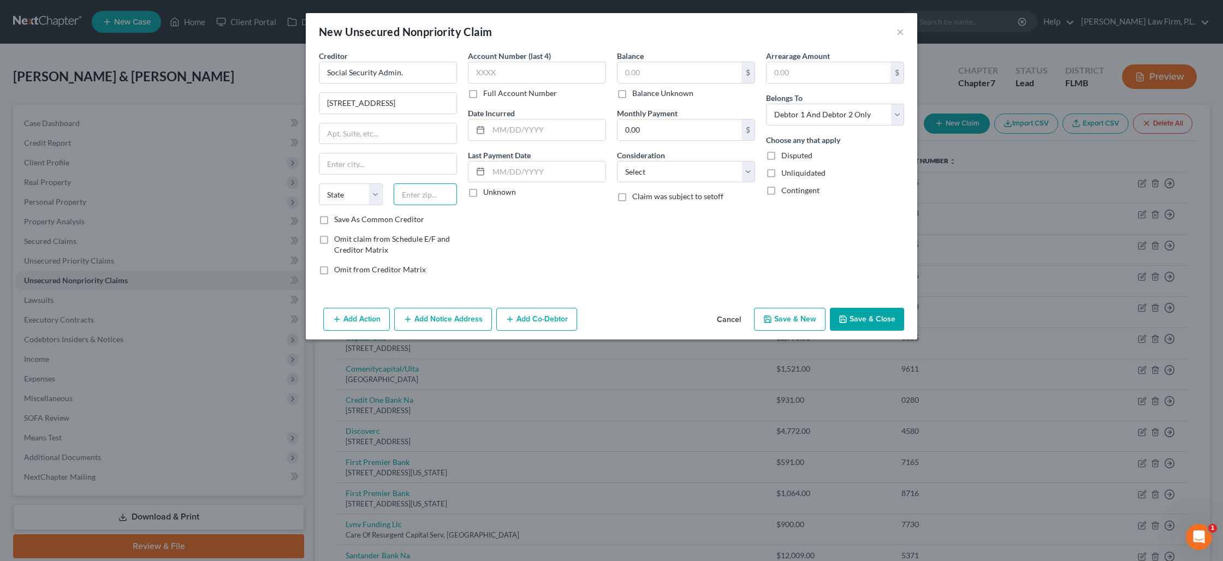
click at [420, 196] on input "text" at bounding box center [426, 194] width 64 height 22
type input "21235"
type input "[GEOGRAPHIC_DATA]"
select select "21"
click at [522, 75] on input "text" at bounding box center [537, 73] width 138 height 22
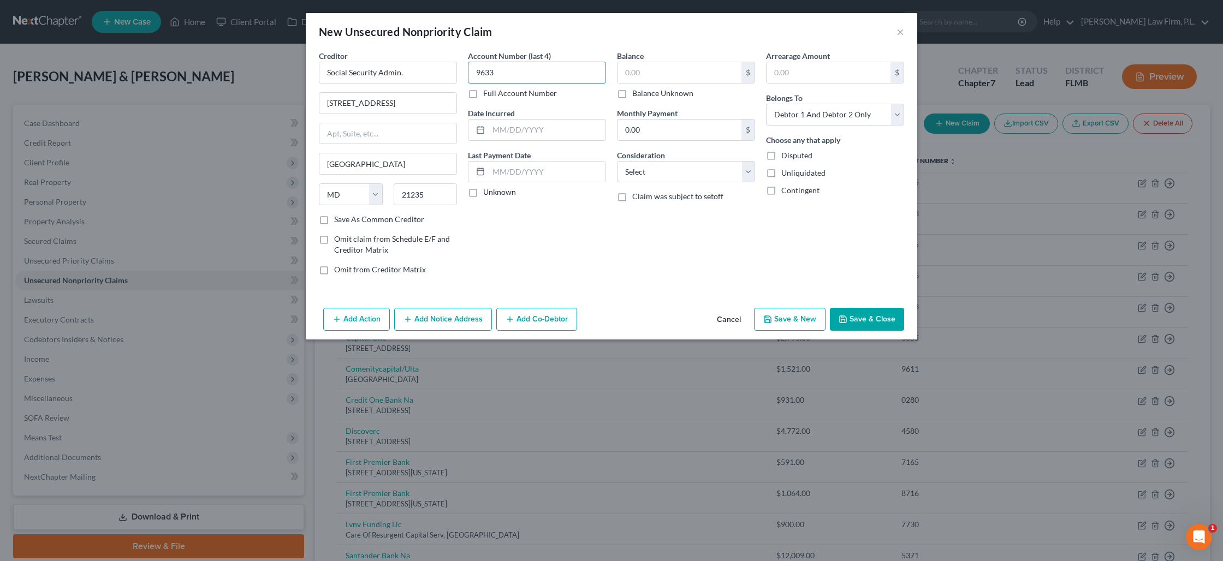
type input "9633"
click at [632, 95] on label "Balance Unknown" at bounding box center [662, 93] width 61 height 11
click at [636, 95] on input "Balance Unknown" at bounding box center [639, 91] width 7 height 7
checkbox input "true"
type input "0.00"
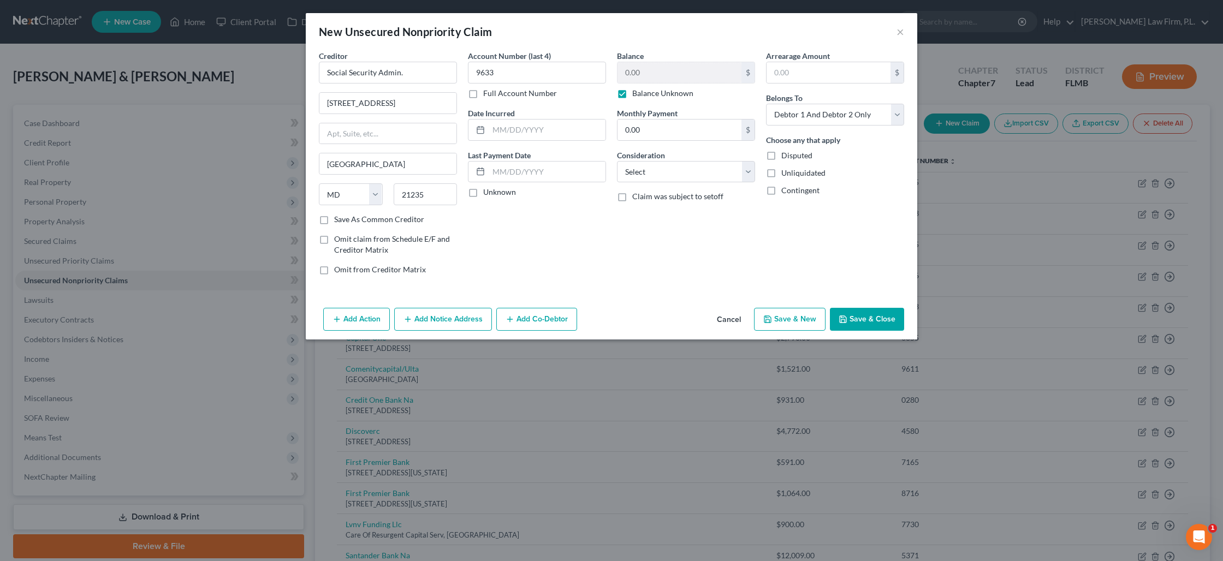
click at [849, 319] on button "Save & Close" at bounding box center [867, 319] width 74 height 23
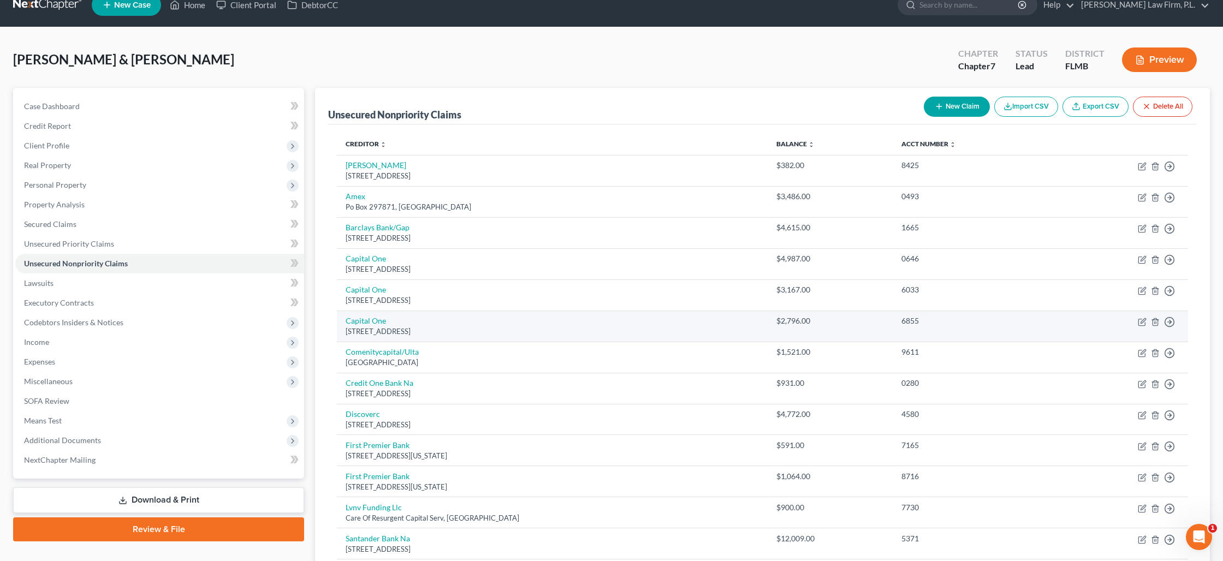
scroll to position [21, 0]
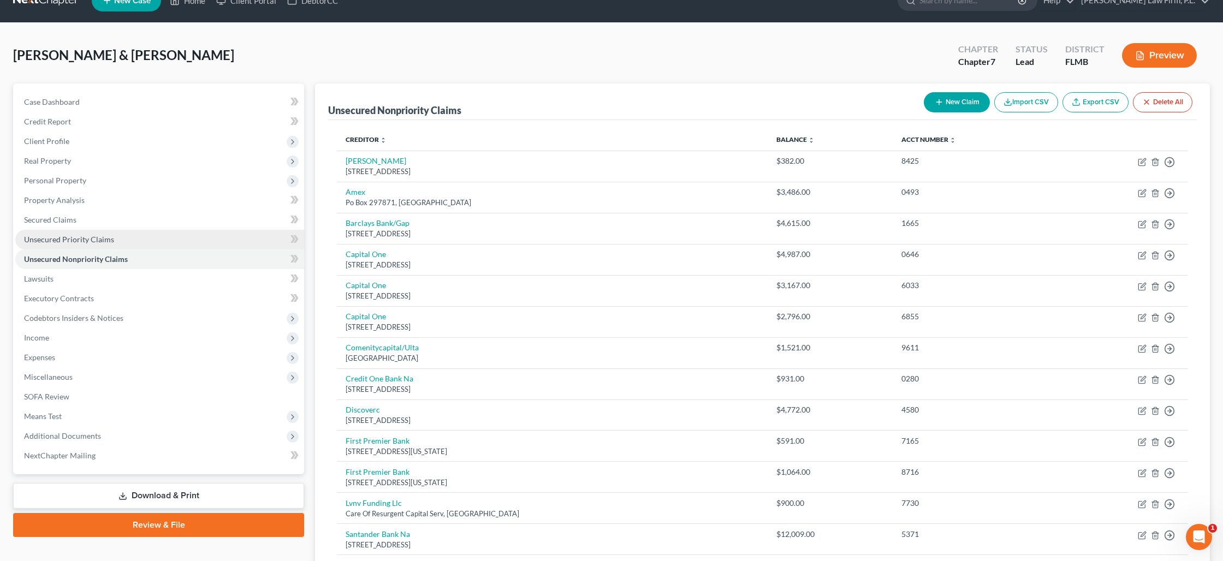
click at [100, 239] on span "Unsecured Priority Claims" at bounding box center [69, 239] width 90 height 9
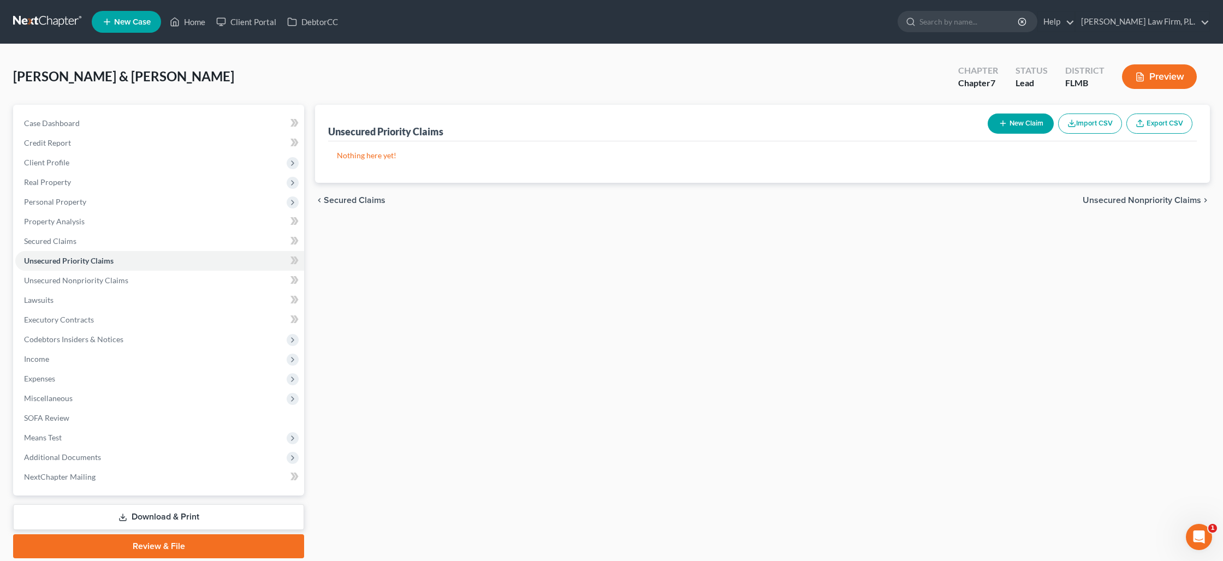
click at [1019, 118] on button "New Claim" at bounding box center [1020, 124] width 66 height 20
select select "2"
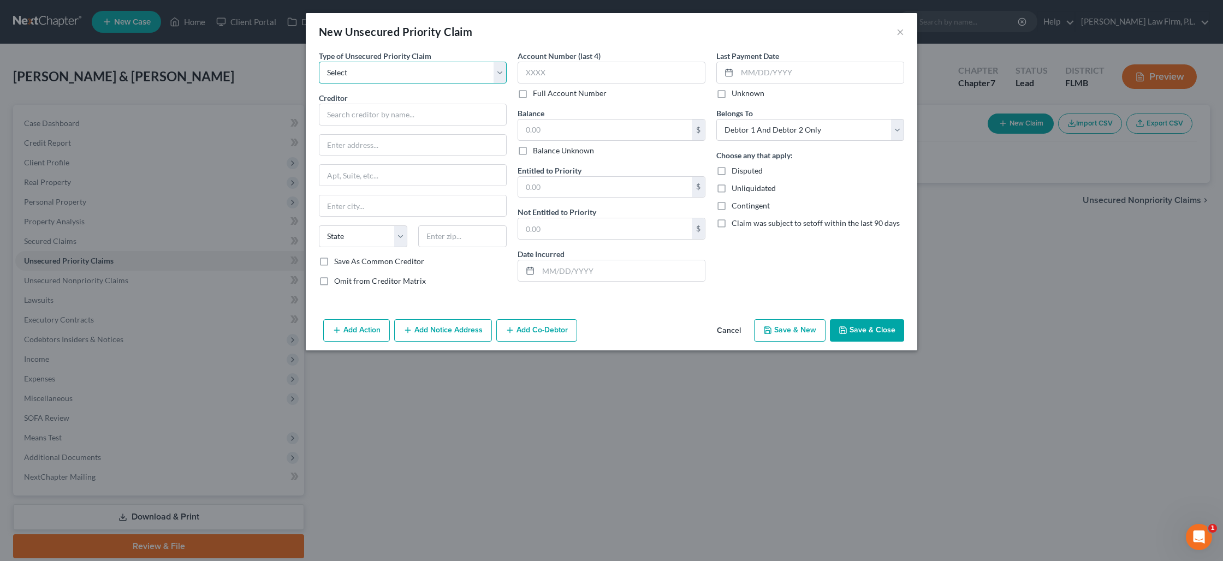
click at [446, 74] on select "Select Taxes & Other Government Units Domestic Support Obligations Extensions o…" at bounding box center [413, 73] width 188 height 22
select select "0"
click at [319, 62] on select "Select Taxes & Other Government Units Domestic Support Obligations Extensions o…" at bounding box center [413, 73] width 188 height 22
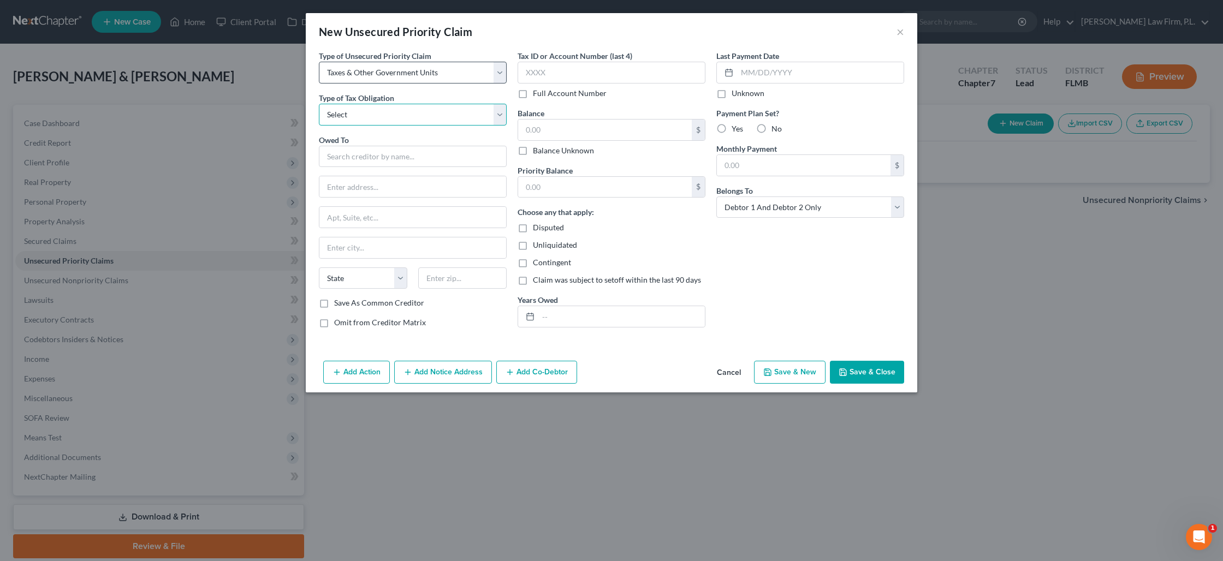
click at [377, 117] on select "Select Federal City State Franchise Tax Board Other" at bounding box center [413, 115] width 188 height 22
select select "0"
click at [319, 104] on select "Select Federal City State Franchise Tax Board Other" at bounding box center [413, 115] width 188 height 22
click at [364, 149] on input "text" at bounding box center [413, 157] width 188 height 22
click at [444, 154] on input "Internal Revenue Service" at bounding box center [413, 157] width 188 height 22
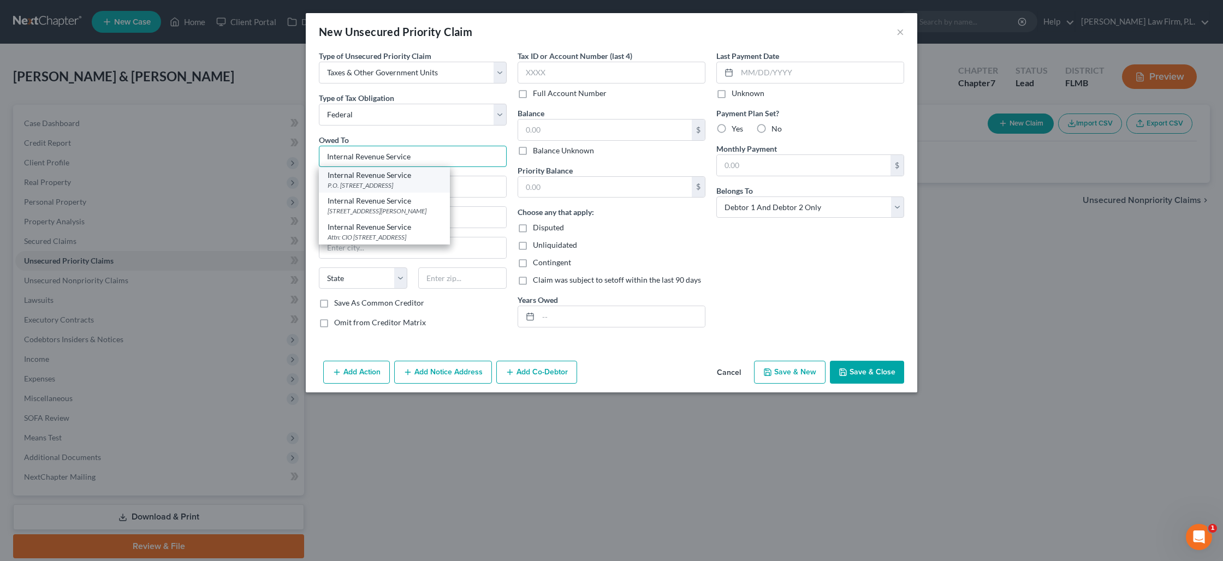
type input "Internal Revenue Service"
click at [425, 181] on div "P.O. [STREET_ADDRESS]" at bounding box center [384, 185] width 114 height 9
type input "P.O. Box 7346"
type input "[GEOGRAPHIC_DATA]"
select select "39"
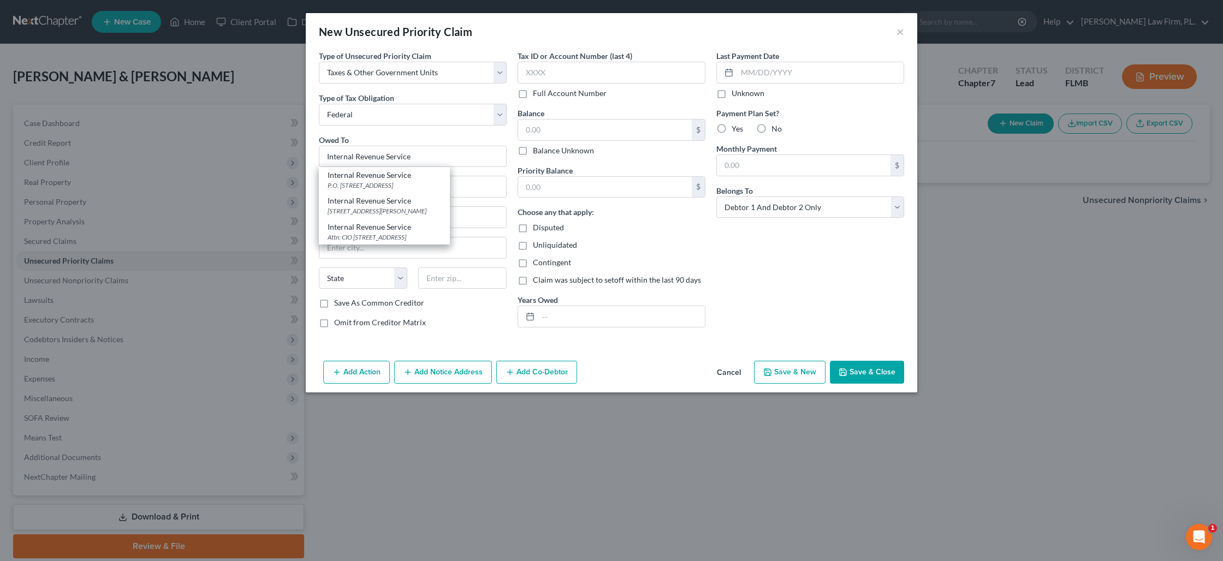
type input "19101"
click at [571, 77] on input "text" at bounding box center [611, 73] width 188 height 22
type input "9633"
drag, startPoint x: 521, startPoint y: 154, endPoint x: 525, endPoint y: 141, distance: 14.2
click at [533, 154] on label "Balance Unknown" at bounding box center [563, 150] width 61 height 11
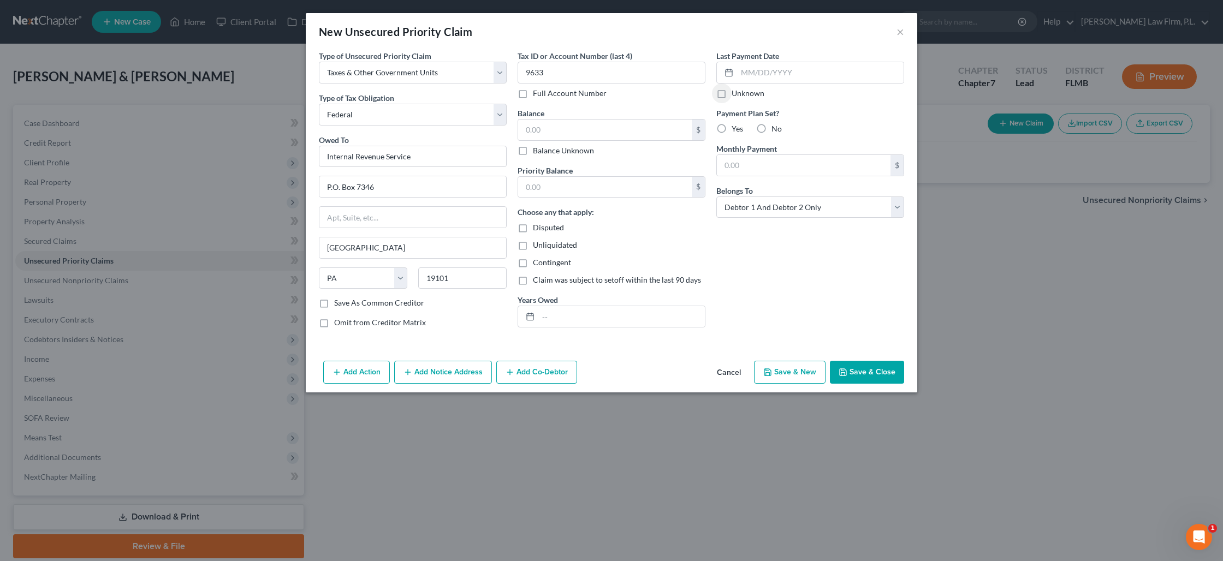
click at [537, 152] on input "Balance Unknown" at bounding box center [540, 148] width 7 height 7
checkbox input "true"
type input "0.00"
click at [857, 368] on button "Save & Close" at bounding box center [867, 372] width 74 height 23
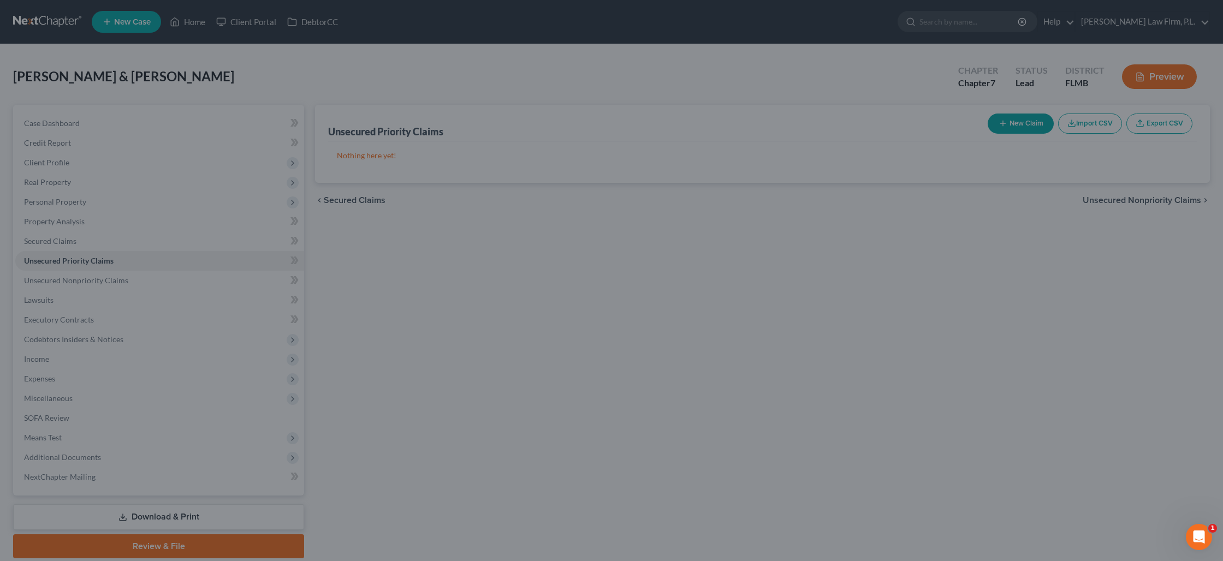
type input "0.00"
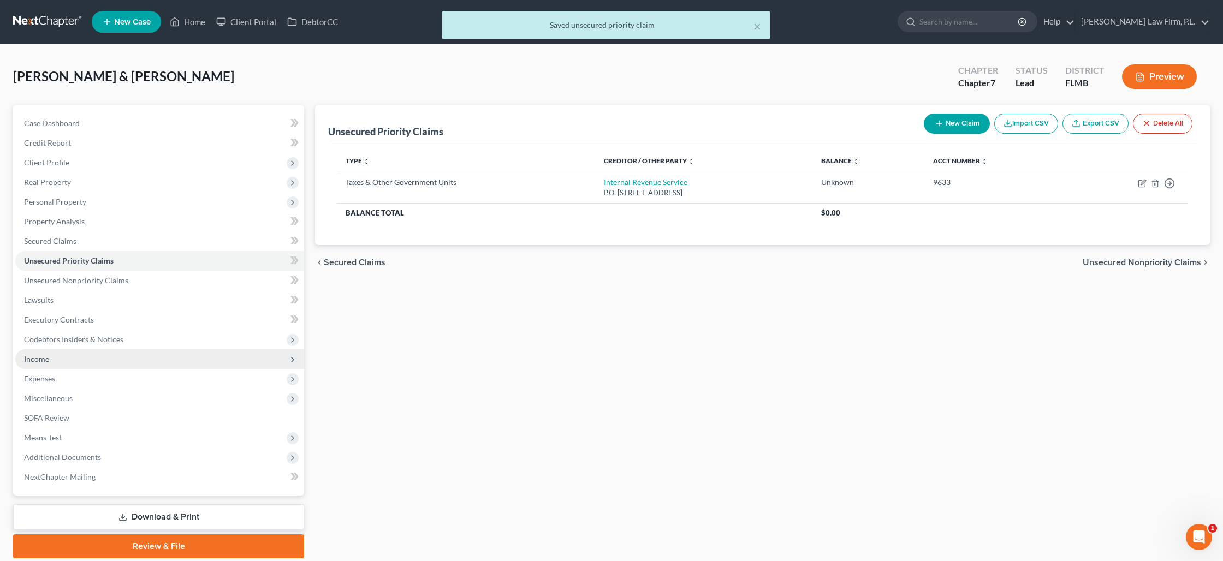
click at [69, 358] on span "Income" at bounding box center [159, 359] width 289 height 20
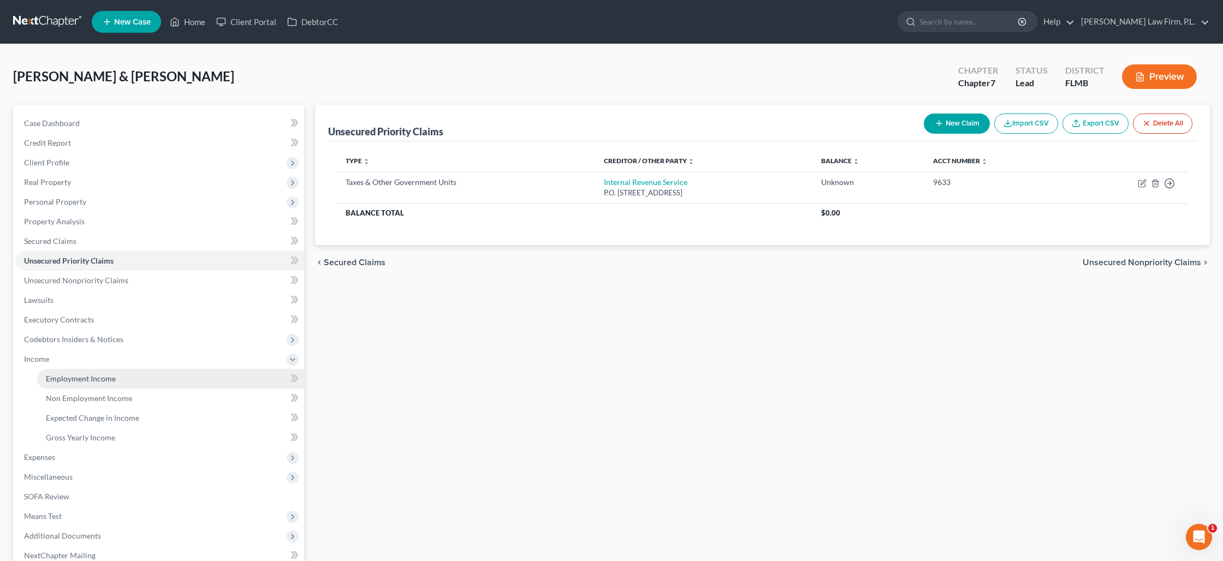
click at [76, 375] on span "Employment Income" at bounding box center [81, 378] width 70 height 9
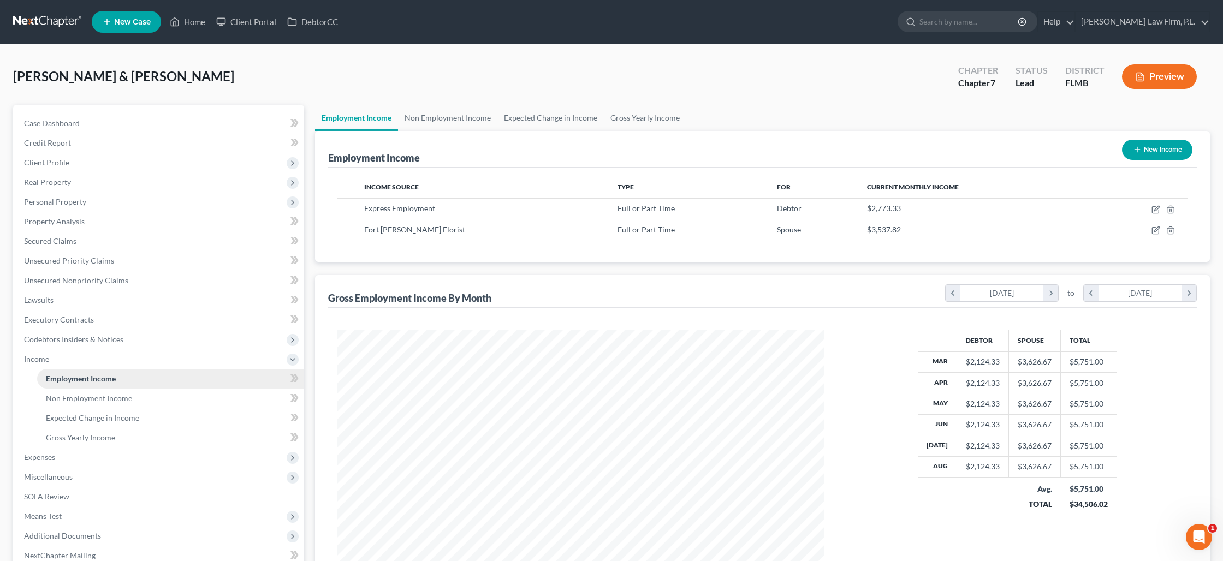
scroll to position [243, 509]
click at [60, 240] on span "Secured Claims" at bounding box center [50, 240] width 52 height 9
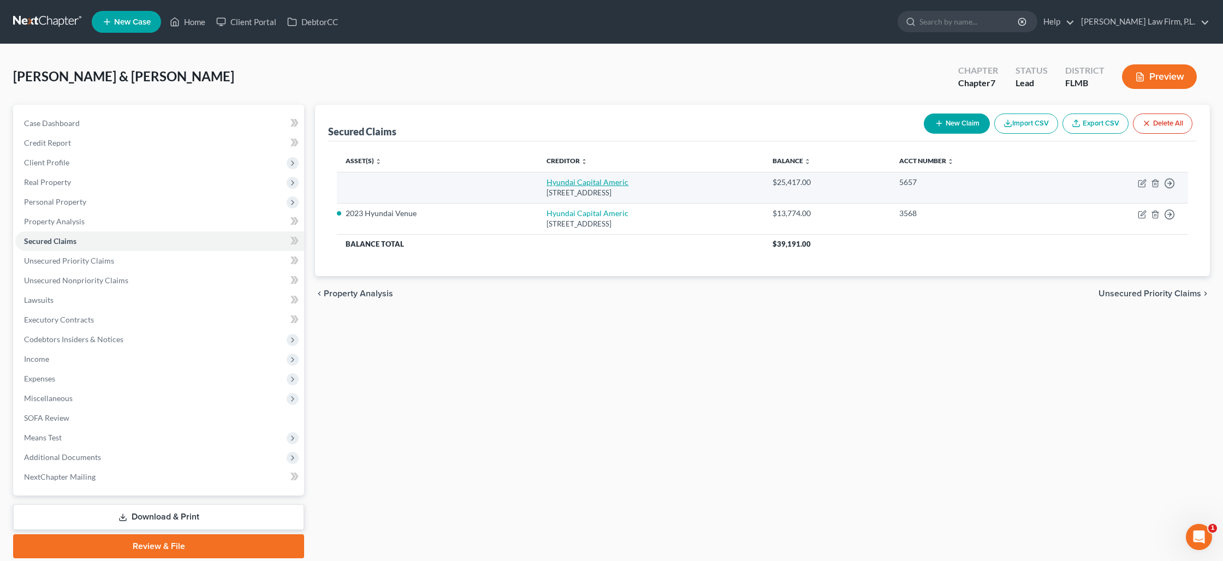
click at [549, 184] on link "Hyundai Capital Americ" at bounding box center [587, 181] width 82 height 9
select select "4"
select select "1"
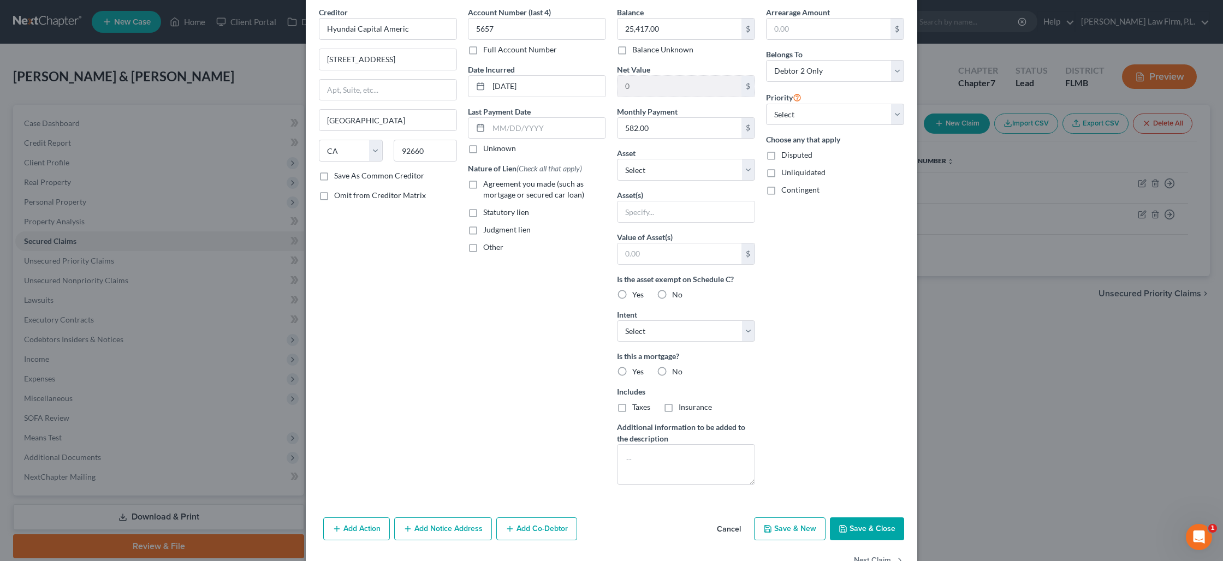
scroll to position [28, 0]
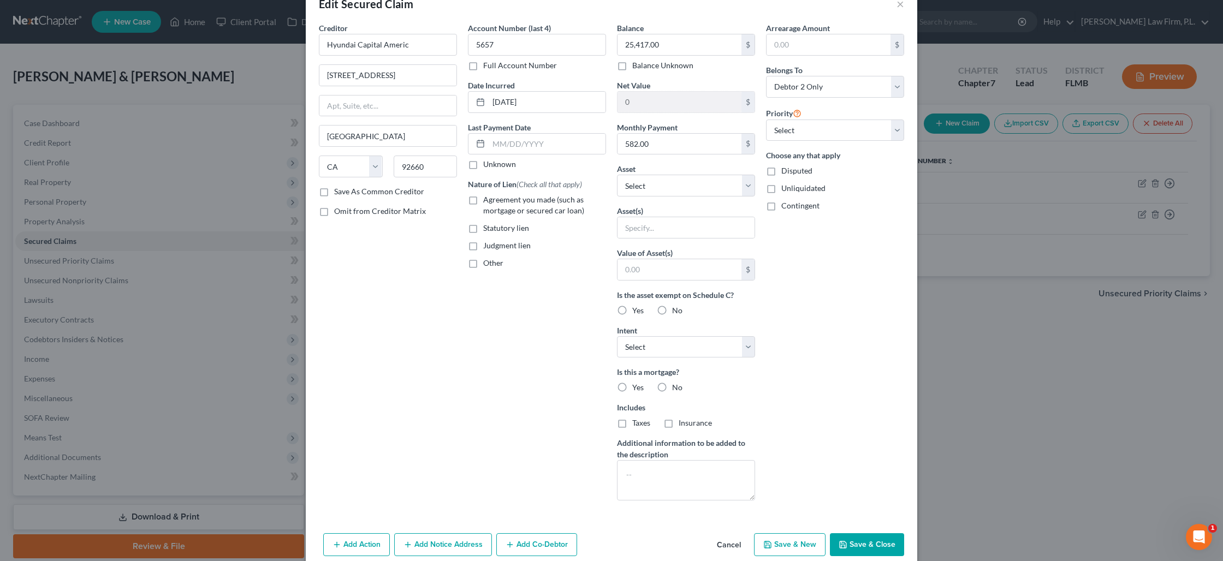
click at [858, 541] on button "Save & Close" at bounding box center [867, 544] width 74 height 23
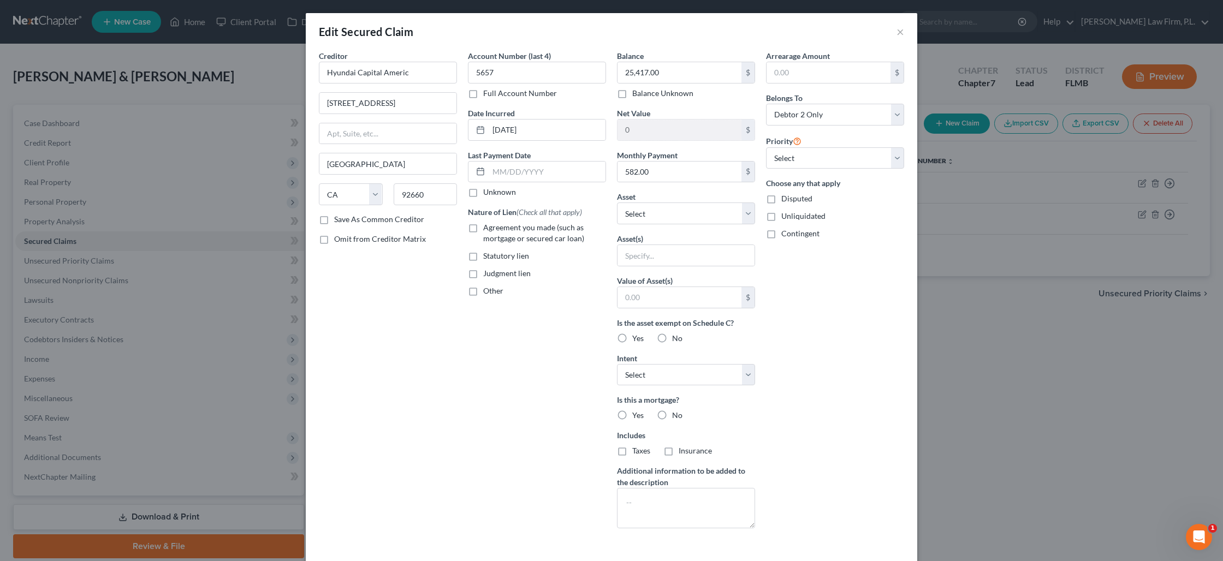
type input "0"
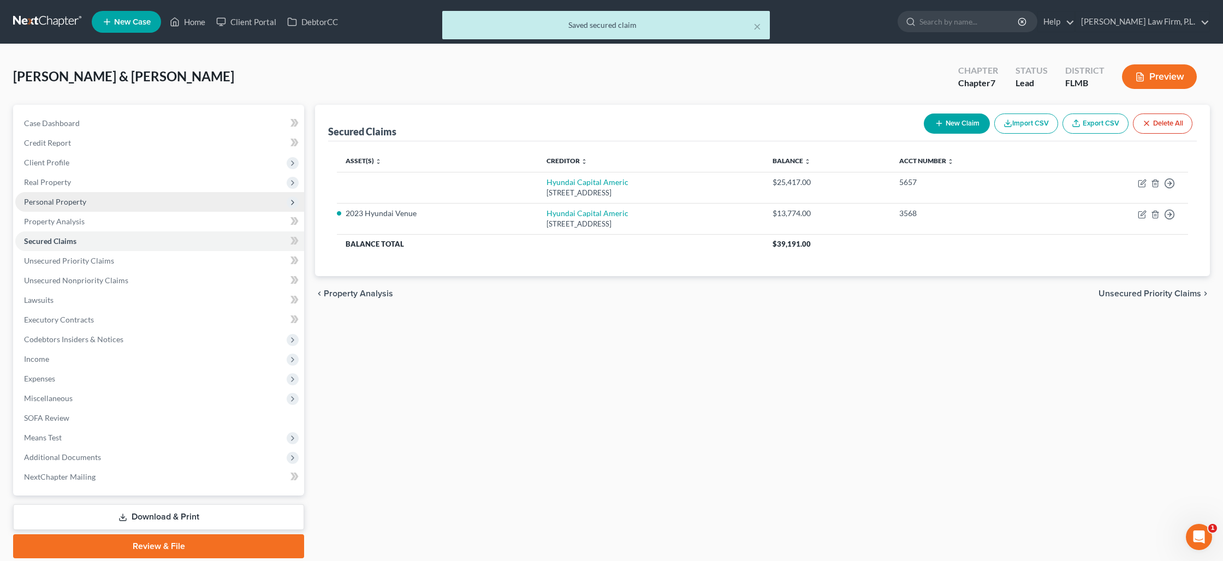
click at [92, 201] on span "Personal Property" at bounding box center [159, 202] width 289 height 20
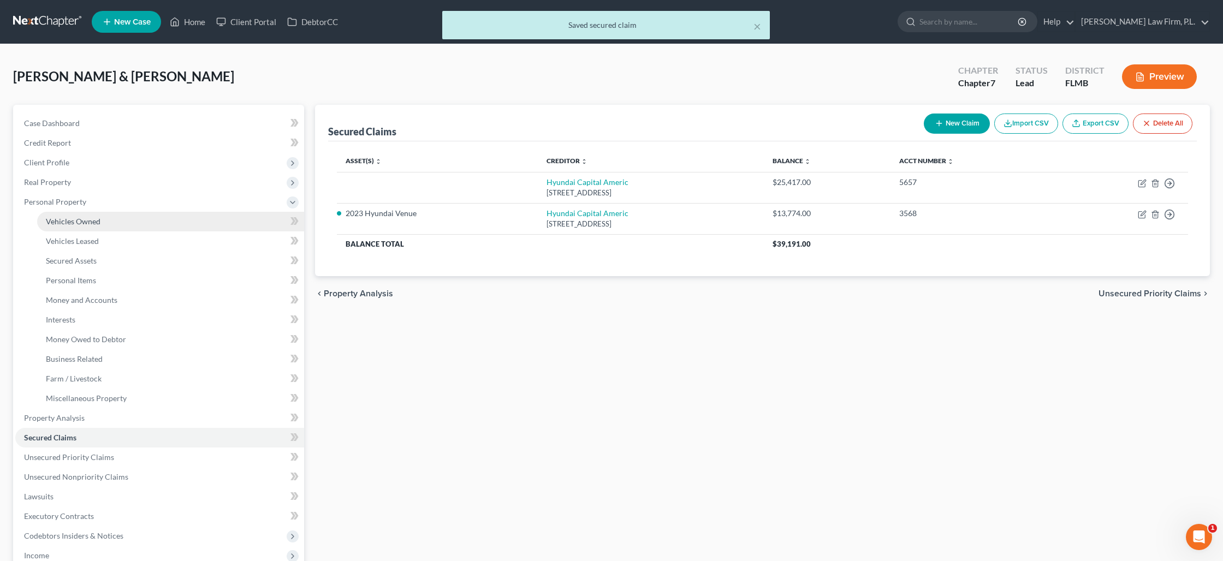
click at [91, 222] on span "Vehicles Owned" at bounding box center [73, 221] width 55 height 9
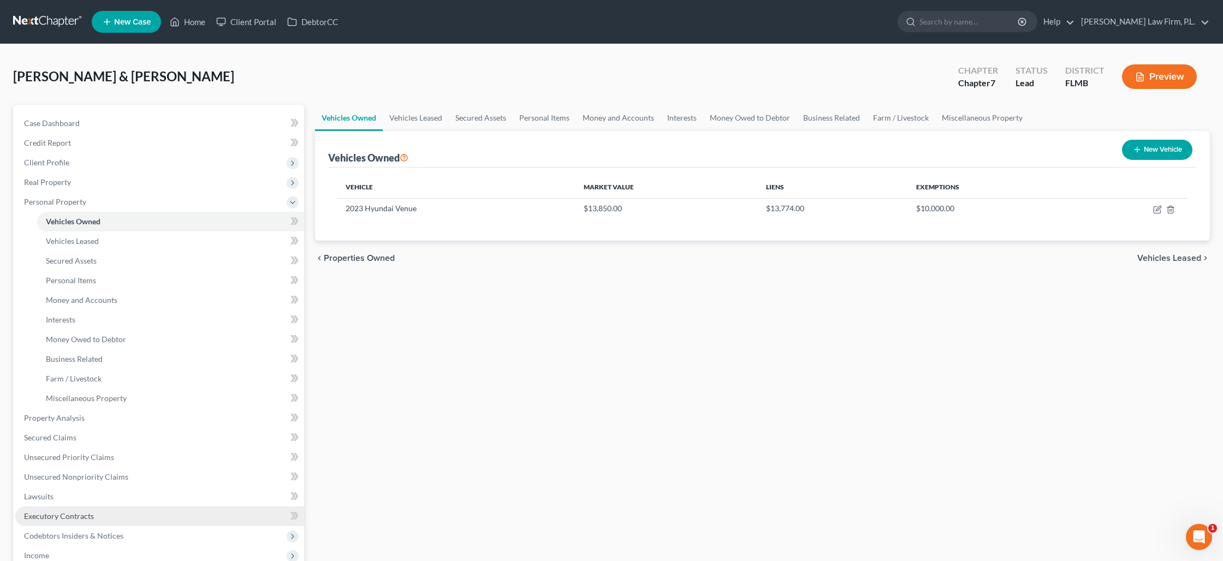
click at [76, 517] on span "Executory Contracts" at bounding box center [59, 515] width 70 height 9
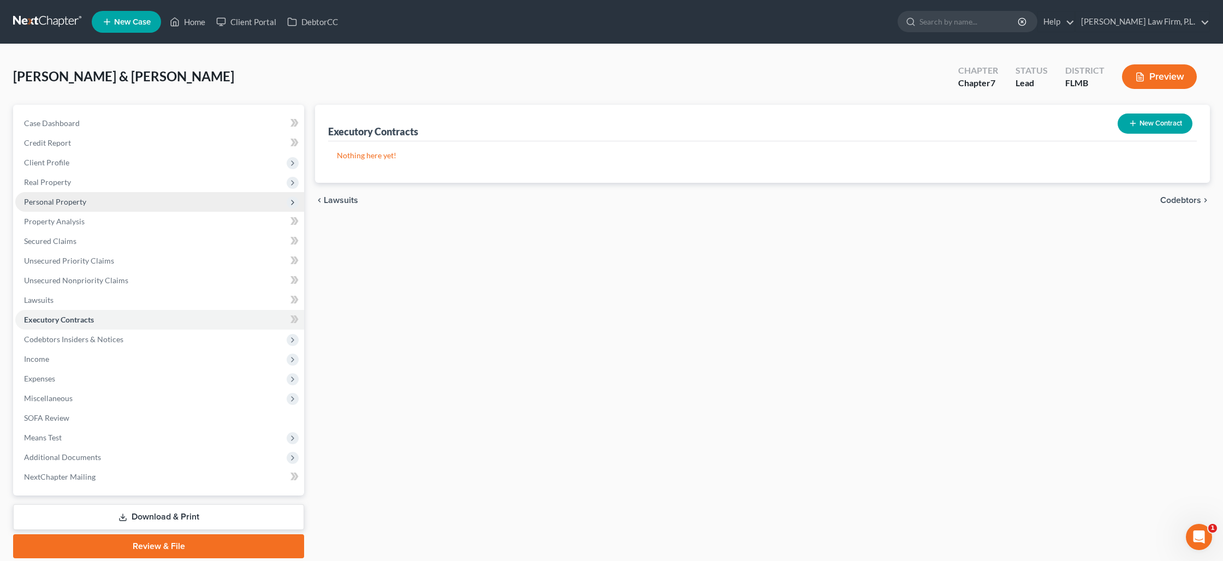
click at [58, 199] on span "Personal Property" at bounding box center [55, 201] width 62 height 9
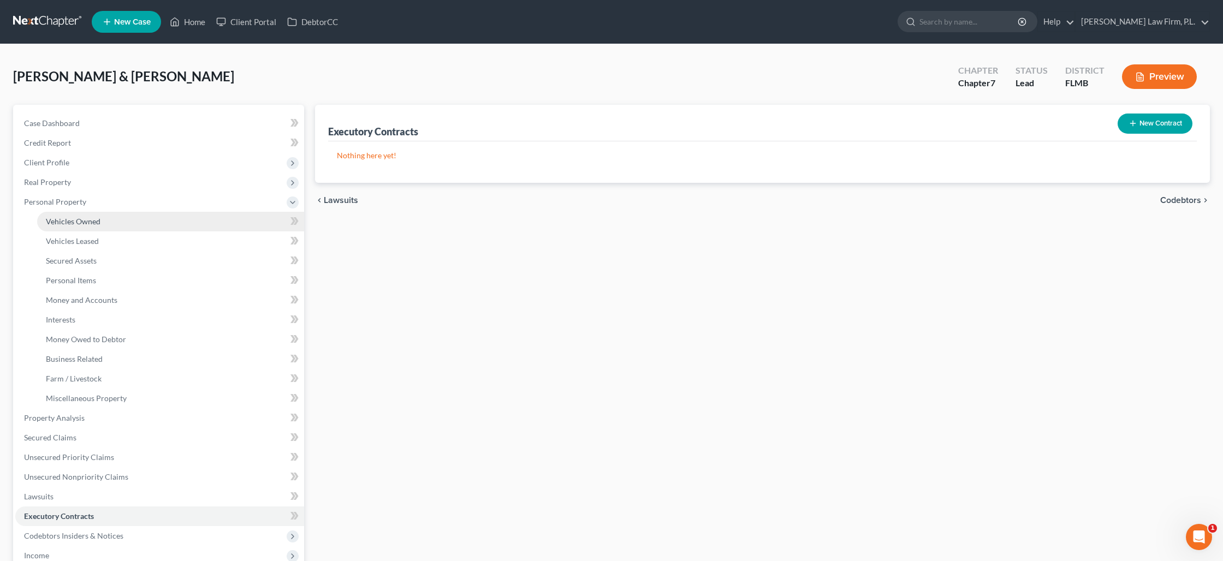
click at [95, 223] on span "Vehicles Owned" at bounding box center [73, 221] width 55 height 9
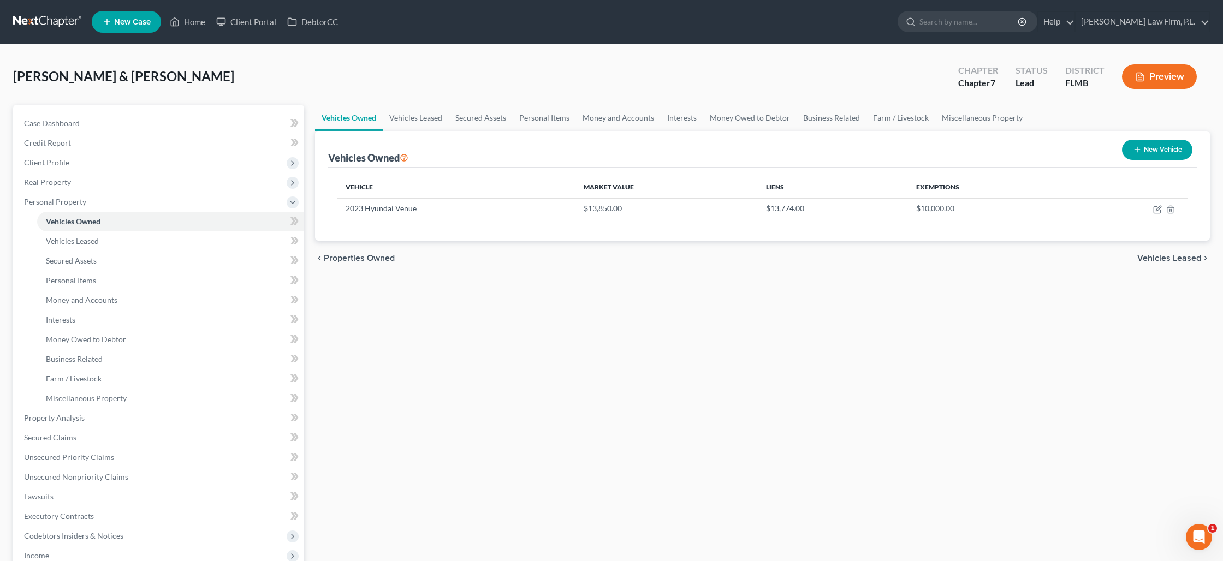
click at [1149, 152] on button "New Vehicle" at bounding box center [1157, 150] width 70 height 20
select select "0"
select select "2"
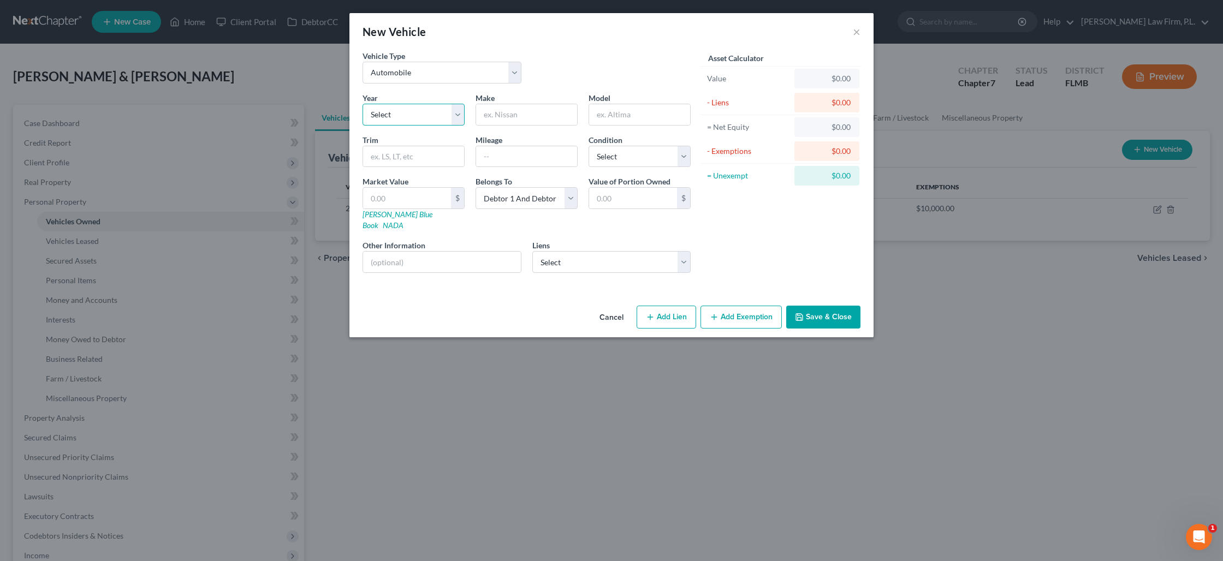
click at [440, 120] on select "Select 2026 2025 2024 2023 2022 2021 2020 2019 2018 2017 2016 2015 2014 2013 20…" at bounding box center [413, 115] width 102 height 22
click at [362, 104] on select "Select 2026 2025 2024 2023 2022 2021 2020 2019 2018 2017 2016 2015 2014 2013 20…" at bounding box center [413, 115] width 102 height 22
click at [534, 120] on input "text" at bounding box center [526, 114] width 101 height 21
type input "Mother's"
type input "Vehicle"
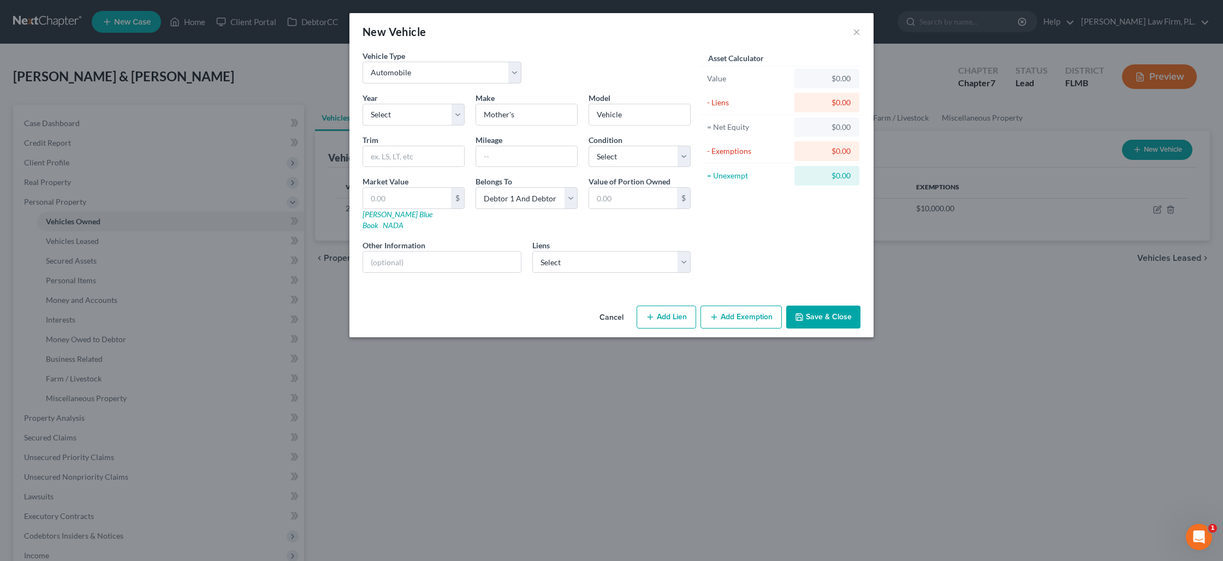
click at [838, 312] on button "Save & Close" at bounding box center [823, 317] width 74 height 23
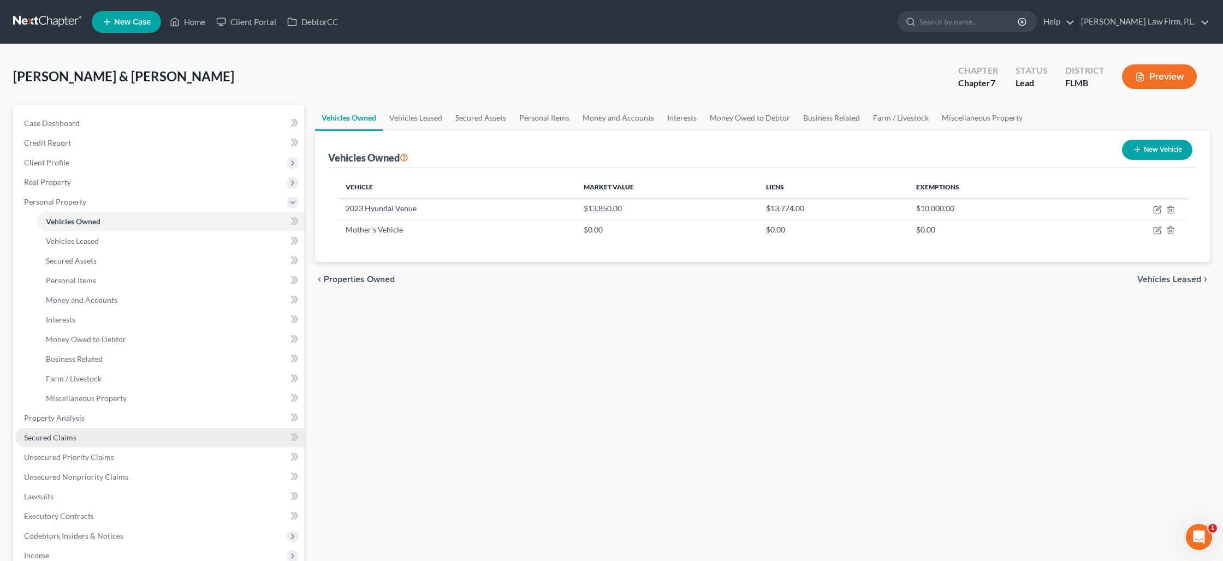
click at [106, 433] on link "Secured Claims" at bounding box center [159, 438] width 289 height 20
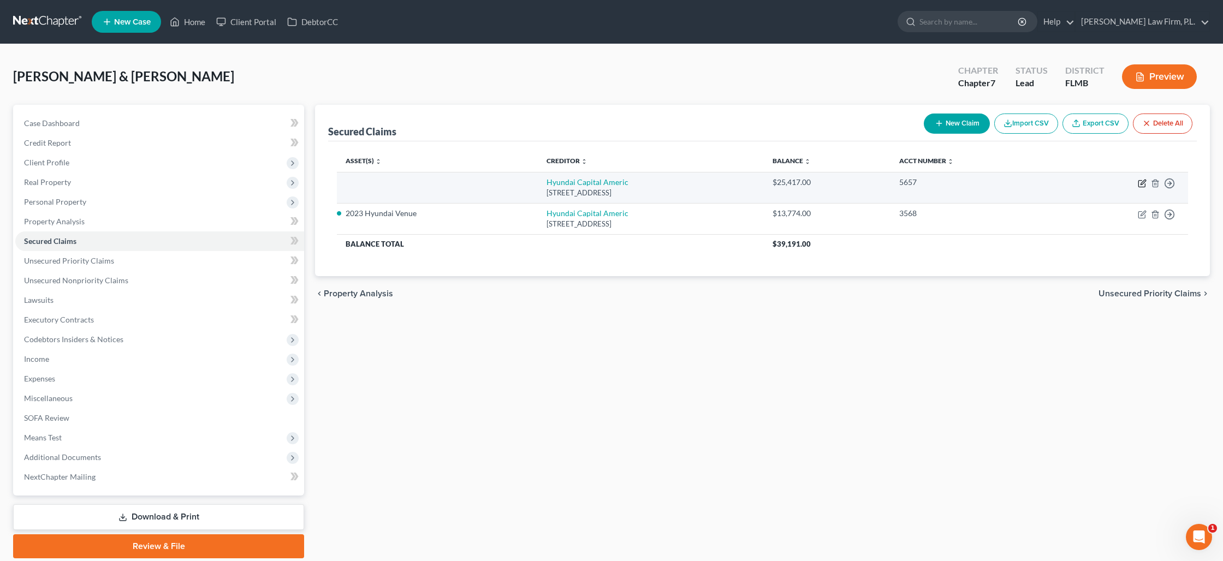
click at [1140, 183] on icon "button" at bounding box center [1142, 183] width 9 height 9
select select "4"
select select "0"
select select "1"
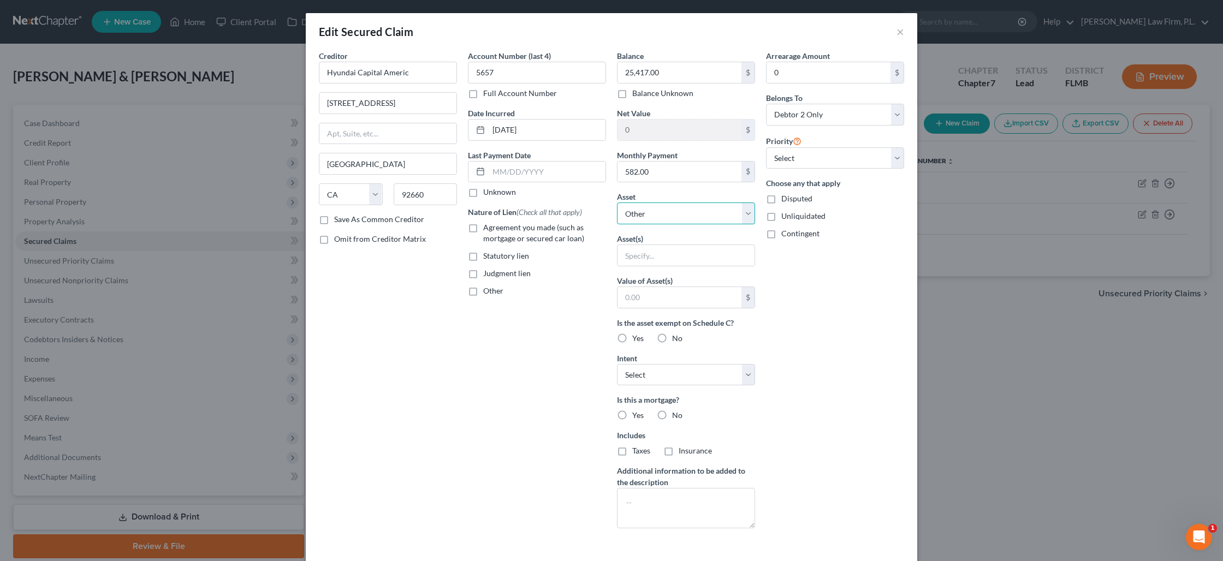
click at [713, 205] on select "Select Other Multiple Assets Mother's Vehicle - $0.0 2023 Hyundai Venue - $1385…" at bounding box center [686, 214] width 138 height 22
select select "2"
click at [617, 203] on select "Select Other Multiple Assets Mother's Vehicle - $0.0 2023 Hyundai Venue - $1385…" at bounding box center [686, 214] width 138 height 22
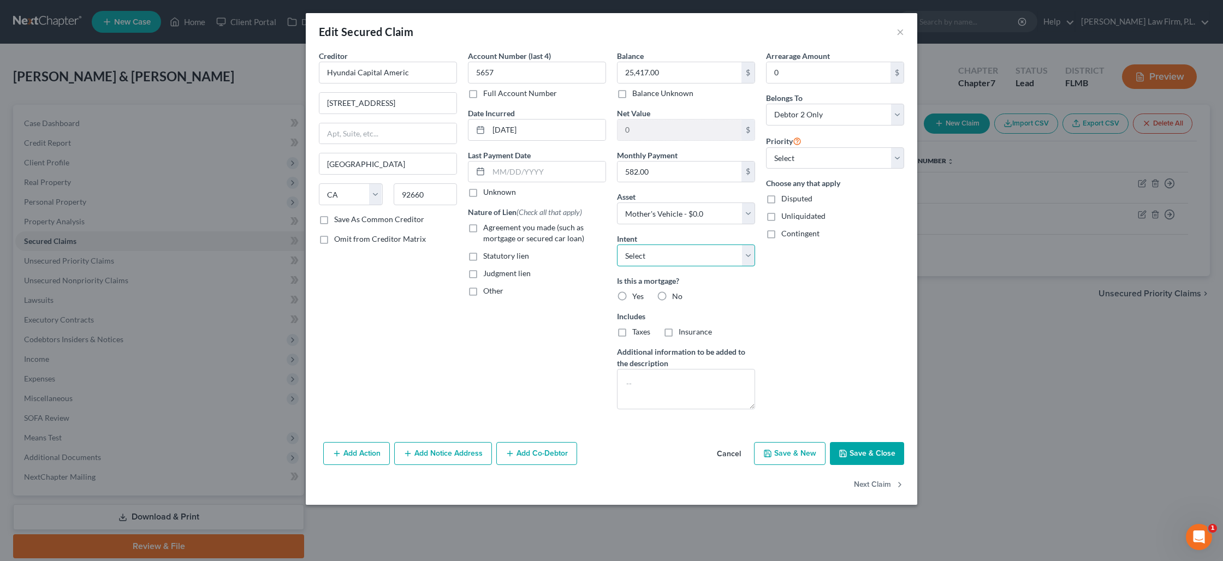
click at [655, 254] on select "Select Surrender Redeem Reaffirm Avoid Other" at bounding box center [686, 256] width 138 height 22
select select "2"
click at [617, 245] on select "Select Surrender Redeem Reaffirm Avoid Other" at bounding box center [686, 256] width 138 height 22
click at [672, 297] on label "No" at bounding box center [677, 296] width 10 height 11
click at [676, 297] on input "No" at bounding box center [679, 294] width 7 height 7
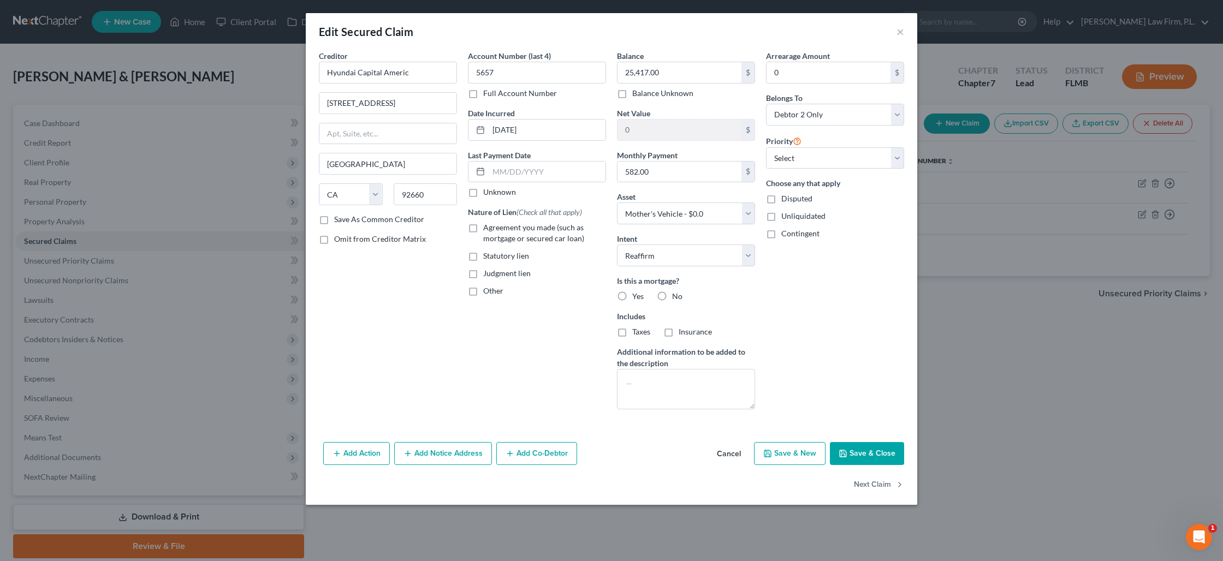
radio input "true"
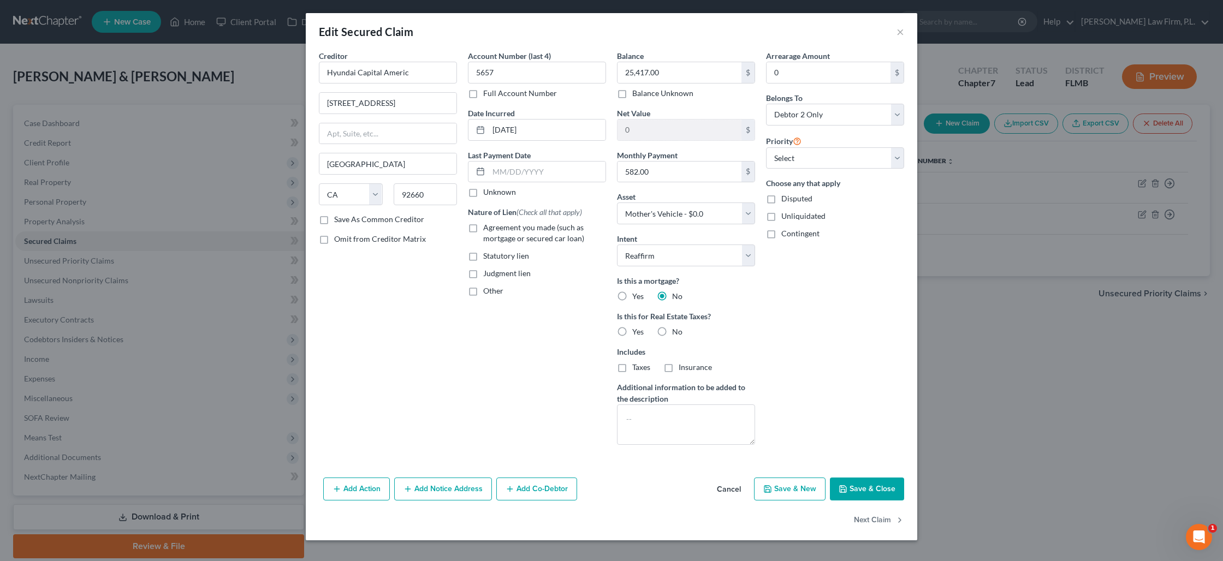
click at [483, 230] on label "Agreement you made (such as mortgage or secured car loan)" at bounding box center [544, 233] width 123 height 22
click at [487, 229] on input "Agreement you made (such as mortgage or secured car loan)" at bounding box center [490, 225] width 7 height 7
checkbox input "true"
click at [870, 487] on button "Save & Close" at bounding box center [867, 489] width 74 height 23
select select
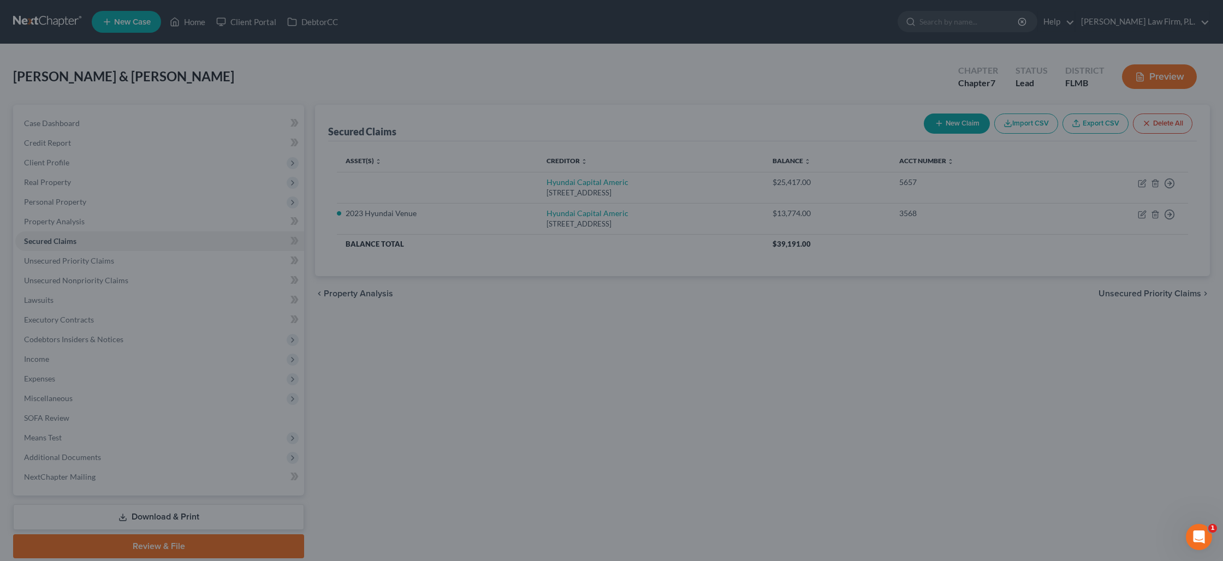
type input "-25,417.00"
select select "2"
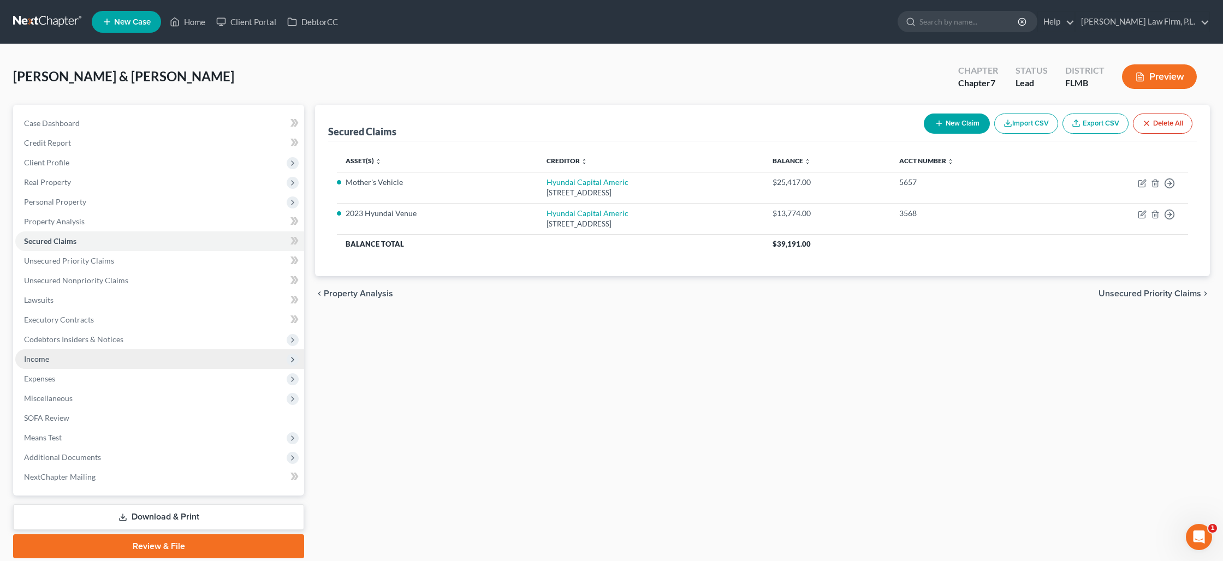
click at [88, 360] on span "Income" at bounding box center [159, 359] width 289 height 20
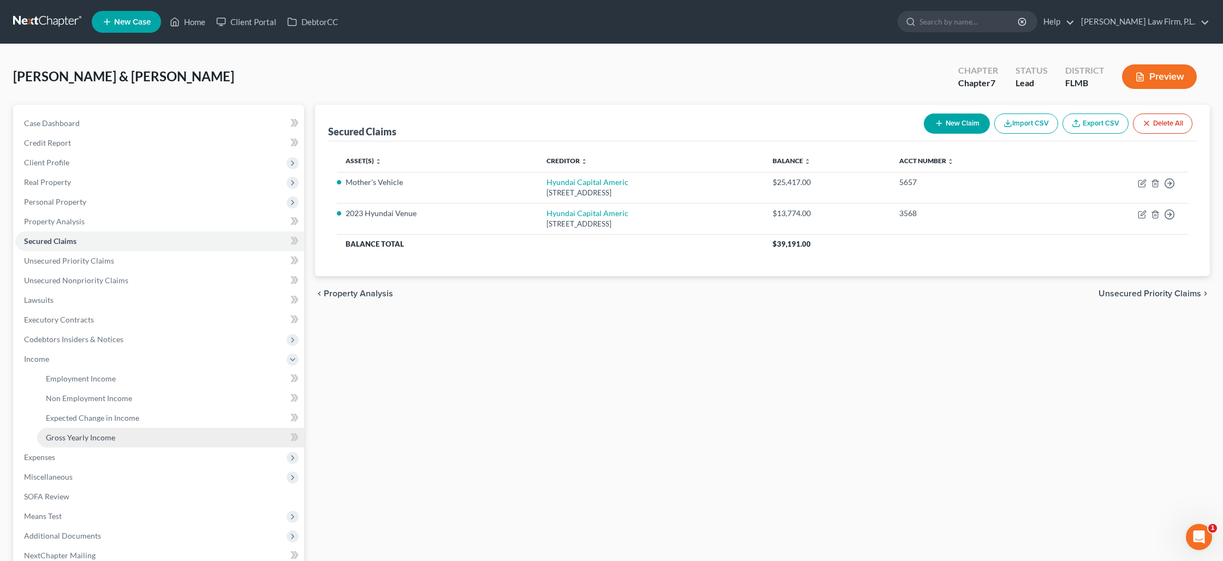
click at [106, 434] on span "Gross Yearly Income" at bounding box center [80, 437] width 69 height 9
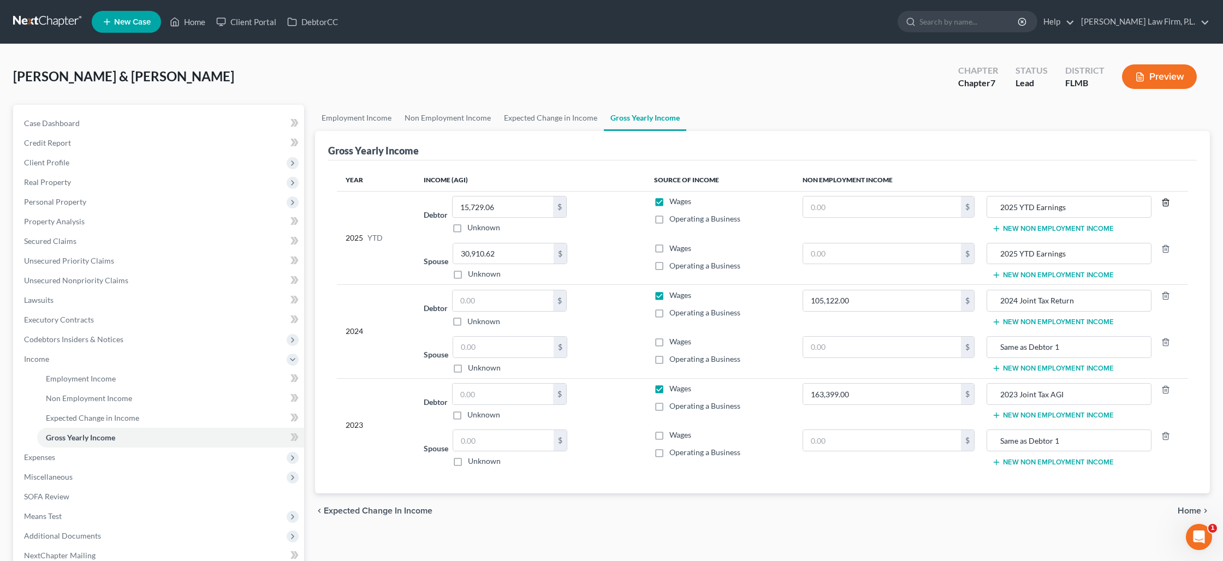
click at [1164, 204] on icon "button" at bounding box center [1165, 202] width 9 height 9
click at [1165, 247] on icon "button" at bounding box center [1165, 249] width 9 height 9
click at [669, 246] on label "Wages" at bounding box center [680, 248] width 22 height 11
click at [674, 246] on input "Wages" at bounding box center [677, 246] width 7 height 7
checkbox input "true"
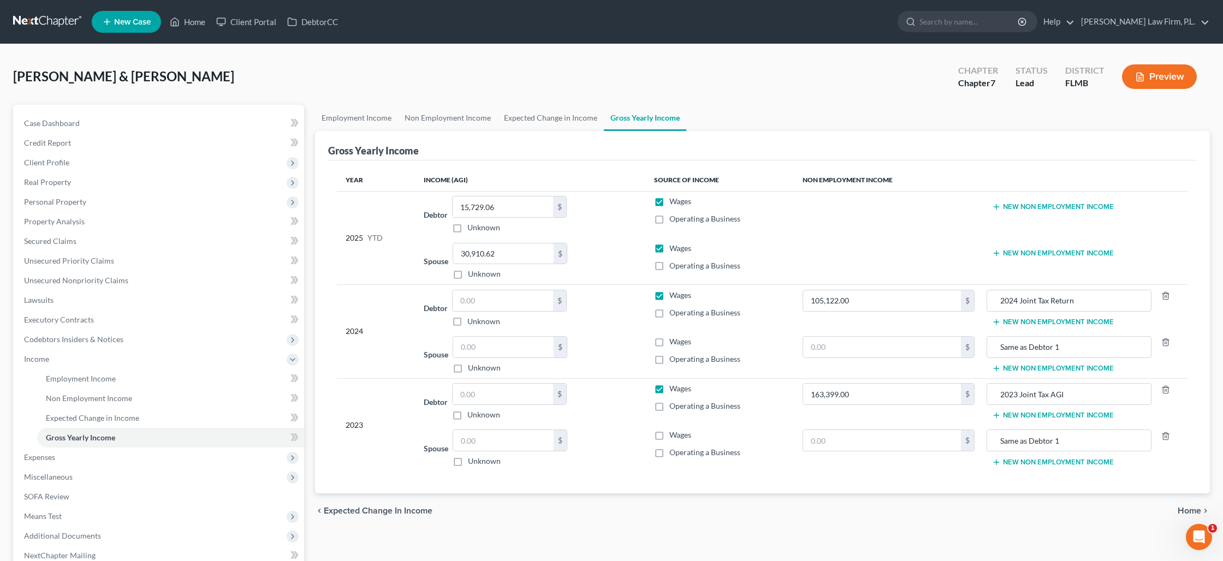
click at [669, 295] on label "Wages" at bounding box center [680, 295] width 22 height 11
click at [674, 295] on input "Wages" at bounding box center [677, 293] width 7 height 7
checkbox input "false"
click at [669, 389] on label "Wages" at bounding box center [680, 388] width 22 height 11
click at [674, 389] on input "Wages" at bounding box center [677, 386] width 7 height 7
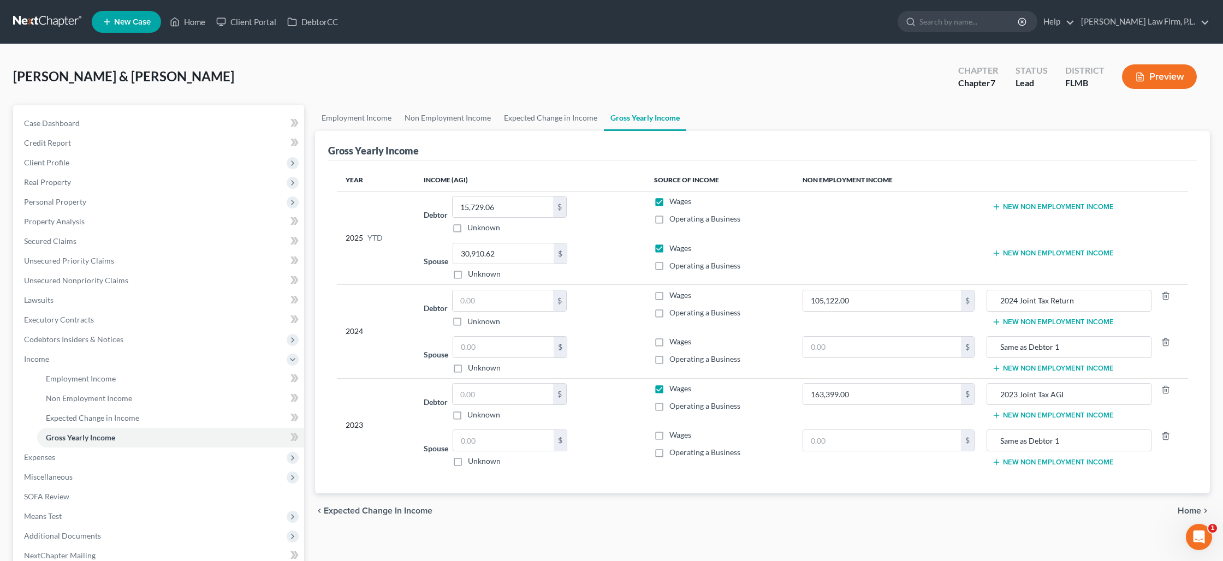
checkbox input "false"
click at [75, 458] on span "Expenses" at bounding box center [159, 458] width 289 height 20
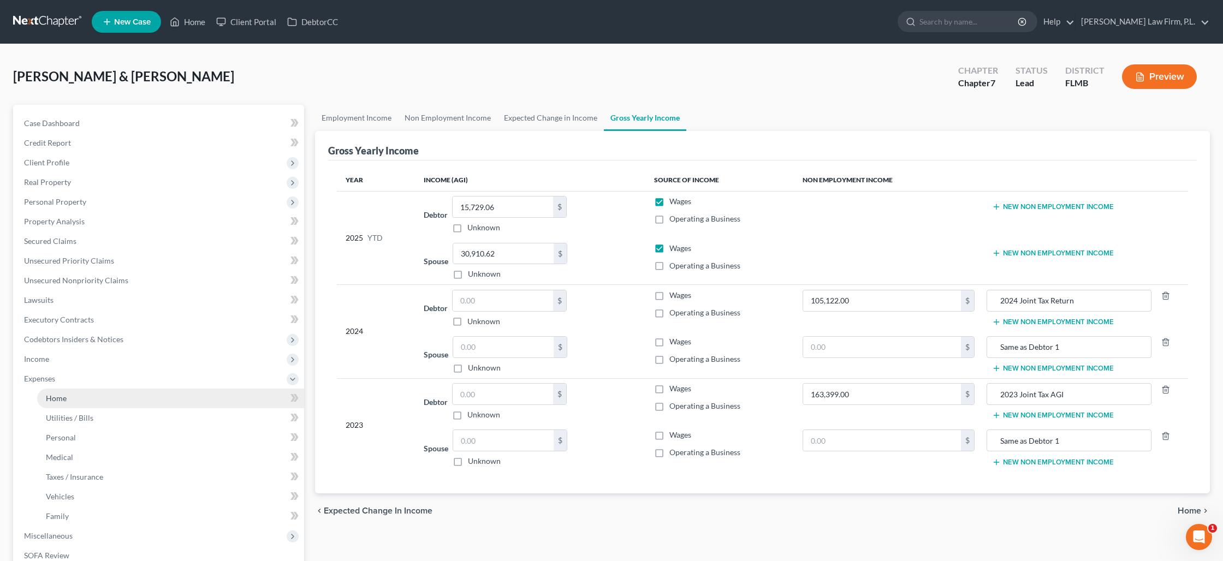
click at [77, 406] on link "Home" at bounding box center [170, 399] width 267 height 20
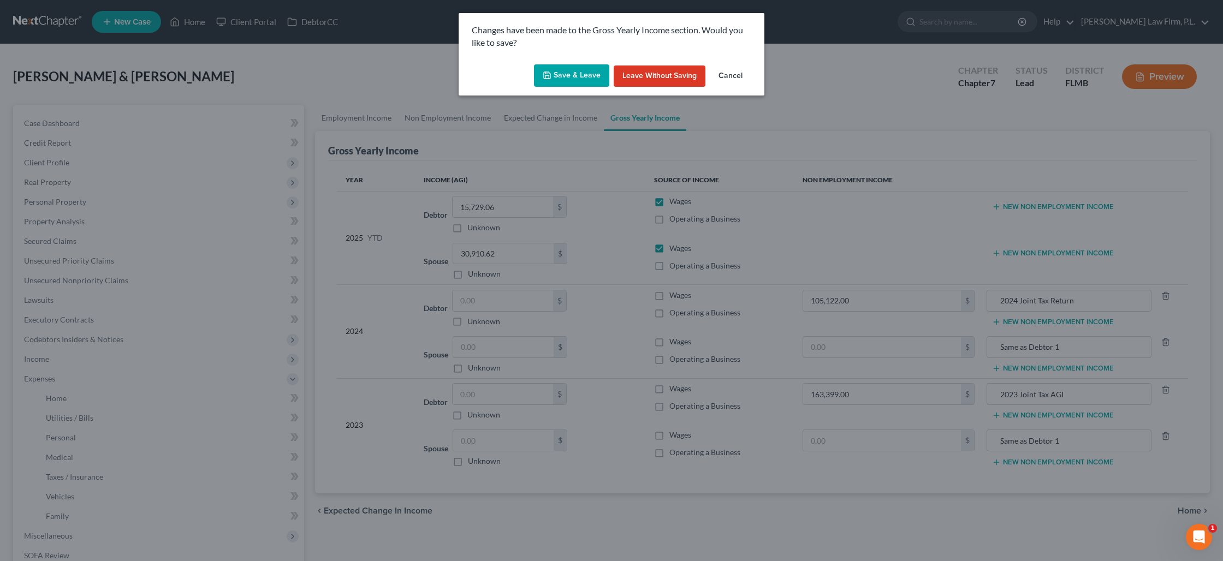
click at [577, 71] on button "Save & Leave" at bounding box center [571, 75] width 75 height 23
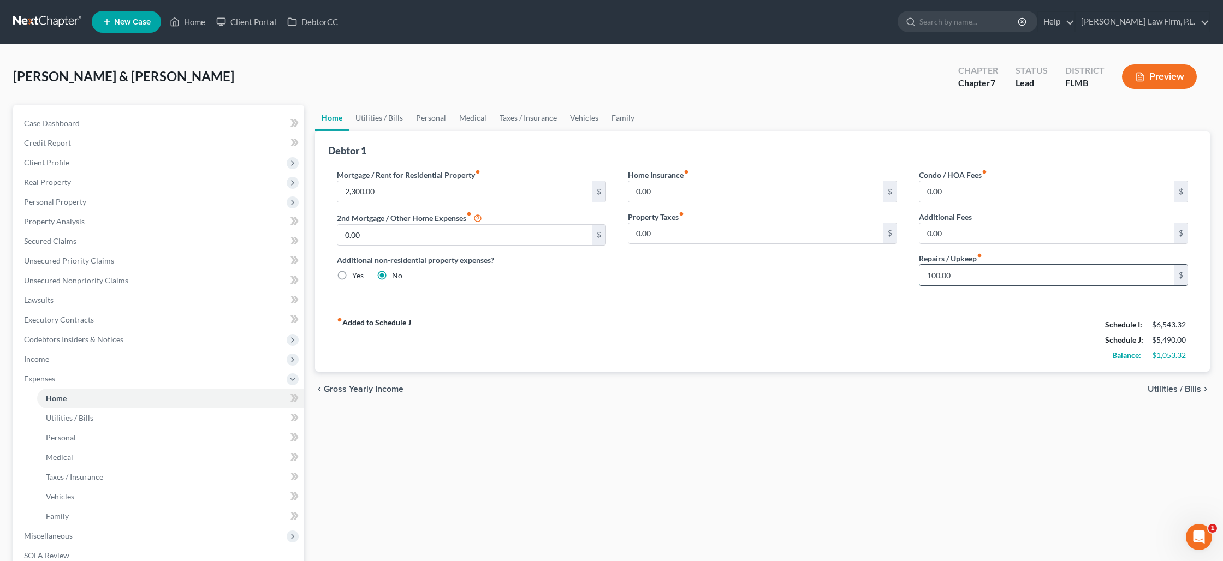
click at [952, 275] on input "100.00" at bounding box center [1046, 275] width 255 height 21
type input "125"
click at [395, 118] on link "Utilities / Bills" at bounding box center [379, 118] width 61 height 26
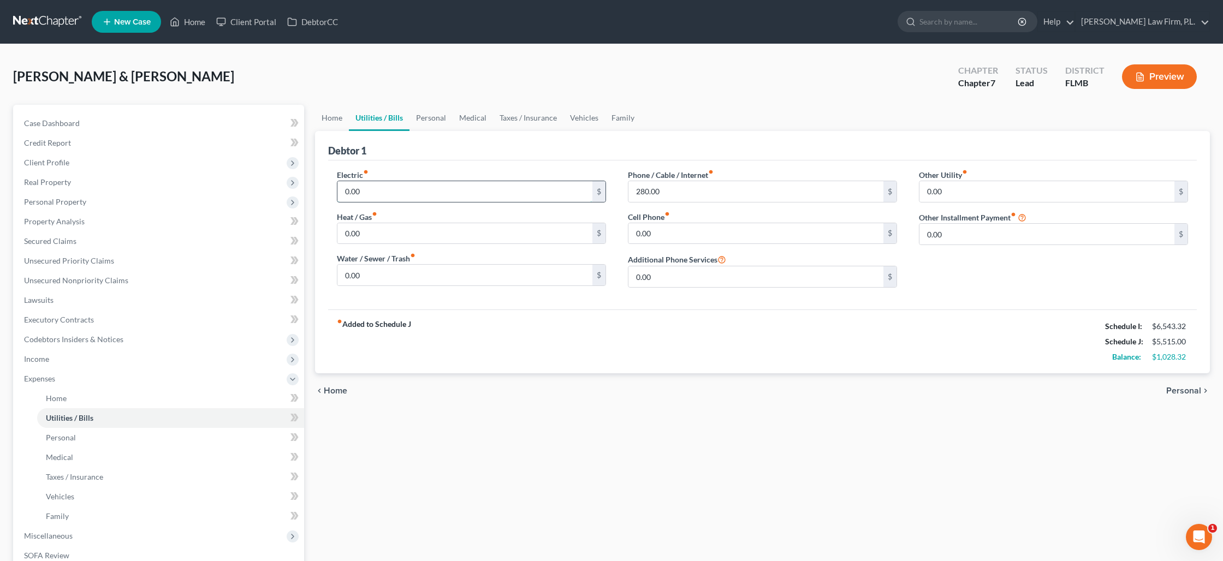
click at [386, 196] on input "0.00" at bounding box center [464, 191] width 255 height 21
type input "250"
type input "50"
type input "390"
click at [439, 117] on link "Personal" at bounding box center [430, 118] width 43 height 26
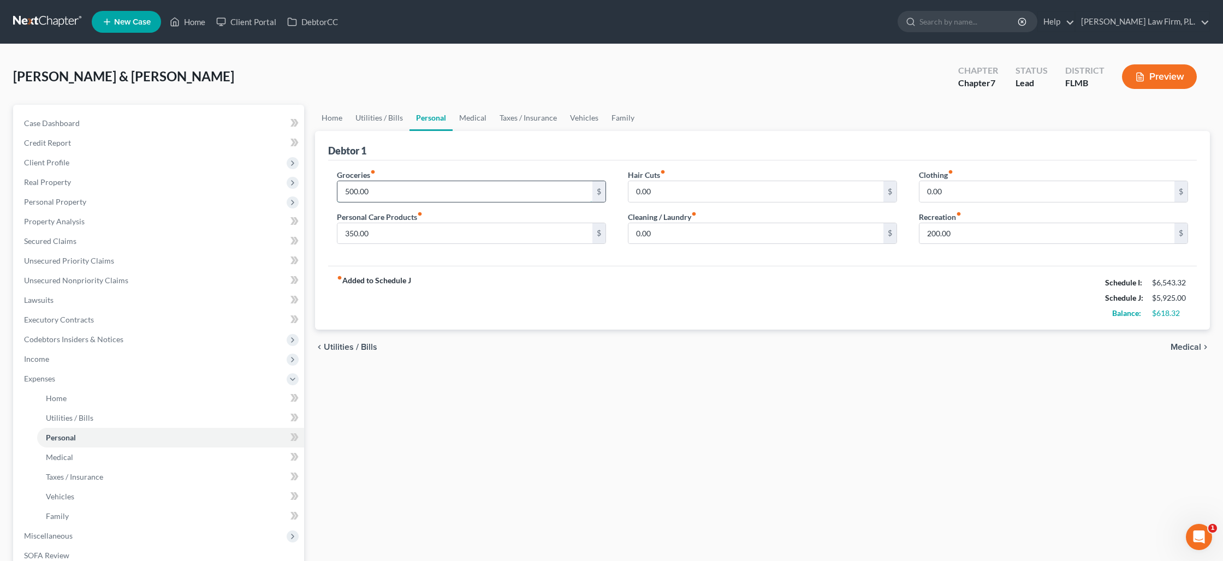
click at [382, 189] on input "500.00" at bounding box center [464, 191] width 255 height 21
type input "950"
type input "195"
type input "225"
click at [940, 230] on input "1,900" at bounding box center [1046, 233] width 255 height 21
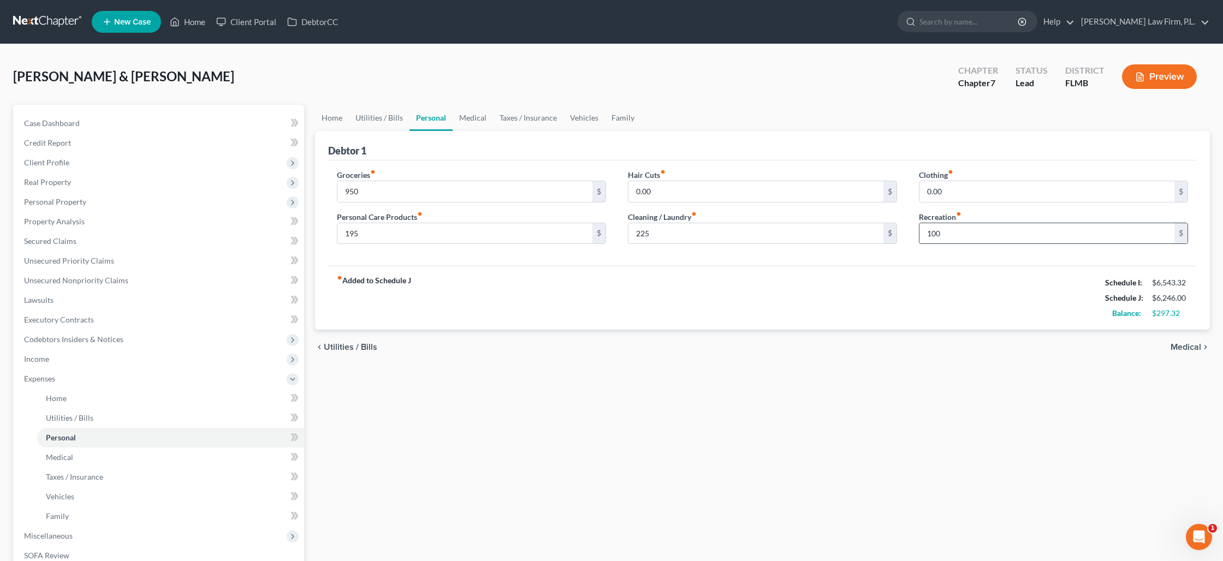
type input "100"
click at [480, 118] on link "Medical" at bounding box center [472, 118] width 40 height 26
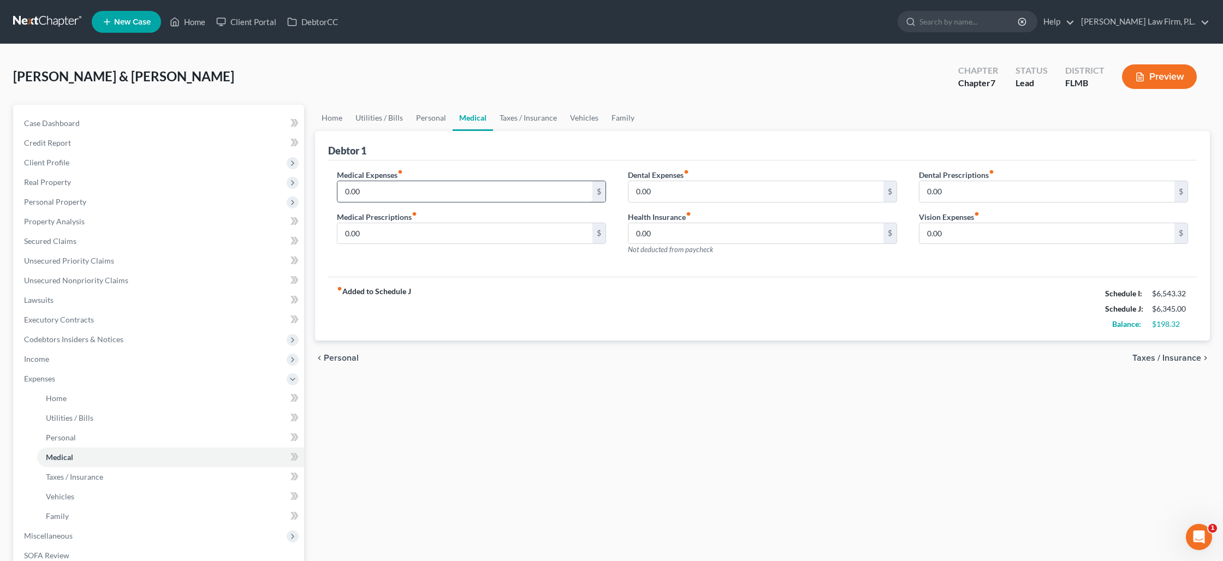
click at [420, 188] on input "0.00" at bounding box center [464, 191] width 255 height 21
type input "150"
click at [509, 123] on link "Taxes / Insurance" at bounding box center [528, 118] width 70 height 26
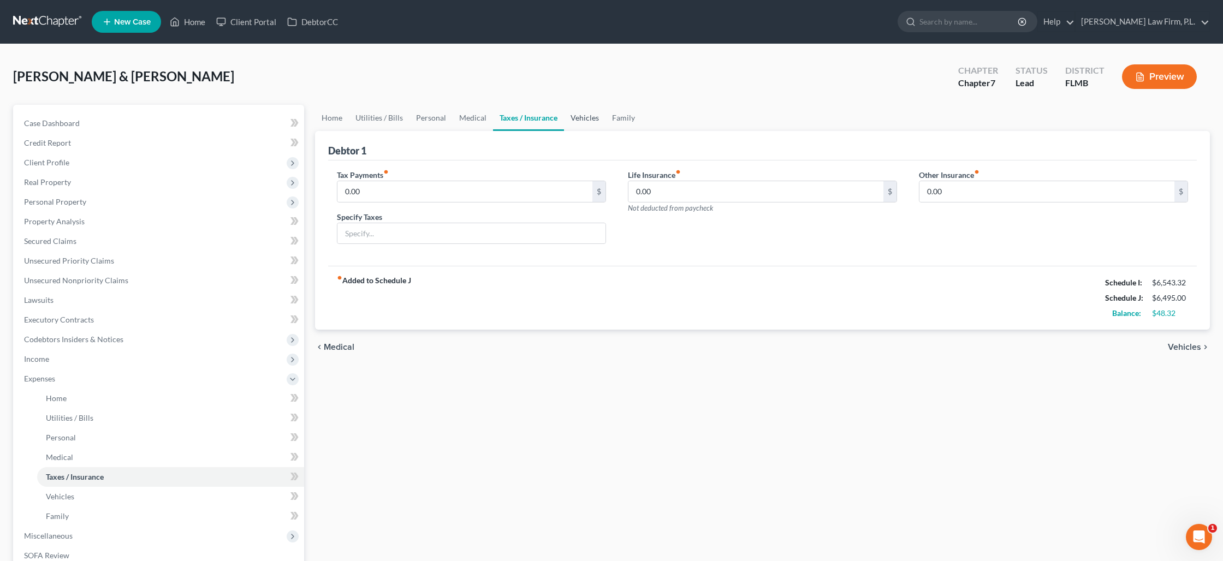
click at [573, 117] on link "Vehicles" at bounding box center [584, 118] width 41 height 26
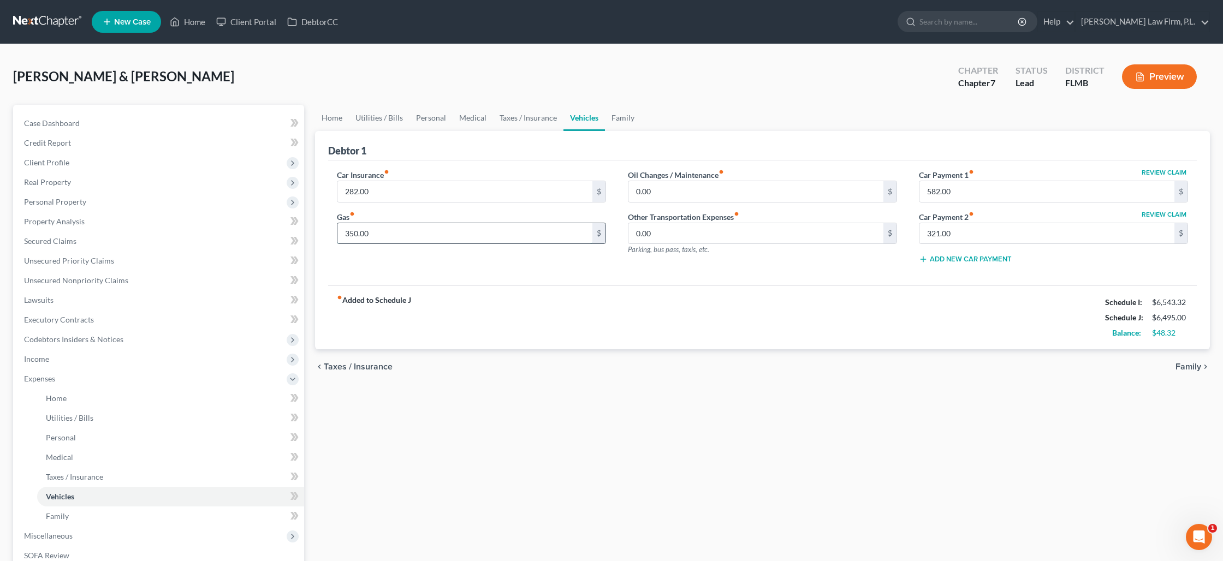
click at [372, 232] on input "350.00" at bounding box center [464, 233] width 255 height 21
type input "500"
click at [623, 118] on link "Family" at bounding box center [623, 118] width 36 height 26
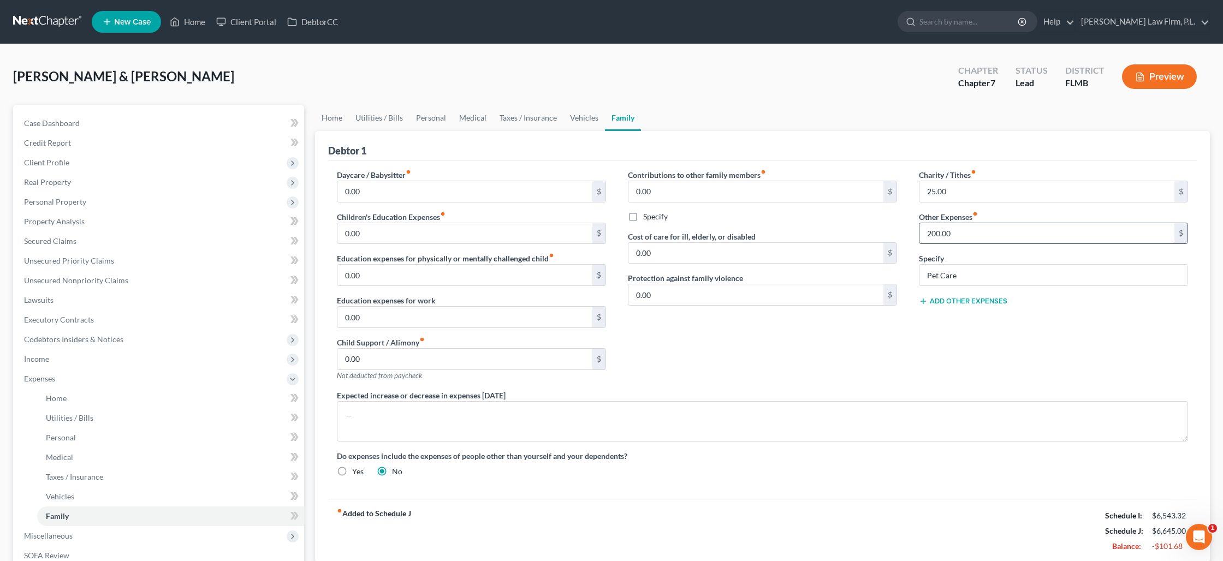
click at [942, 231] on input "200.00" at bounding box center [1046, 233] width 255 height 21
type input "150"
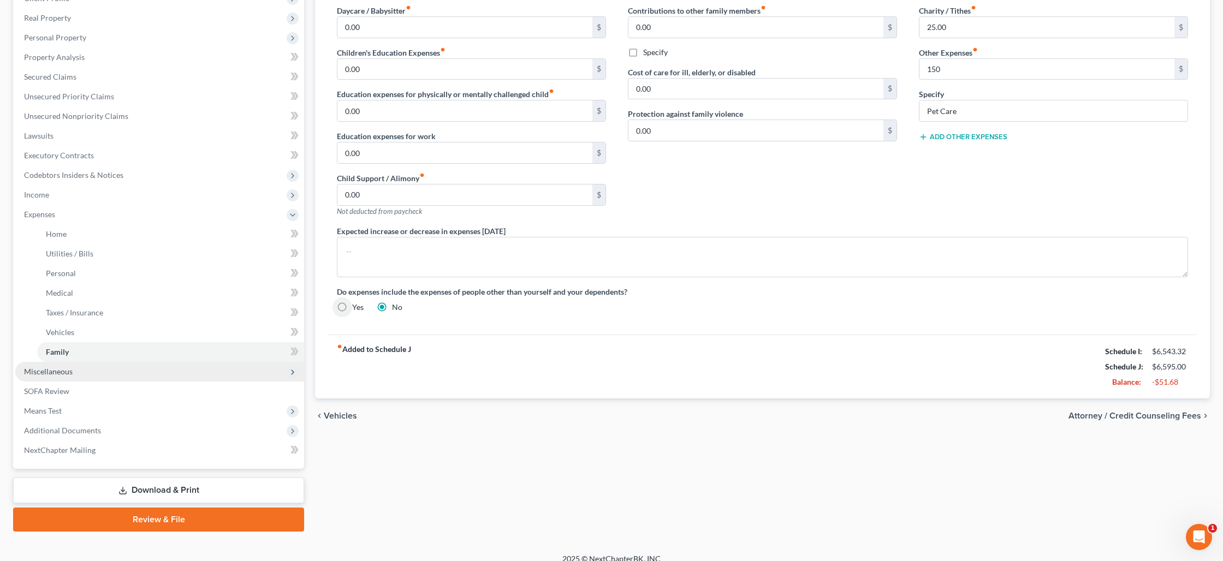
scroll to position [175, 0]
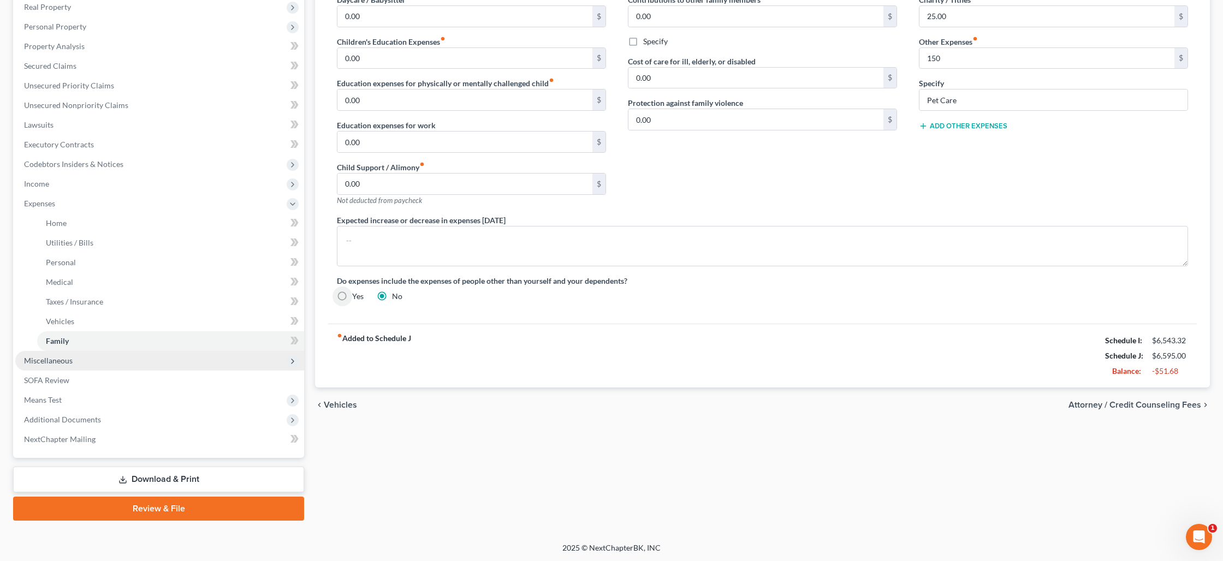
click at [145, 356] on span "Miscellaneous" at bounding box center [159, 361] width 289 height 20
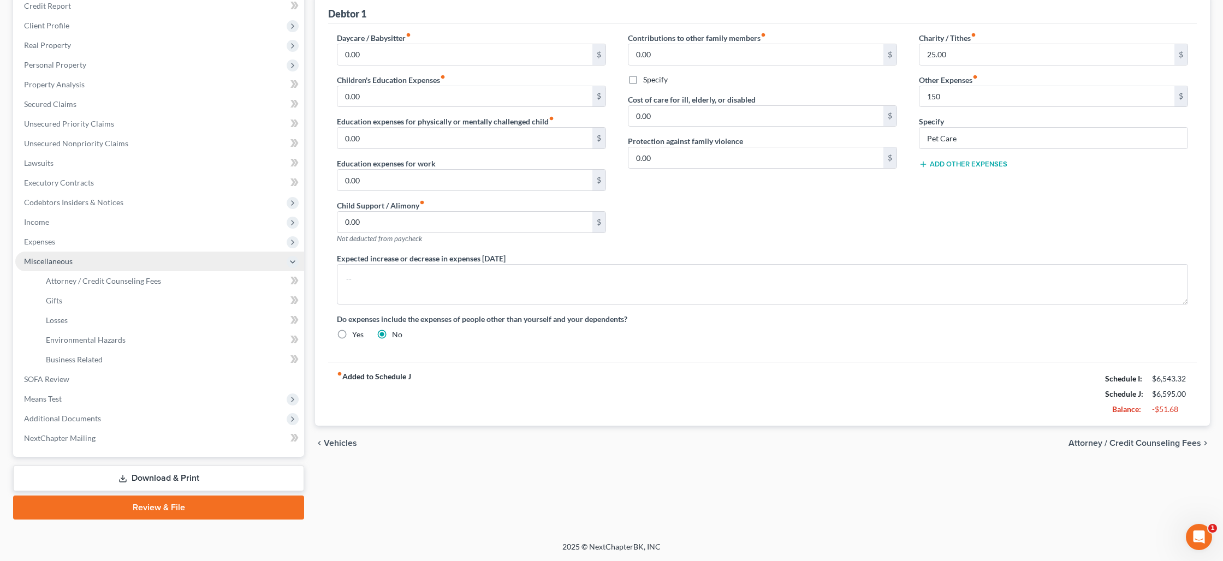
scroll to position [136, 0]
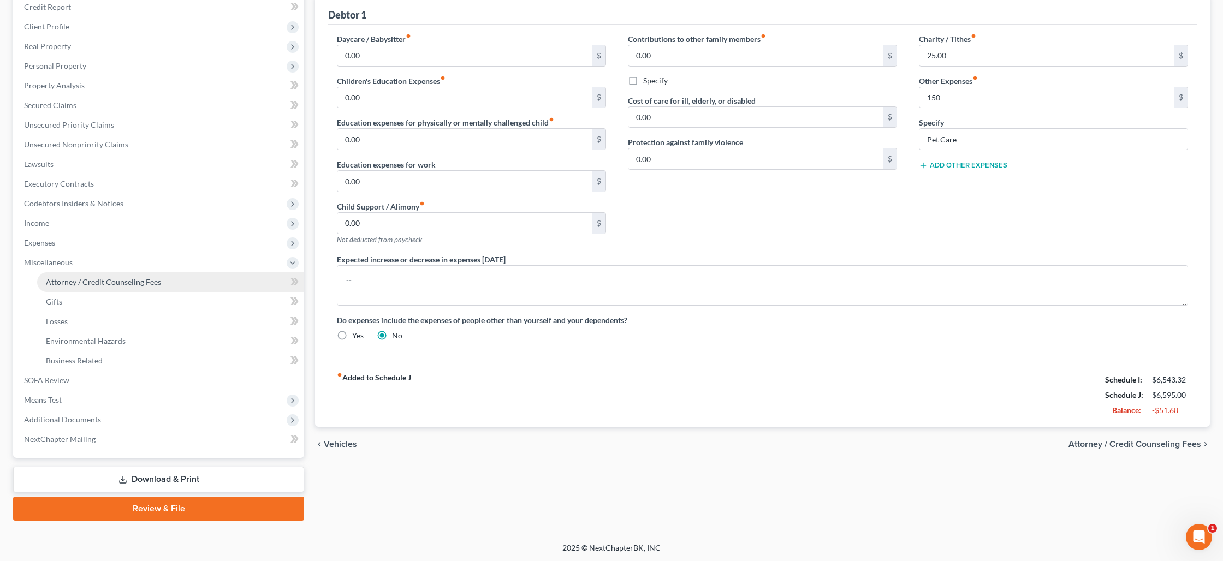
click at [148, 284] on span "Attorney / Credit Counseling Fees" at bounding box center [103, 281] width 115 height 9
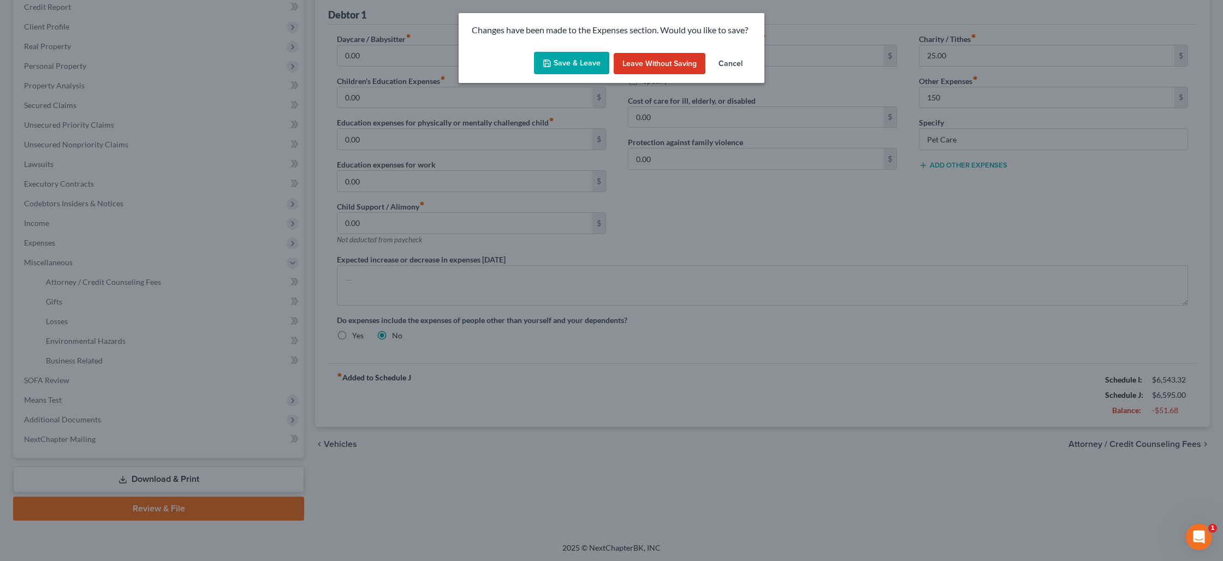
click at [577, 69] on button "Save & Leave" at bounding box center [571, 63] width 75 height 23
type input "150.00"
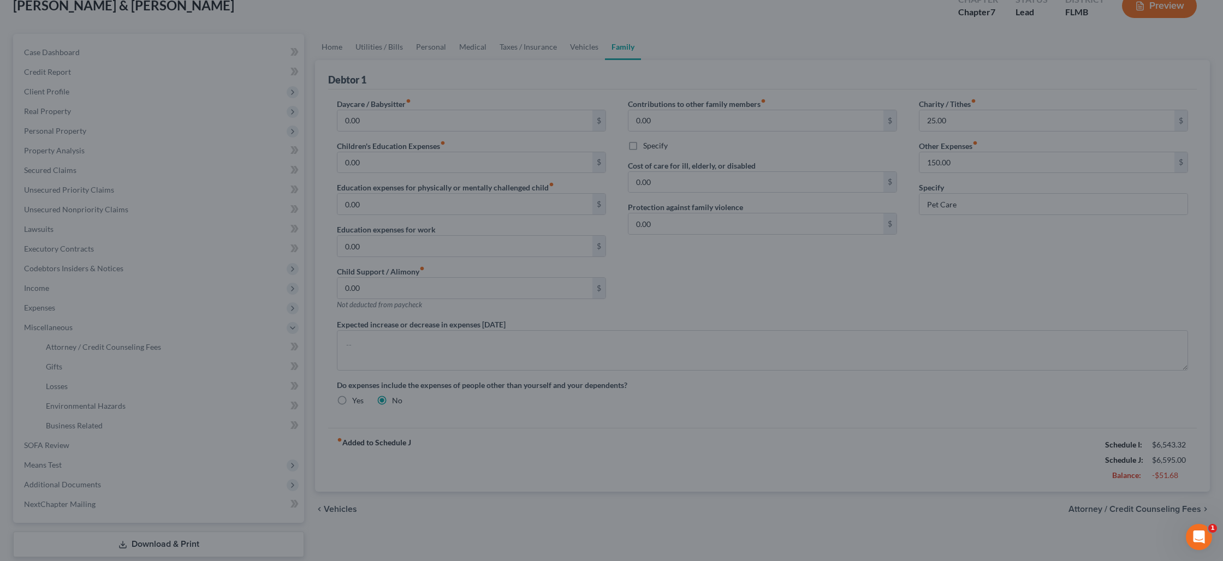
select select "0"
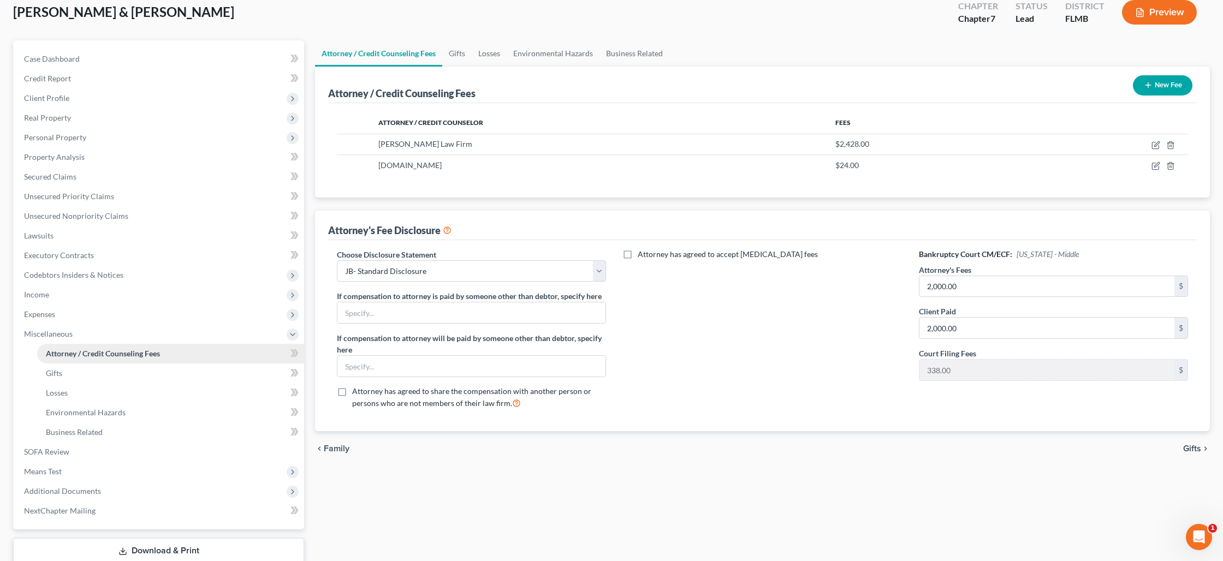
scroll to position [65, 0]
